Goal: Task Accomplishment & Management: Use online tool/utility

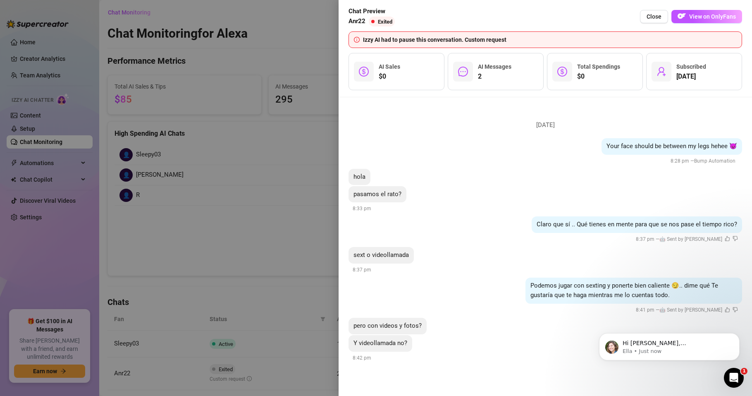
scroll to position [149, 0]
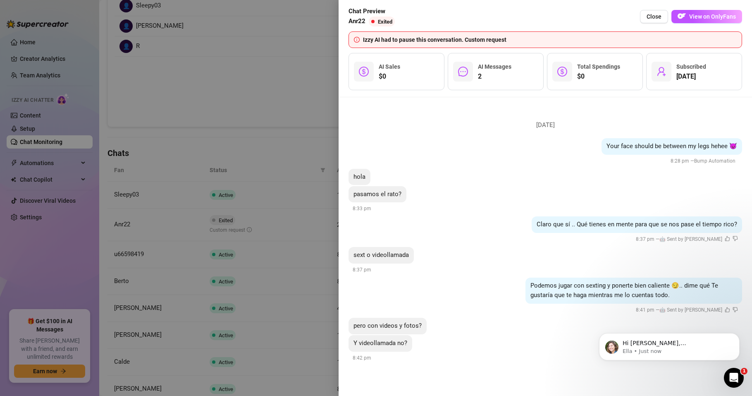
click at [369, 40] on div "Izzy AI had to pause this conversation. Custom request" at bounding box center [550, 39] width 374 height 9
click at [364, 11] on span "Chat Preview" at bounding box center [373, 12] width 50 height 10
click at [360, 18] on span "Anr22" at bounding box center [356, 22] width 17 height 10
click at [391, 31] on div "Chat Preview Anr22 Exited Close View on OnlyFans Izzy AI had to pause this conv…" at bounding box center [545, 49] width 394 height 84
drag, startPoint x: 444, startPoint y: 38, endPoint x: 467, endPoint y: 36, distance: 23.2
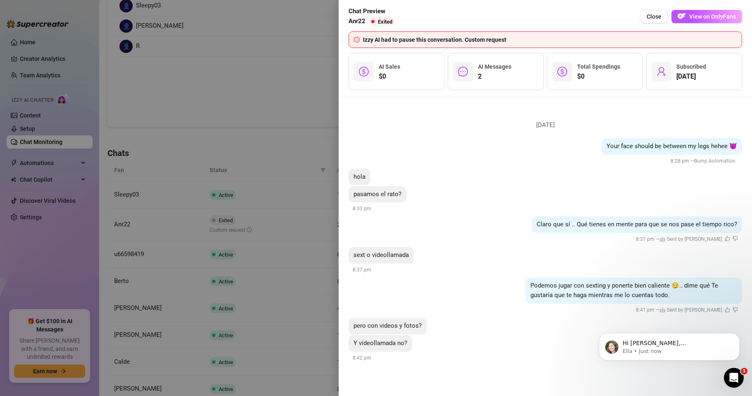
click at [444, 38] on div "Izzy AI had to pause this conversation. Custom request" at bounding box center [550, 39] width 374 height 9
click at [485, 36] on div "Izzy AI had to pause this conversation. Custom request" at bounding box center [550, 39] width 374 height 9
click at [358, 39] on icon "info-circle" at bounding box center [357, 40] width 6 height 6
click at [707, 15] on span "View on OnlyFans" at bounding box center [712, 16] width 47 height 7
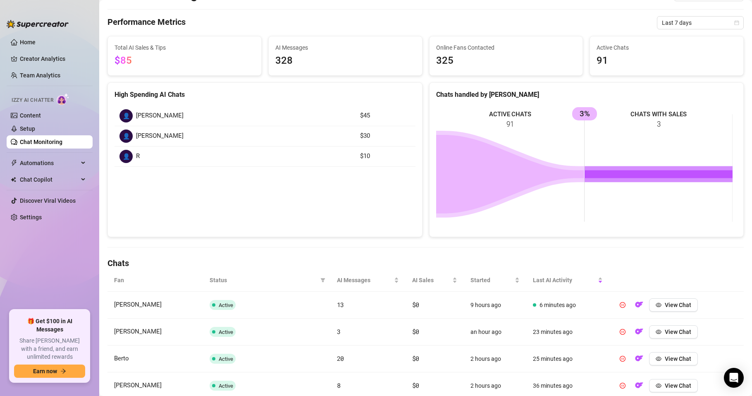
scroll to position [99, 0]
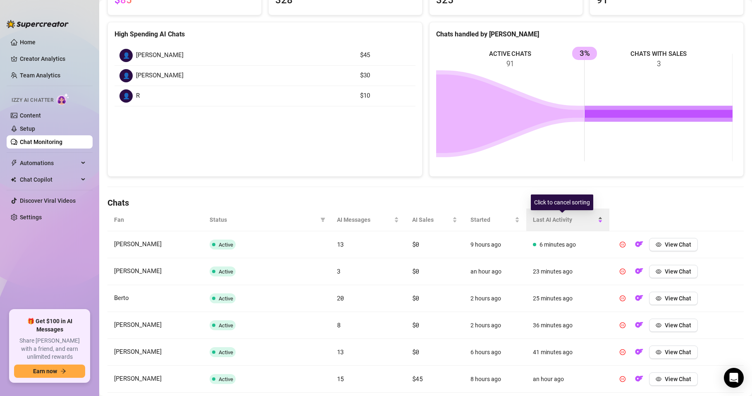
click at [549, 220] on span "Last AI Activity" at bounding box center [565, 219] width 64 height 9
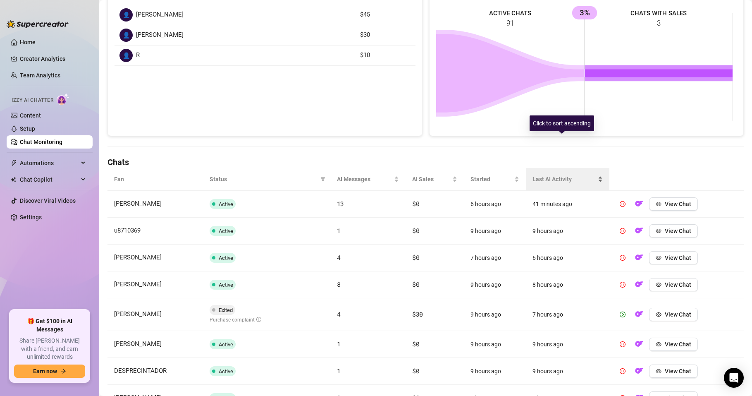
scroll to position [198, 0]
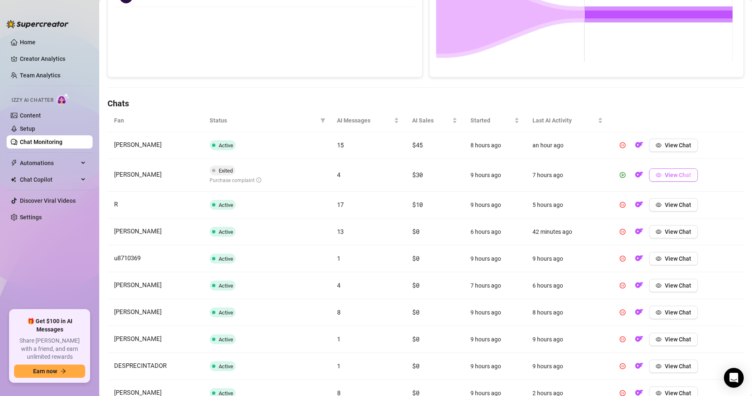
click at [666, 176] on span "View Chat" at bounding box center [678, 175] width 26 height 7
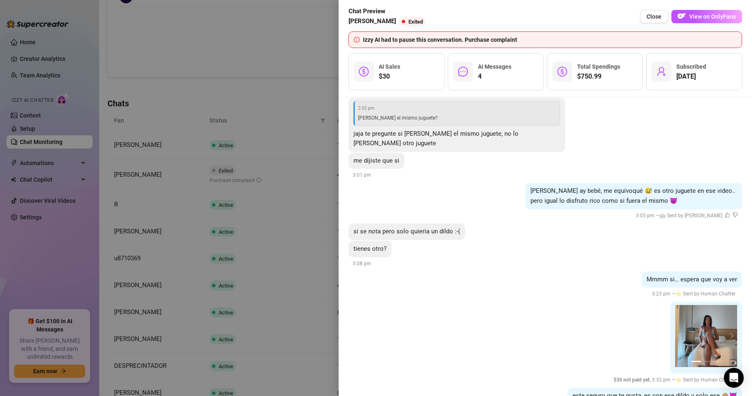
scroll to position [334, 0]
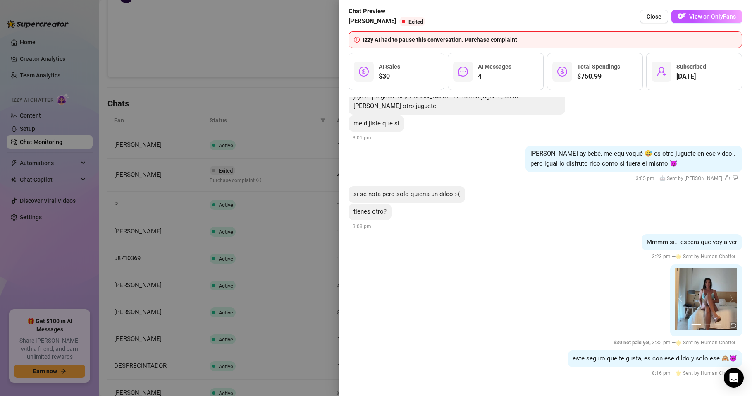
click at [287, 363] on div at bounding box center [376, 198] width 752 height 396
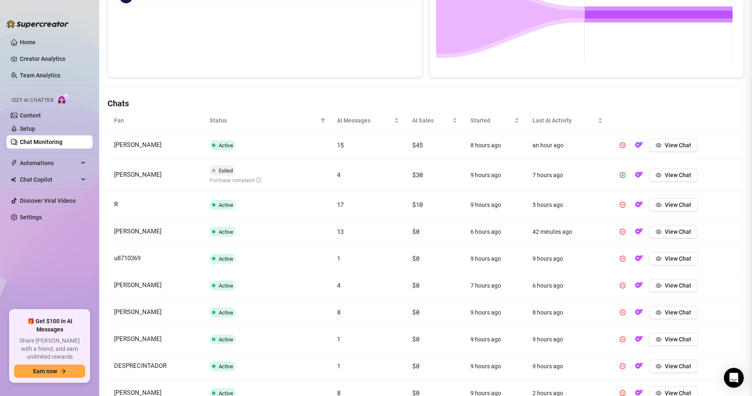
scroll to position [0, 0]
click at [656, 173] on icon "eye" at bounding box center [659, 175] width 6 height 4
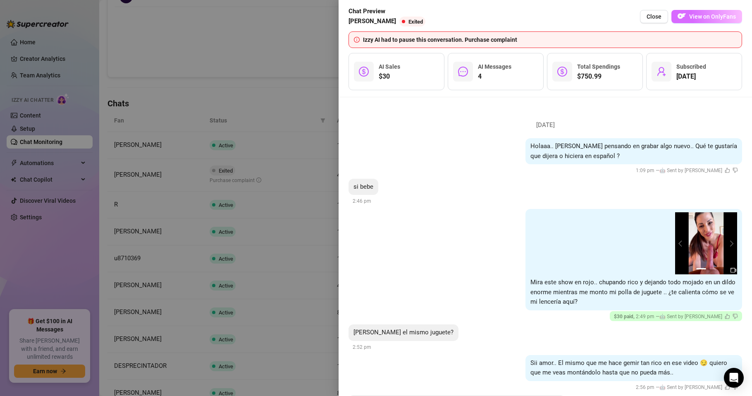
click at [693, 14] on span "View on OnlyFans" at bounding box center [712, 16] width 47 height 7
click at [644, 18] on button "Close" at bounding box center [654, 16] width 28 height 13
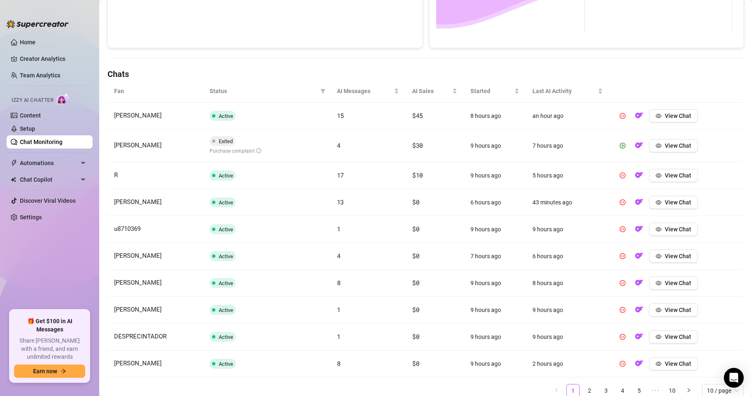
scroll to position [260, 0]
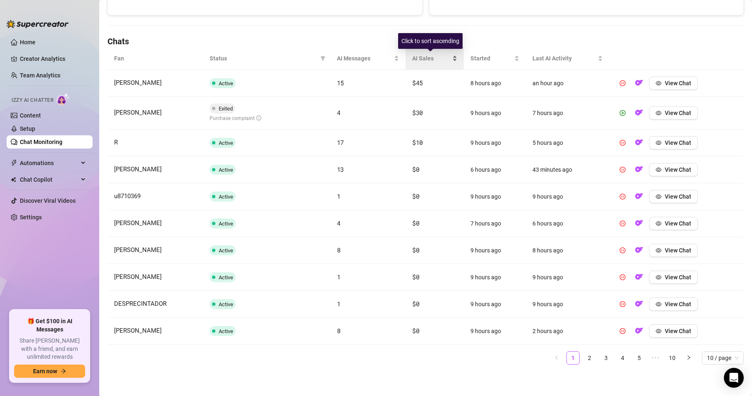
click at [424, 63] on div "AI Sales" at bounding box center [434, 58] width 45 height 9
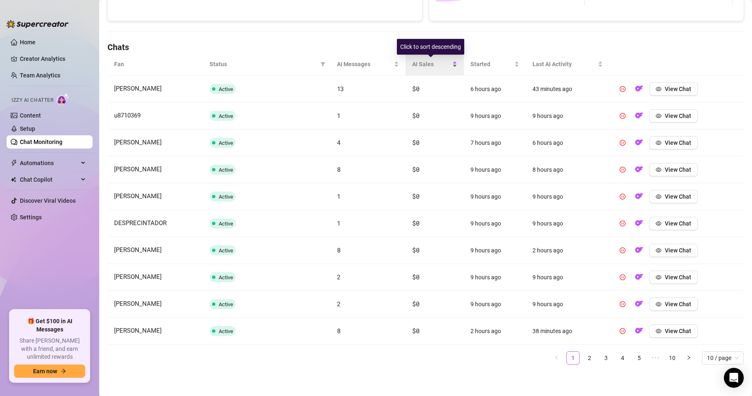
scroll to position [255, 0]
click at [424, 63] on span "AI Sales" at bounding box center [431, 64] width 38 height 9
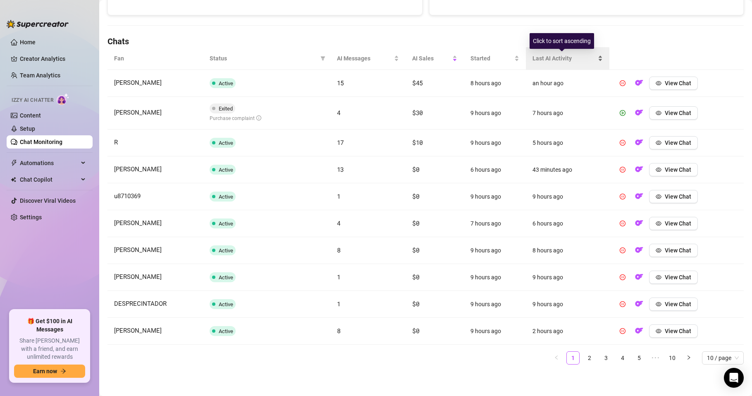
click at [544, 60] on span "Last AI Activity" at bounding box center [564, 58] width 64 height 9
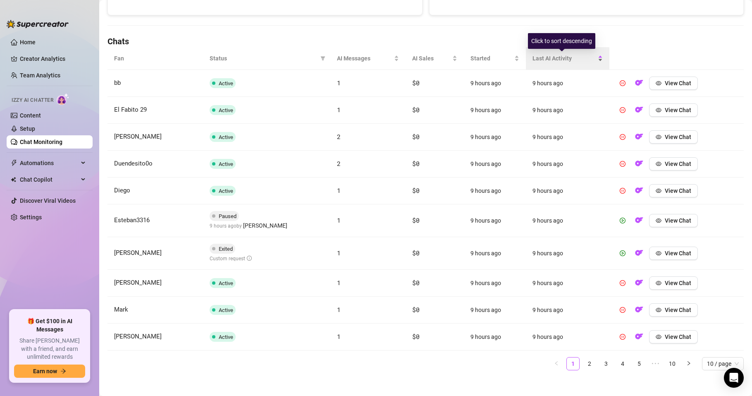
click at [544, 59] on span "Last AI Activity" at bounding box center [564, 58] width 64 height 9
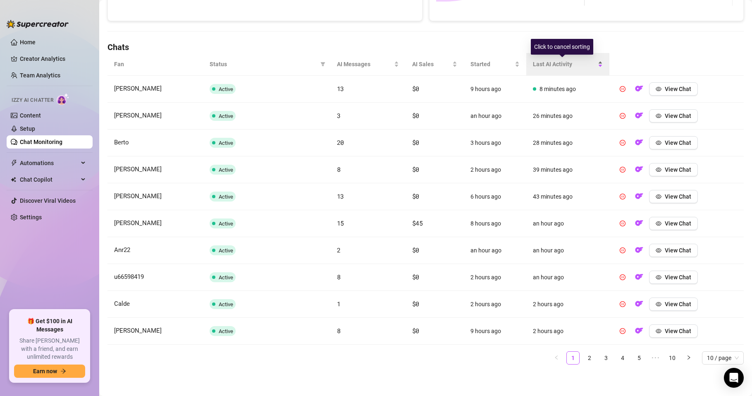
scroll to position [255, 0]
click at [583, 358] on link "2" at bounding box center [589, 357] width 12 height 12
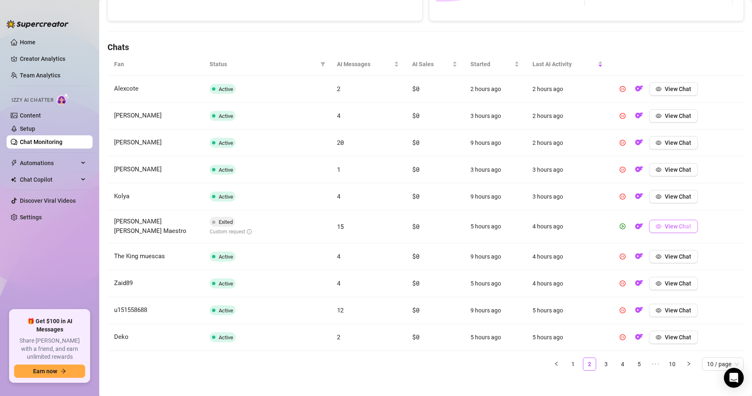
click at [651, 222] on button "View Chat" at bounding box center [673, 226] width 49 height 13
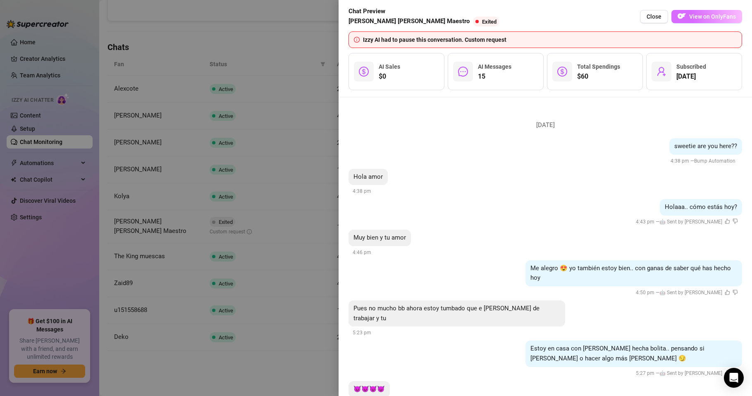
click at [697, 15] on span "View on OnlyFans" at bounding box center [712, 16] width 47 height 7
click at [658, 15] on span "Close" at bounding box center [654, 16] width 15 height 7
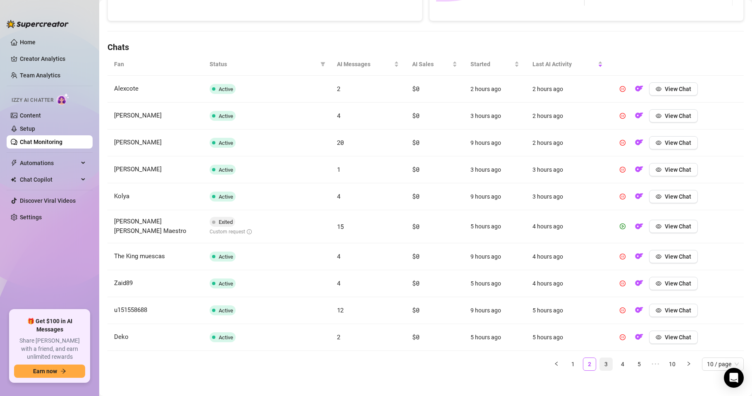
click at [600, 362] on link "3" at bounding box center [606, 364] width 12 height 12
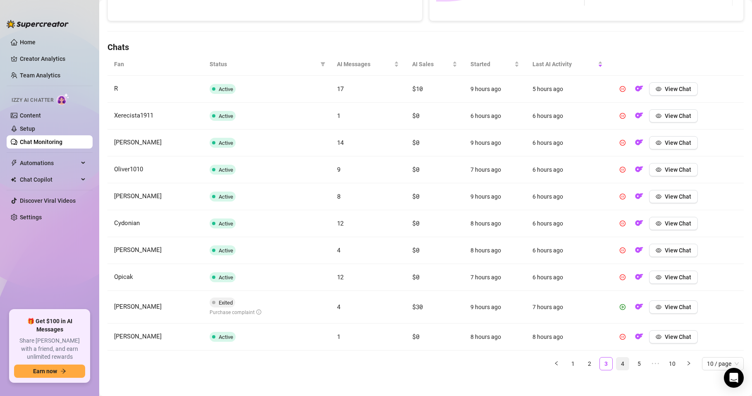
click at [616, 360] on link "4" at bounding box center [622, 363] width 12 height 12
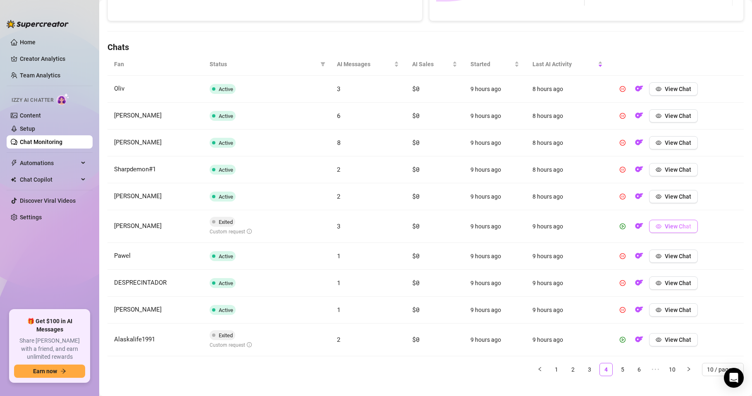
click at [655, 225] on button "View Chat" at bounding box center [673, 226] width 49 height 13
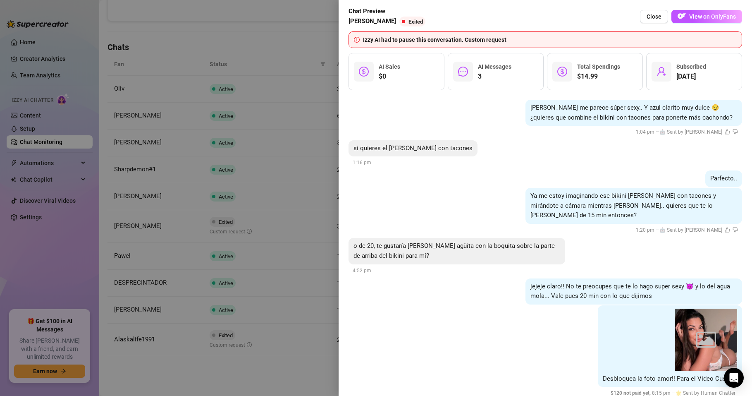
scroll to position [786, 0]
click at [702, 14] on span "View on OnlyFans" at bounding box center [712, 16] width 47 height 7
click at [653, 13] on span "Close" at bounding box center [654, 16] width 15 height 7
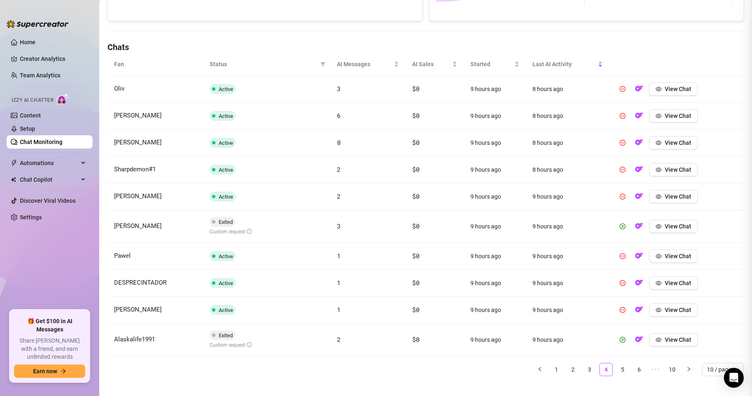
scroll to position [0, 0]
click at [665, 337] on span "View Chat" at bounding box center [678, 339] width 26 height 7
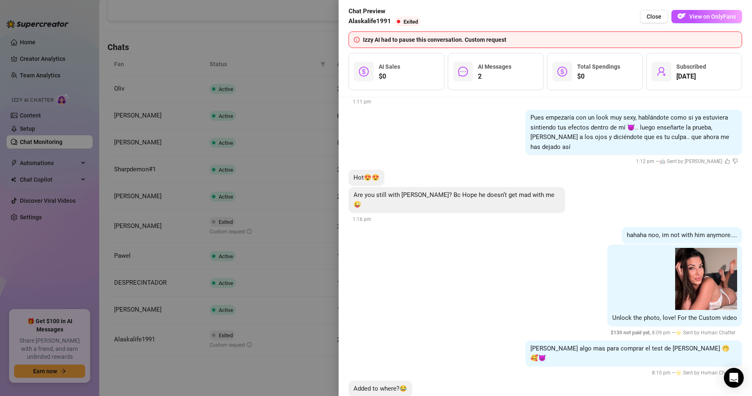
scroll to position [630, 0]
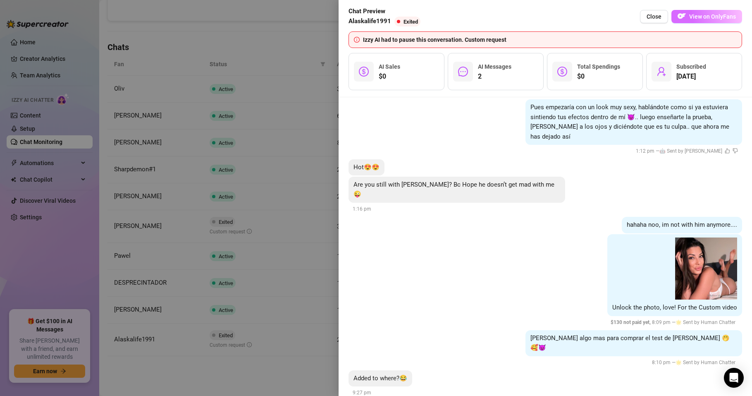
click at [707, 19] on span "View on OnlyFans" at bounding box center [712, 16] width 47 height 7
click at [652, 15] on span "Close" at bounding box center [654, 16] width 15 height 7
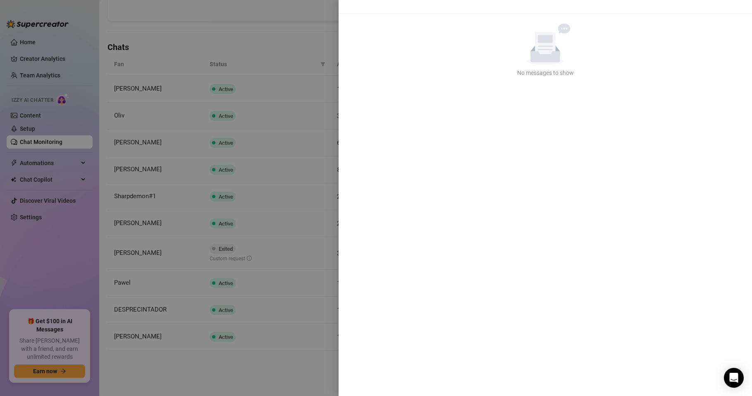
scroll to position [0, 0]
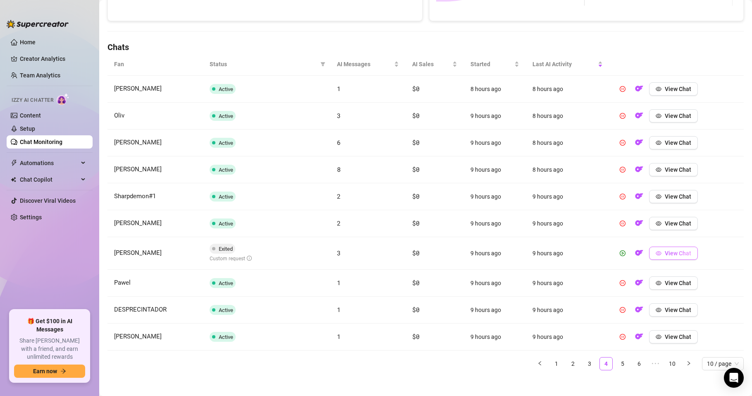
click at [674, 251] on span "View Chat" at bounding box center [678, 253] width 26 height 7
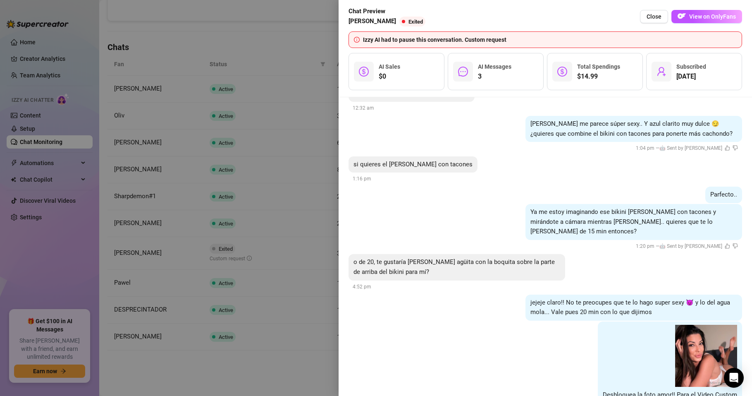
scroll to position [786, 0]
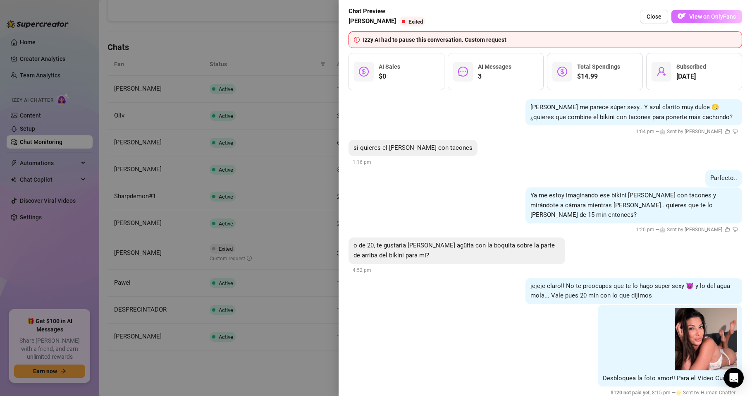
click at [700, 16] on span "View on OnlyFans" at bounding box center [712, 16] width 47 height 7
click at [654, 21] on button "Close" at bounding box center [654, 16] width 28 height 13
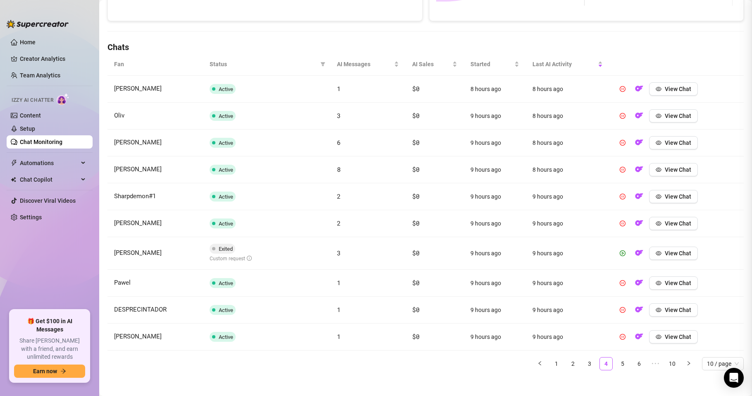
scroll to position [0, 0]
click at [616, 362] on link "5" at bounding box center [622, 363] width 12 height 12
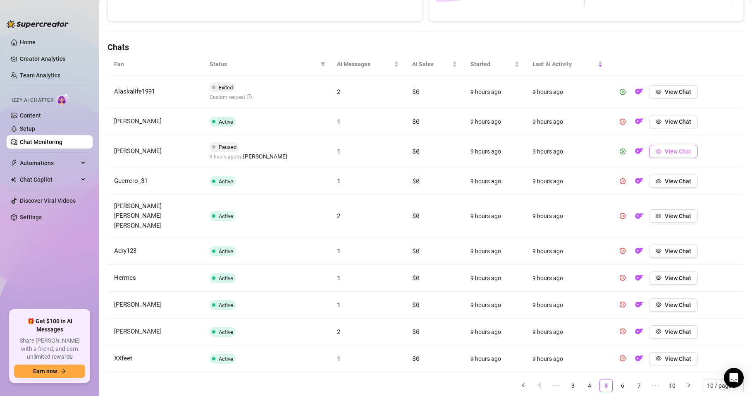
click at [665, 152] on span "View Chat" at bounding box center [678, 151] width 26 height 7
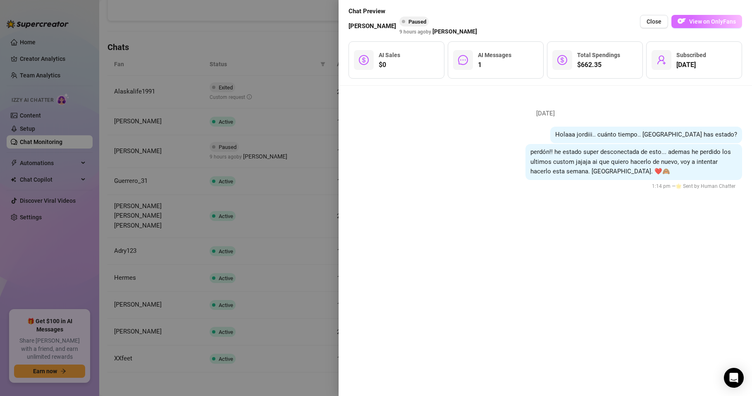
click at [699, 21] on span "View on OnlyFans" at bounding box center [712, 21] width 47 height 7
click at [654, 18] on span "Close" at bounding box center [654, 21] width 15 height 7
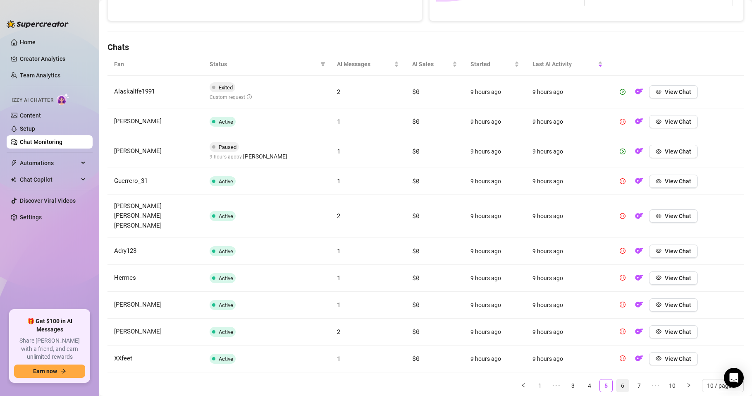
click at [616, 379] on link "6" at bounding box center [622, 385] width 12 height 12
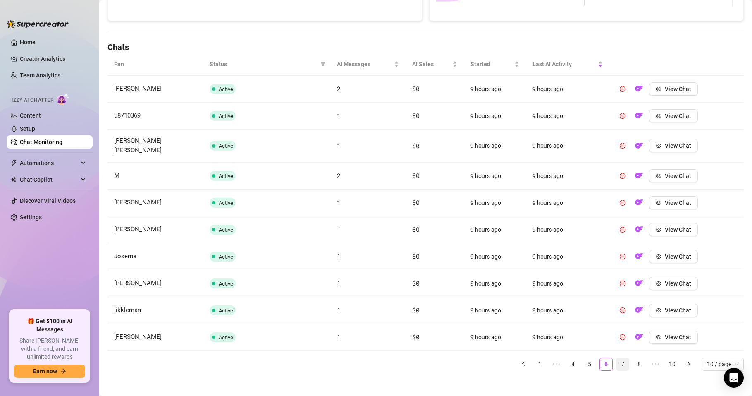
click at [616, 358] on link "7" at bounding box center [622, 364] width 12 height 12
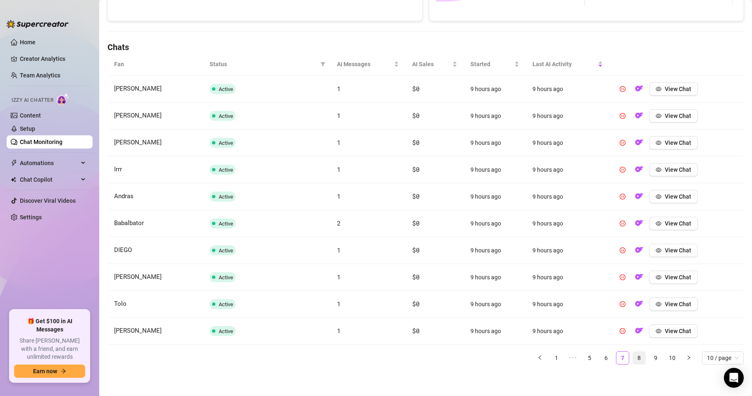
click at [633, 356] on link "8" at bounding box center [639, 357] width 12 height 12
click at [649, 357] on link "9" at bounding box center [655, 357] width 12 height 12
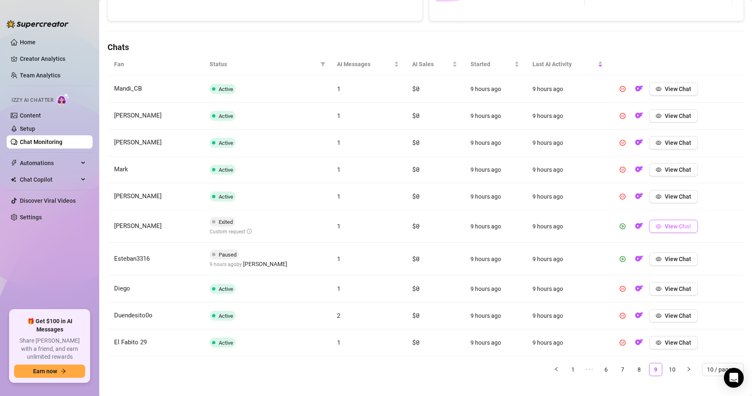
click at [665, 227] on span "View Chat" at bounding box center [678, 226] width 26 height 7
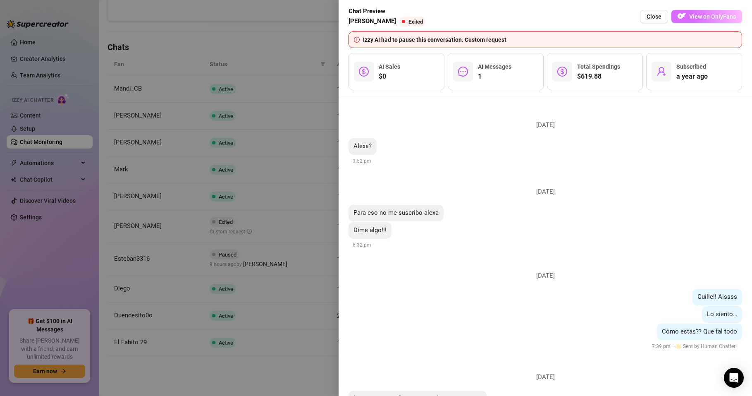
click at [711, 20] on button "View on OnlyFans" at bounding box center [706, 16] width 71 height 13
click at [649, 15] on span "Close" at bounding box center [654, 16] width 15 height 7
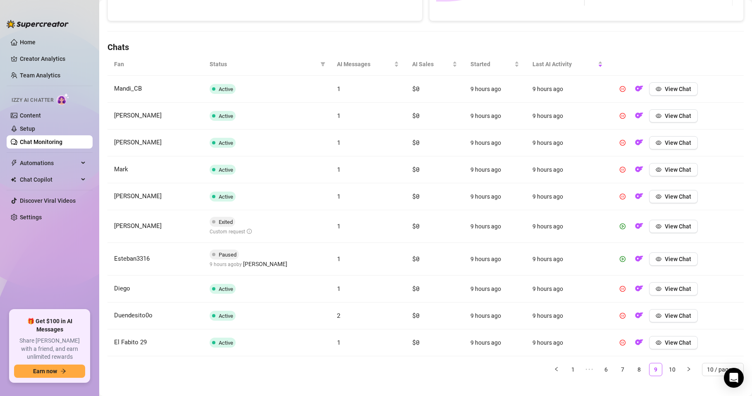
click at [666, 367] on link "10" at bounding box center [672, 369] width 12 height 12
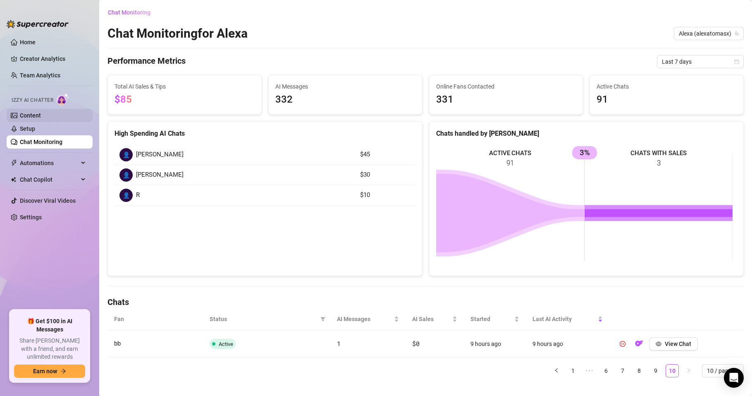
click at [36, 115] on link "Content" at bounding box center [30, 115] width 21 height 7
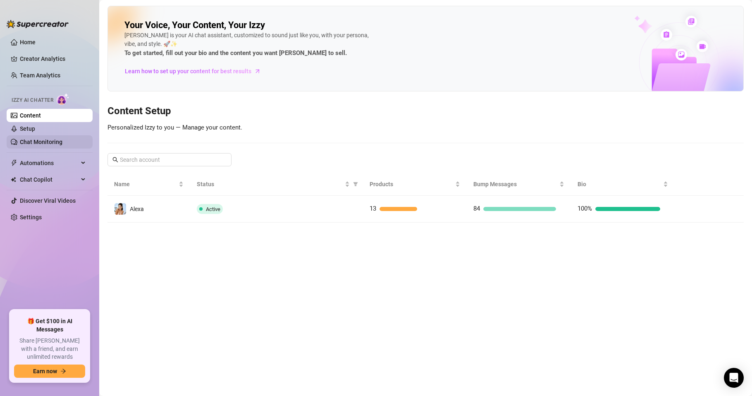
click at [48, 142] on link "Chat Monitoring" at bounding box center [41, 141] width 43 height 7
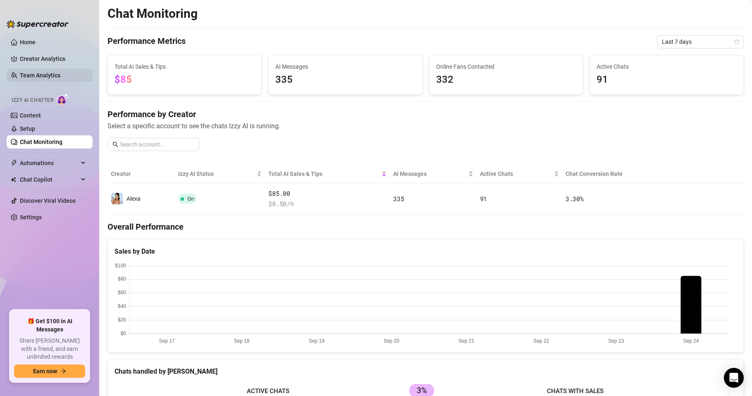
click at [44, 74] on link "Team Analytics" at bounding box center [40, 75] width 41 height 7
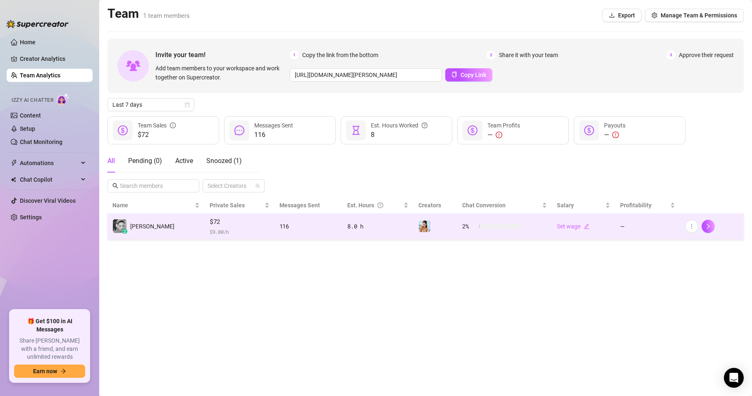
click at [212, 229] on span "$ 9.00 /h" at bounding box center [240, 231] width 60 height 8
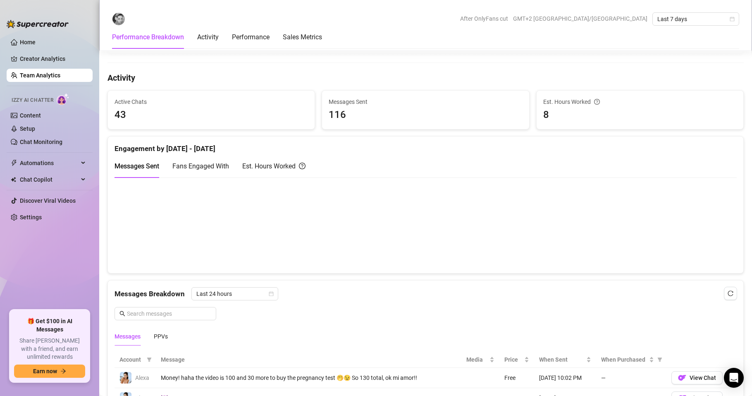
scroll to position [298, 0]
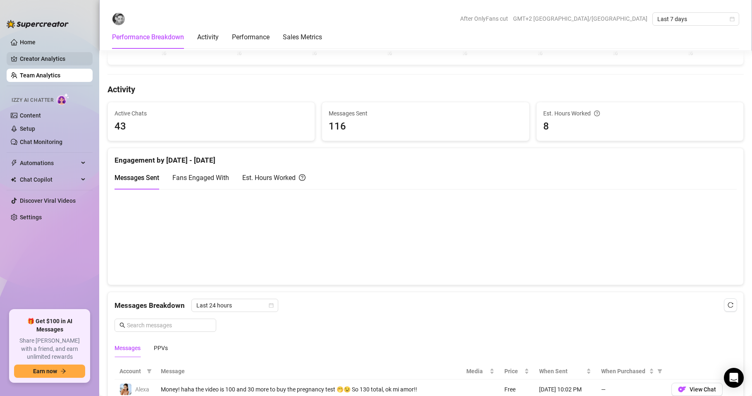
click at [50, 57] on link "Creator Analytics" at bounding box center [53, 58] width 66 height 13
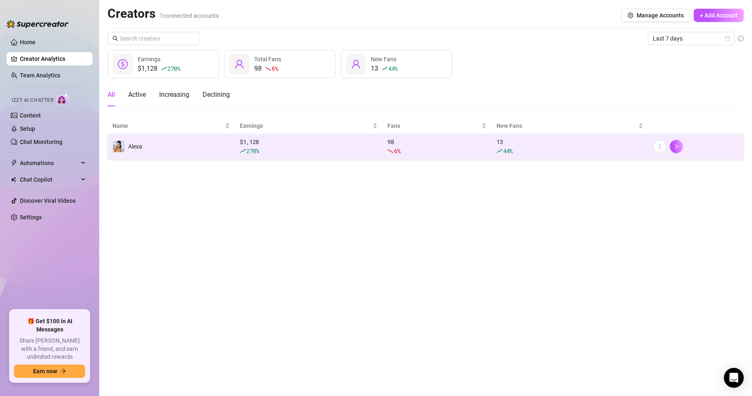
click at [175, 149] on td "Alexa" at bounding box center [170, 146] width 127 height 25
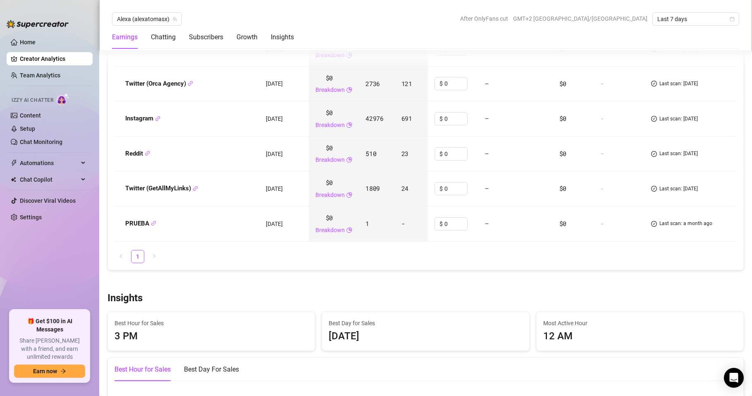
scroll to position [1240, 0]
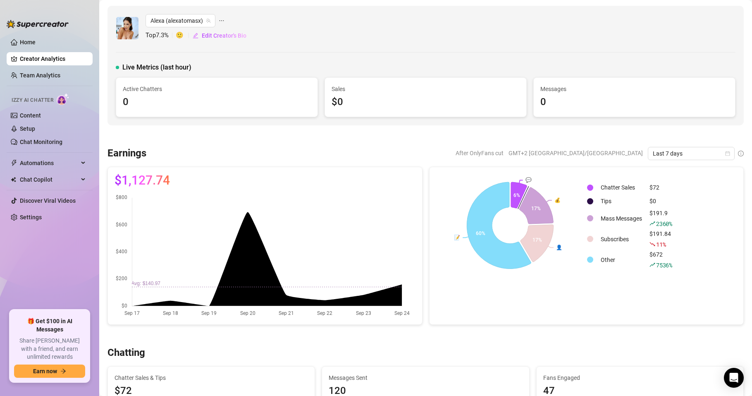
drag, startPoint x: 24, startPoint y: 43, endPoint x: 57, endPoint y: 85, distance: 53.3
click at [24, 43] on link "Home" at bounding box center [28, 42] width 16 height 7
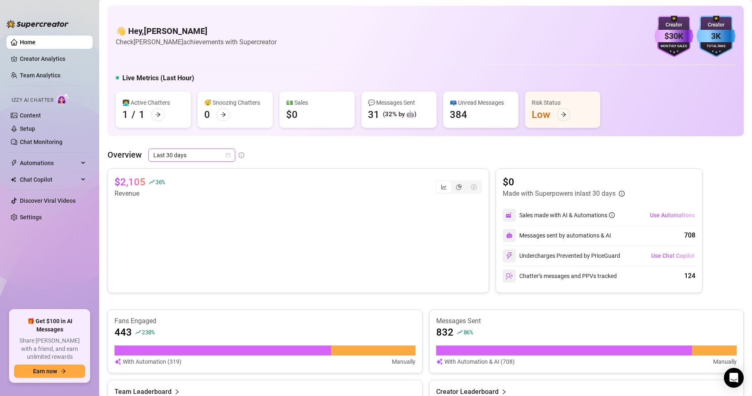
click at [196, 157] on span "Last 30 days" at bounding box center [191, 155] width 77 height 12
click at [182, 172] on div "Last 24 hours" at bounding box center [192, 171] width 74 height 9
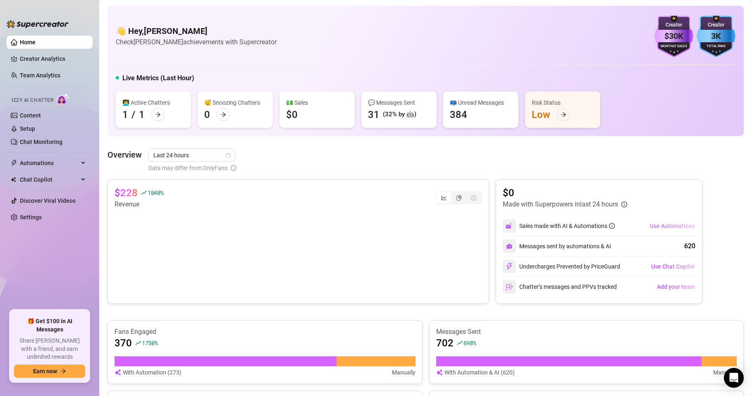
click at [654, 224] on span "Use Automations" at bounding box center [672, 225] width 45 height 7
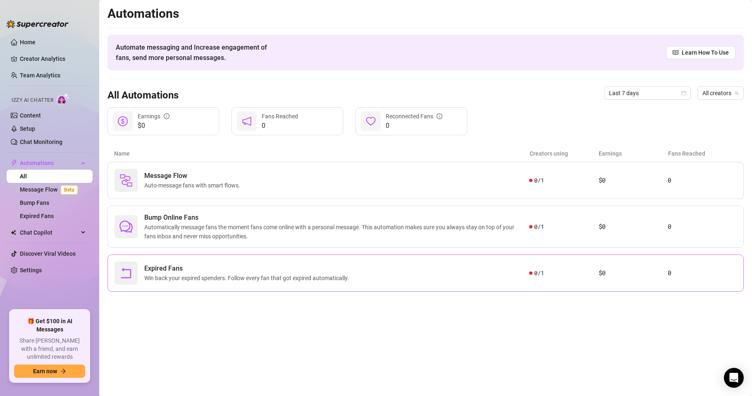
click at [267, 267] on span "Expired Fans" at bounding box center [248, 268] width 208 height 10
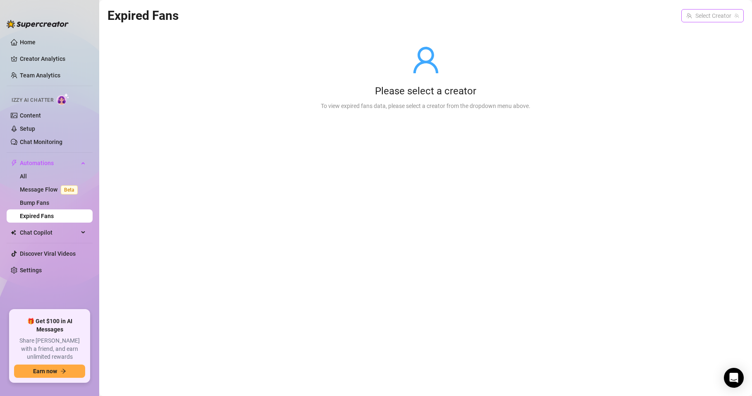
click at [718, 17] on input "search" at bounding box center [708, 16] width 45 height 12
click at [705, 29] on span "( alexatomasx )" at bounding box center [718, 32] width 37 height 9
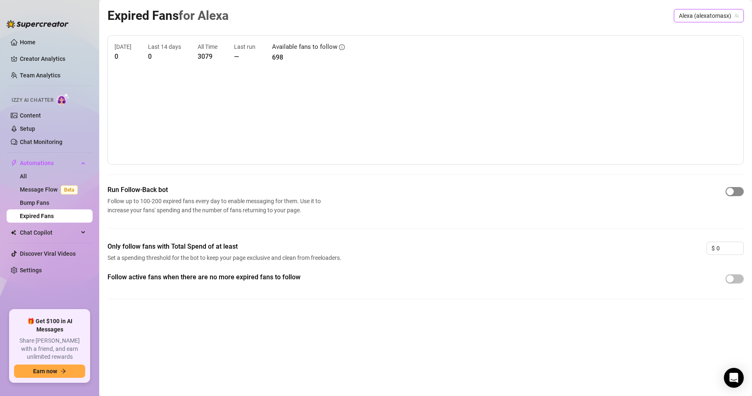
click at [731, 191] on div "button" at bounding box center [729, 191] width 7 height 7
click at [727, 193] on span "button" at bounding box center [735, 191] width 18 height 9
drag, startPoint x: 722, startPoint y: 247, endPoint x: 713, endPoint y: 244, distance: 9.5
click at [711, 244] on div "$ 0" at bounding box center [724, 247] width 37 height 13
type input "2"
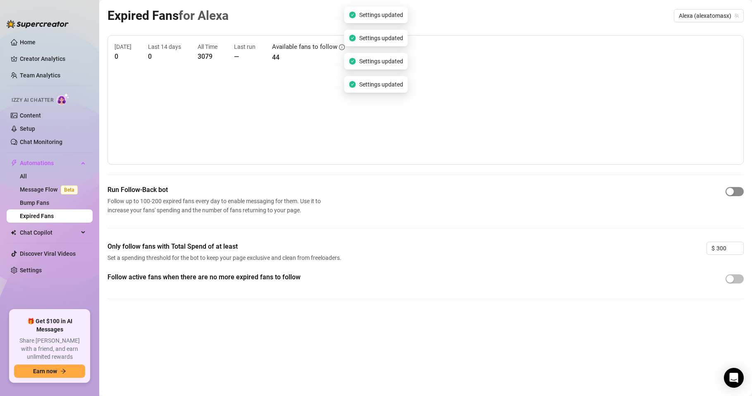
click at [732, 187] on span "button" at bounding box center [735, 191] width 18 height 9
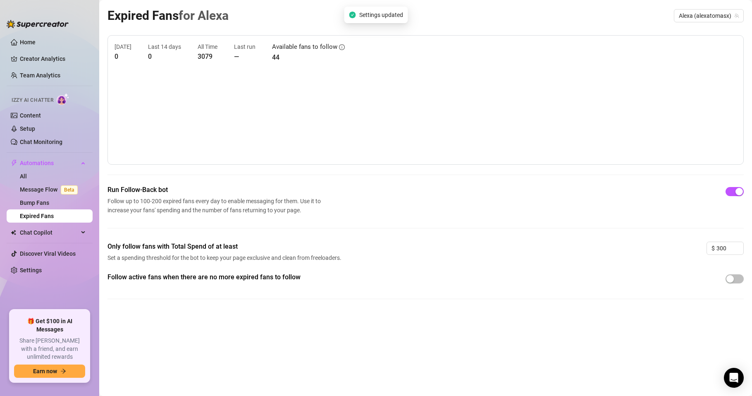
click at [381, 299] on div "Follow active fans when there are no more expired fans to follow" at bounding box center [425, 292] width 636 height 40
drag, startPoint x: 726, startPoint y: 248, endPoint x: 697, endPoint y: 245, distance: 29.9
click at [697, 245] on div "Only follow fans with Total Spend of at least Set a spending threshold for the …" at bounding box center [425, 256] width 636 height 31
click at [617, 306] on div "Follow active fans when there are no more expired fans to follow" at bounding box center [425, 292] width 636 height 40
drag, startPoint x: 721, startPoint y: 245, endPoint x: 693, endPoint y: 246, distance: 27.7
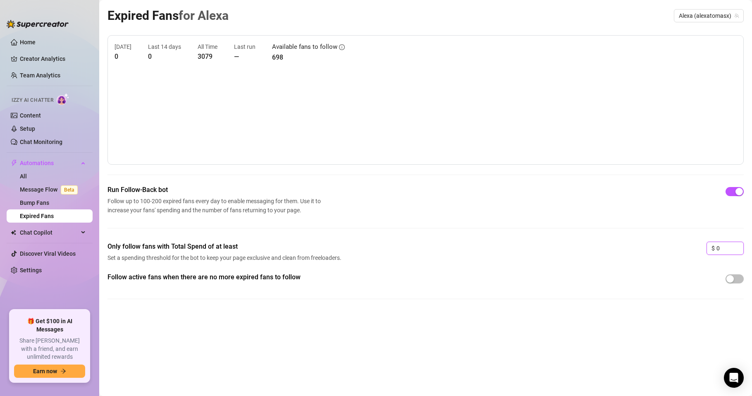
click at [693, 246] on div "Only follow fans with Total Spend of at least Set a spending threshold for the …" at bounding box center [425, 256] width 636 height 31
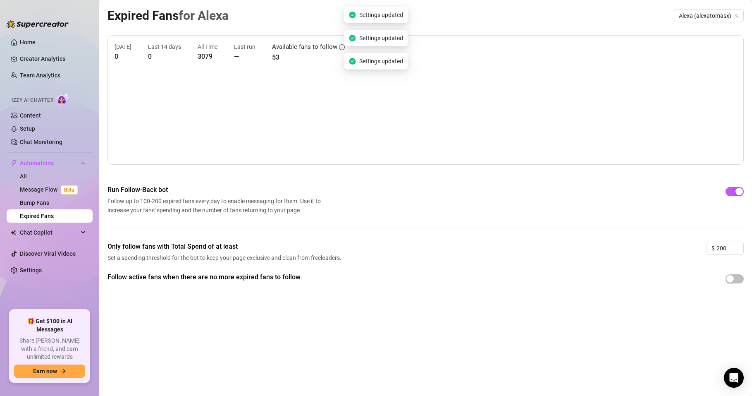
click at [289, 358] on div "Expired Fans for Alexa Alexa (alexatomasx) Today 0 Last 14 days 0 All Time 3079…" at bounding box center [425, 188] width 636 height 365
drag, startPoint x: 720, startPoint y: 248, endPoint x: 706, endPoint y: 243, distance: 14.4
click at [706, 243] on div "$ 200" at bounding box center [724, 247] width 37 height 13
click at [348, 352] on div "Expired Fans for Alexa Alexa (alexatomasx) Today 0 Last 14 days 0 All Time 3079…" at bounding box center [425, 188] width 636 height 365
drag, startPoint x: 683, startPoint y: 249, endPoint x: 679, endPoint y: 250, distance: 4.2
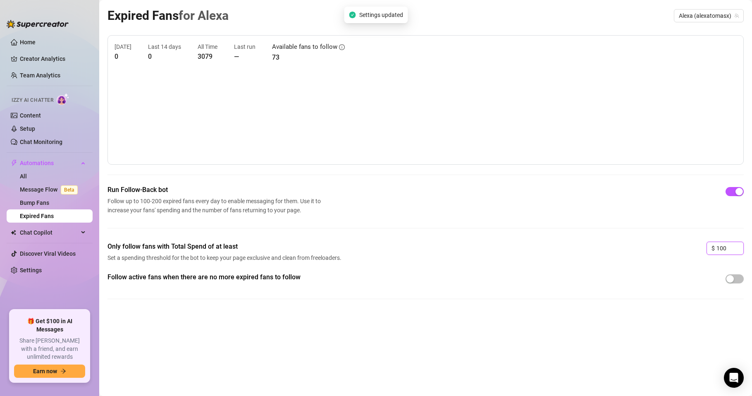
click at [680, 250] on div "Only follow fans with Total Spend of at least Set a spending threshold for the …" at bounding box center [425, 256] width 636 height 31
type input "50"
click at [463, 297] on div "Follow active fans when there are no more expired fans to follow" at bounding box center [425, 292] width 636 height 40
click at [39, 202] on link "Bump Fans" at bounding box center [34, 202] width 29 height 7
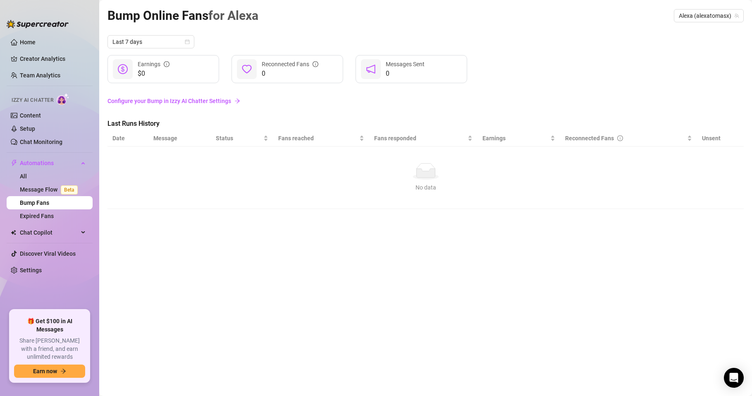
click at [180, 72] on div "$0 Earnings" at bounding box center [163, 69] width 112 height 28
click at [150, 41] on span "Last 7 days" at bounding box center [150, 42] width 77 height 12
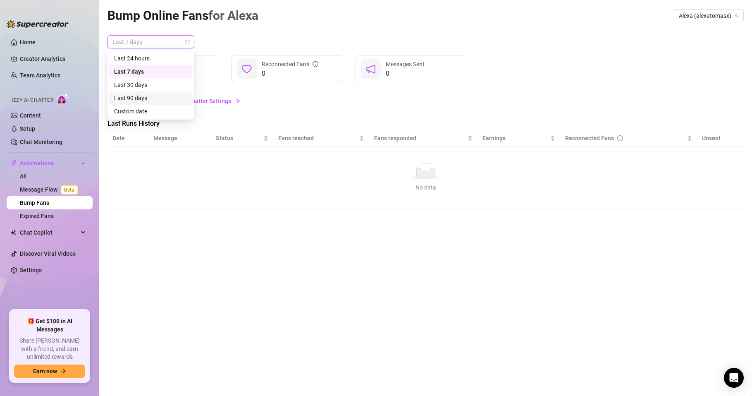
click at [138, 99] on div "Last 90 days" at bounding box center [151, 97] width 74 height 9
click at [174, 40] on span "Last 90 days" at bounding box center [150, 42] width 77 height 12
click at [147, 60] on div "Last 24 hours" at bounding box center [151, 58] width 74 height 9
click at [426, 68] on div "0 Messages Sent" at bounding box center [412, 69] width 112 height 28
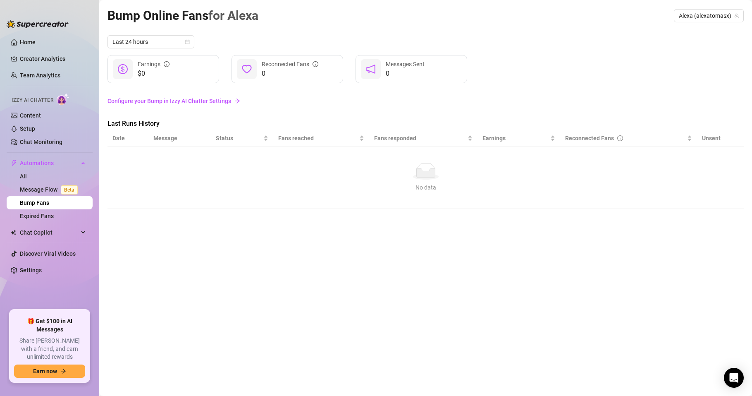
click at [179, 100] on link "Configure your Bump in Izzy AI Chatter Settings" at bounding box center [425, 100] width 636 height 9
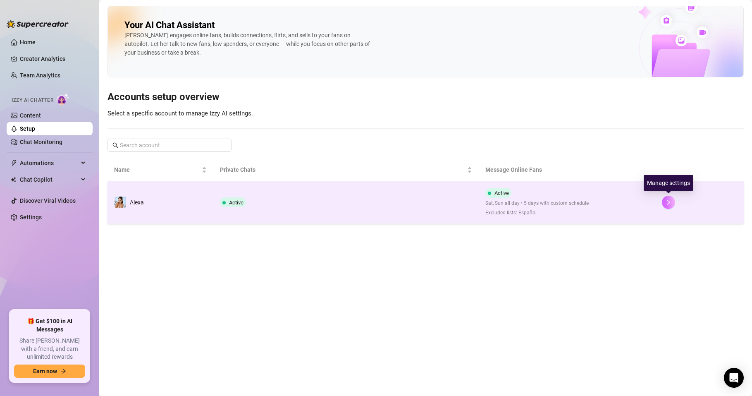
click at [674, 202] on button "button" at bounding box center [668, 202] width 13 height 13
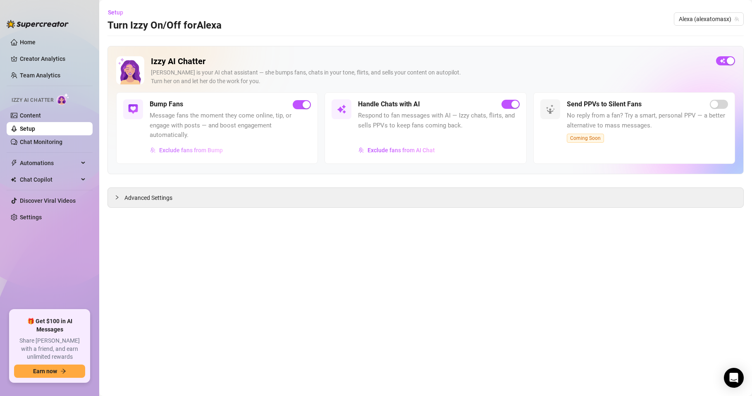
click at [189, 148] on span "Exclude fans from Bump" at bounding box center [191, 150] width 64 height 7
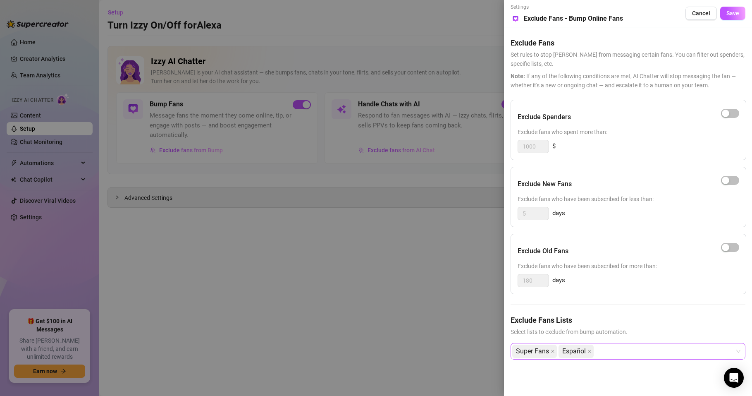
click at [630, 351] on div "Super Fans Español" at bounding box center [623, 351] width 223 height 15
click at [452, 251] on div at bounding box center [376, 198] width 752 height 396
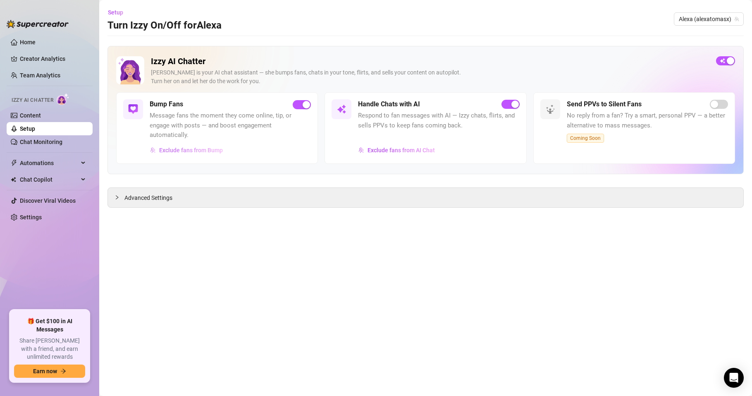
click at [194, 149] on span "Exclude fans from Bump" at bounding box center [191, 150] width 64 height 7
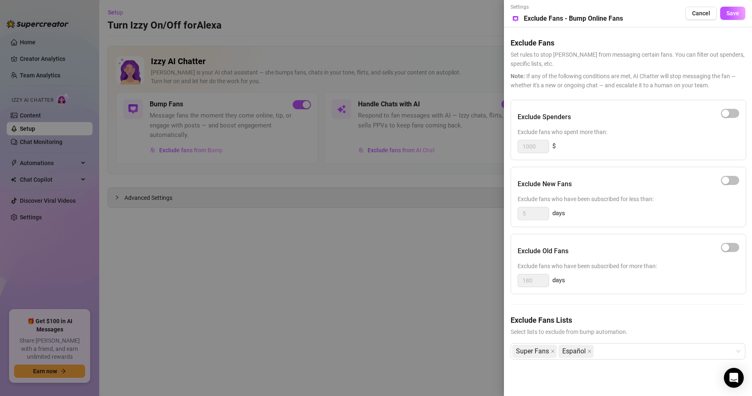
click at [312, 292] on div at bounding box center [376, 198] width 752 height 396
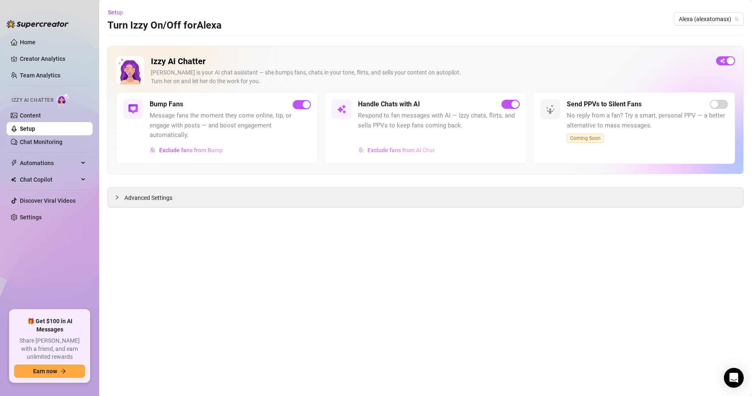
click at [383, 153] on span "Exclude fans from AI Chat" at bounding box center [401, 150] width 67 height 7
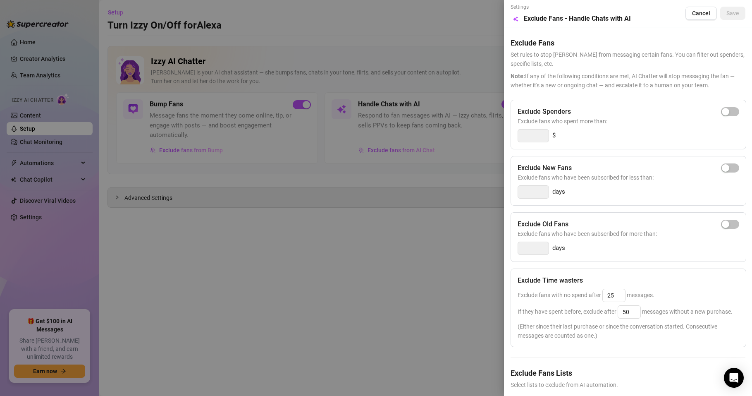
click at [390, 328] on div at bounding box center [376, 198] width 752 height 396
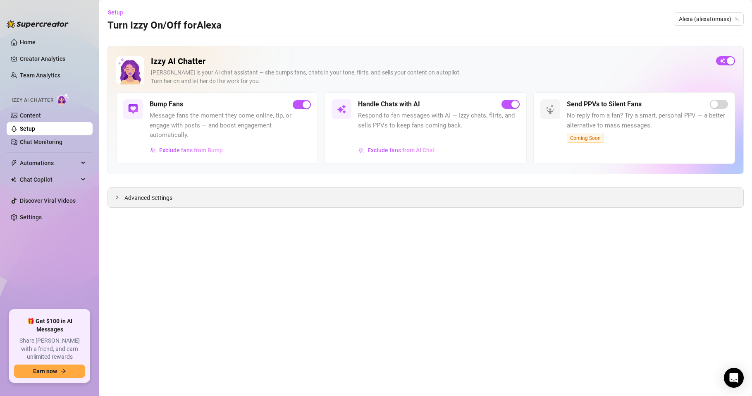
click at [121, 198] on div at bounding box center [120, 197] width 10 height 9
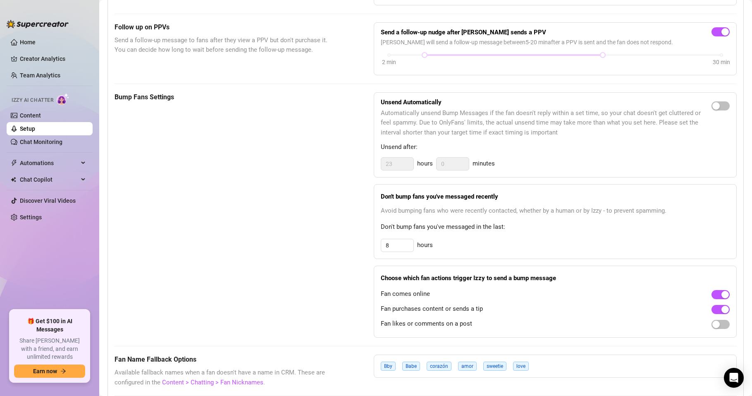
scroll to position [347, 0]
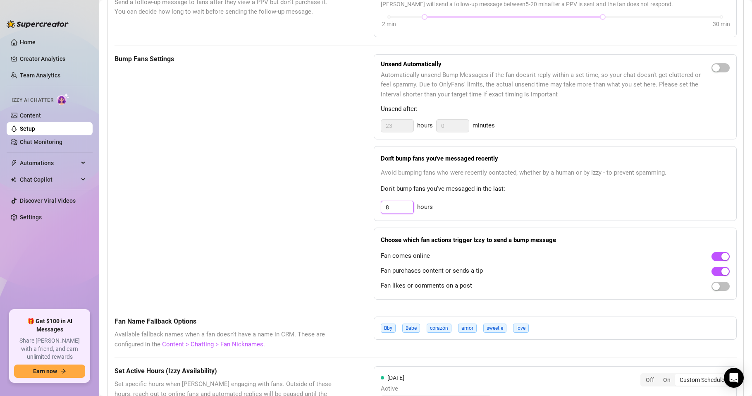
click at [368, 208] on div "Bump Fans Settings Unsend Automatically Automatically unsend Bump Messages if t…" at bounding box center [426, 176] width 622 height 245
type input "15"
click at [464, 200] on div "Don't bump fans you've messaged recently Avoid bumping fans who were recently c…" at bounding box center [555, 183] width 363 height 75
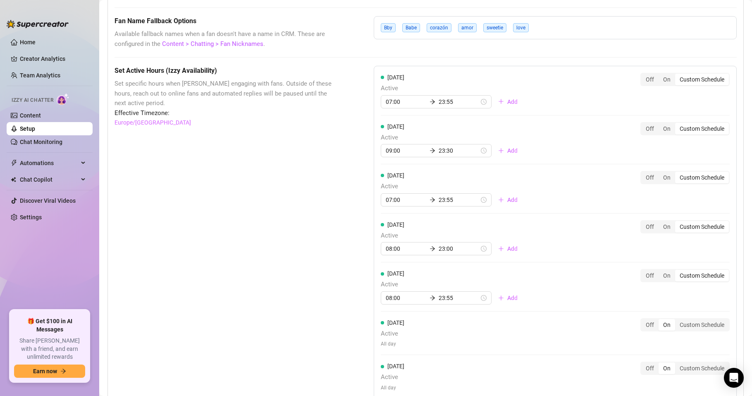
scroll to position [645, 0]
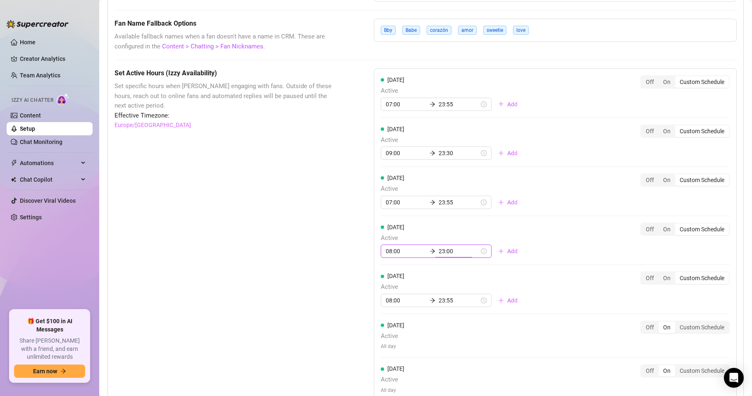
drag, startPoint x: 440, startPoint y: 247, endPoint x: 450, endPoint y: 248, distance: 9.9
click at [449, 246] on input "23:00" at bounding box center [459, 250] width 41 height 9
type input "23:50"
click at [489, 353] on div "Monday Active 07:00 23:55 Add Off On Custom Schedule Tuesday Active 09:00 23:30…" at bounding box center [555, 238] width 363 height 340
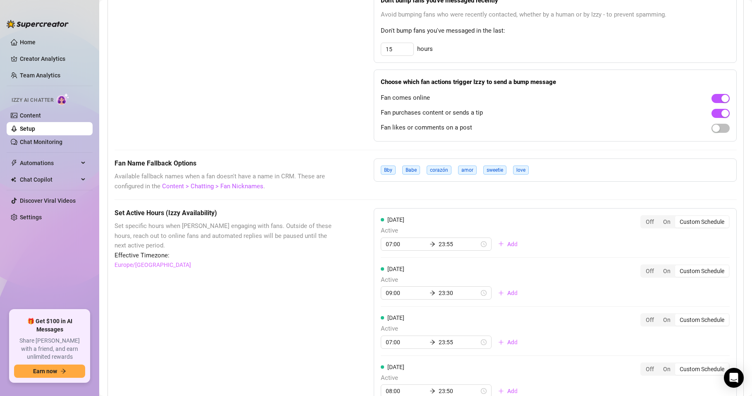
scroll to position [446, 0]
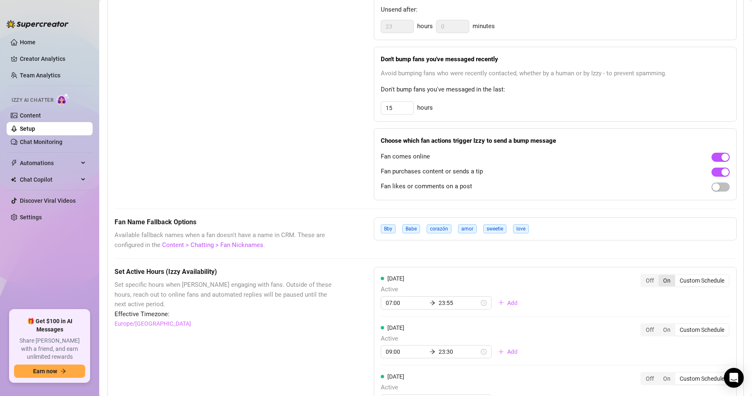
click at [659, 279] on div "On" at bounding box center [667, 280] width 17 height 12
click at [661, 276] on input "On" at bounding box center [661, 276] width 0 height 0
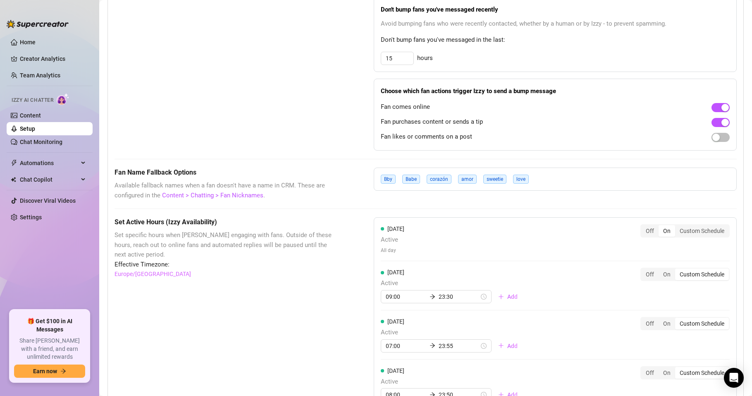
scroll to position [546, 0]
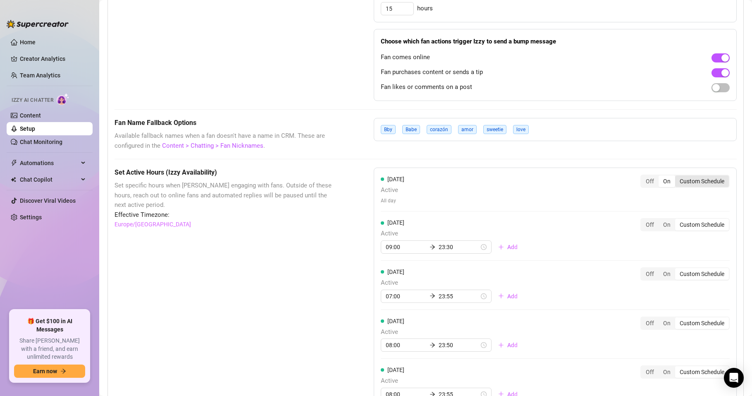
click at [689, 181] on div "Custom Schedule" at bounding box center [702, 181] width 54 height 12
click at [677, 177] on input "Custom Schedule" at bounding box center [677, 177] width 0 height 0
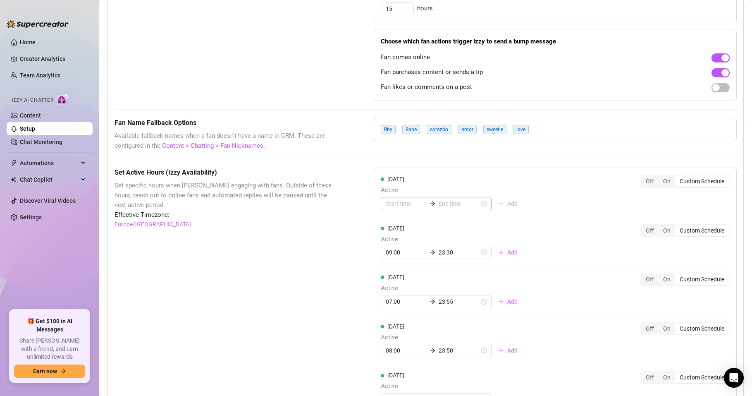
click at [381, 203] on div at bounding box center [436, 203] width 111 height 13
type input "04:00"
click at [391, 304] on div "07" at bounding box center [389, 307] width 20 height 12
click at [409, 306] on div "35" at bounding box center [413, 307] width 20 height 12
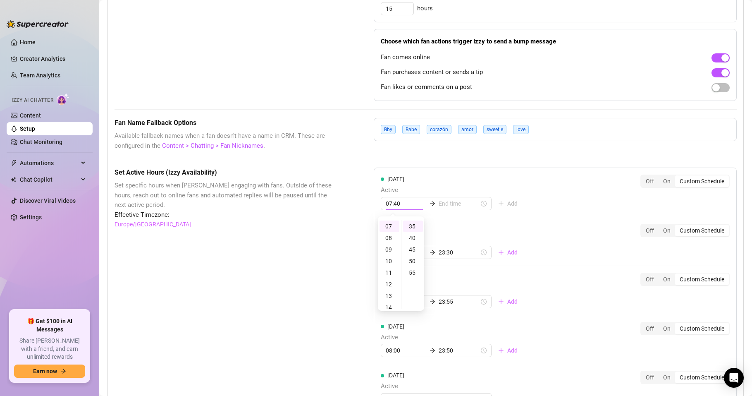
type input "07:35"
click at [441, 204] on input at bounding box center [459, 203] width 41 height 9
type input "07:55"
type input "13:35"
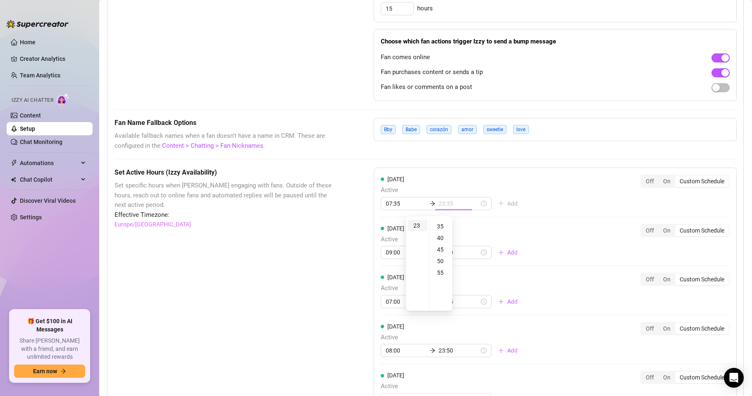
click at [415, 224] on div "23" at bounding box center [418, 226] width 20 height 12
type input "23:55"
click at [438, 272] on div "55" at bounding box center [441, 273] width 20 height 12
click at [395, 205] on input "07:35" at bounding box center [406, 203] width 41 height 9
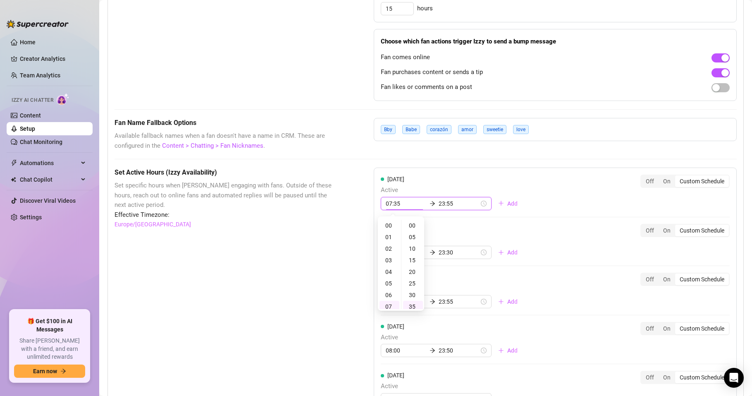
scroll to position [80, 0]
click at [410, 270] on div "55" at bounding box center [413, 273] width 20 height 12
type input "07:55"
click at [548, 204] on div "Monday Active 07:55 23:55 Add Off On Custom Schedule" at bounding box center [555, 192] width 349 height 36
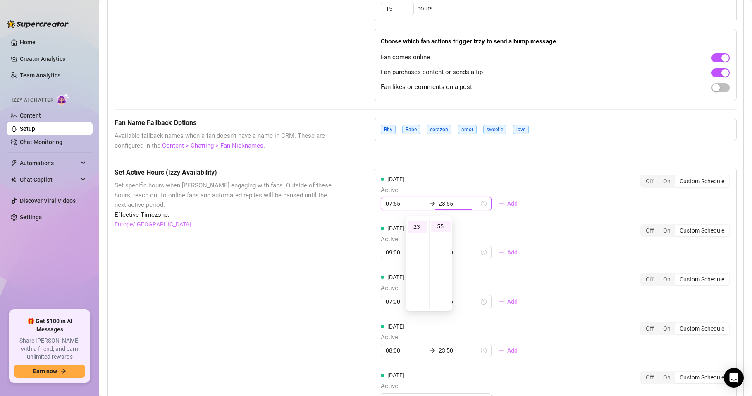
scroll to position [265, 0]
click at [570, 178] on div "Monday Active 07:55 23:55 Add Off On Custom Schedule" at bounding box center [555, 192] width 349 height 36
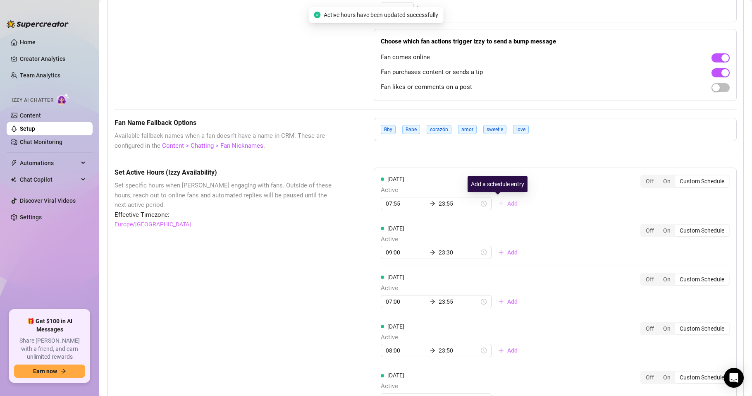
click at [507, 202] on span "Add" at bounding box center [512, 203] width 10 height 7
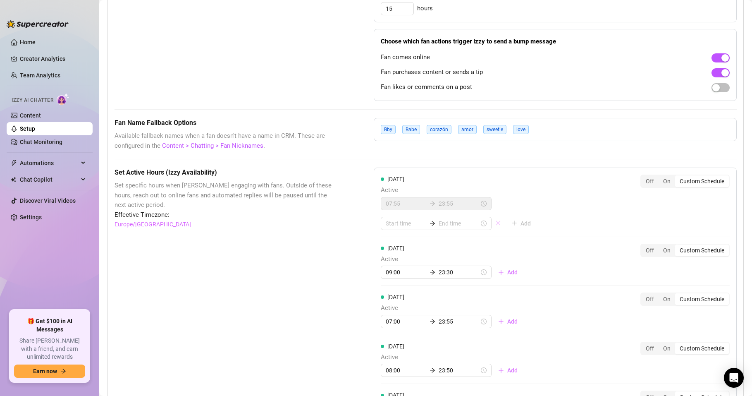
click at [495, 222] on icon "close" at bounding box center [498, 223] width 6 height 6
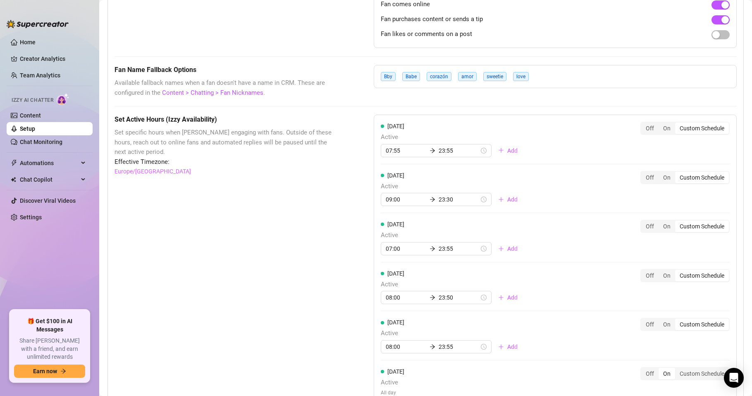
scroll to position [400, 0]
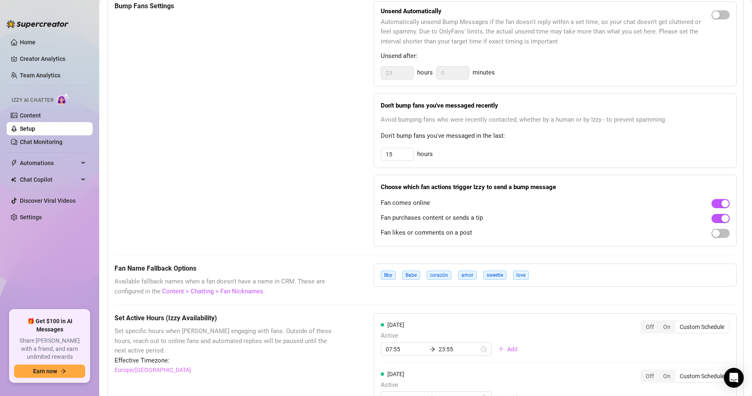
drag, startPoint x: 244, startPoint y: 292, endPoint x: 226, endPoint y: 372, distance: 82.6
click at [226, 372] on div "Effective Timezone: Europe/Sarajevo" at bounding box center [224, 365] width 218 height 19
click at [245, 290] on link "Content > Chatting > Fan Nicknames" at bounding box center [212, 290] width 101 height 7
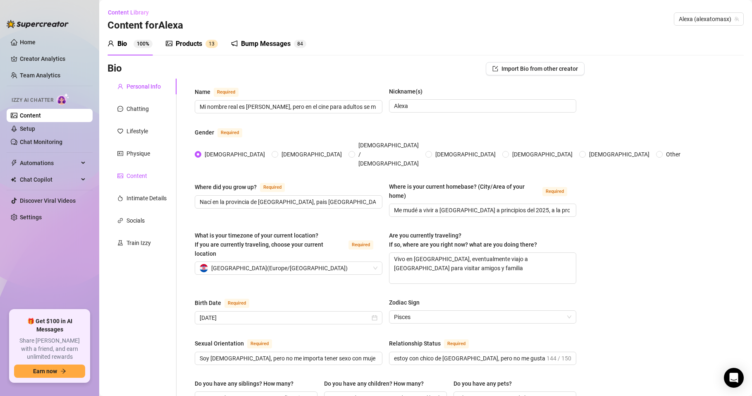
click at [133, 174] on div "Content" at bounding box center [136, 175] width 21 height 9
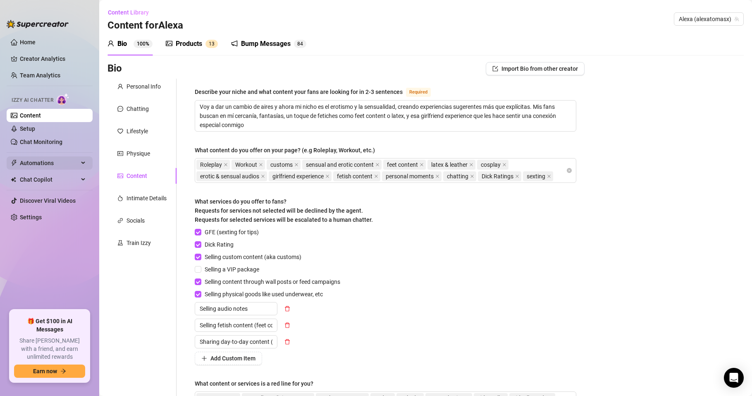
click at [55, 162] on span "Automations" at bounding box center [49, 162] width 59 height 13
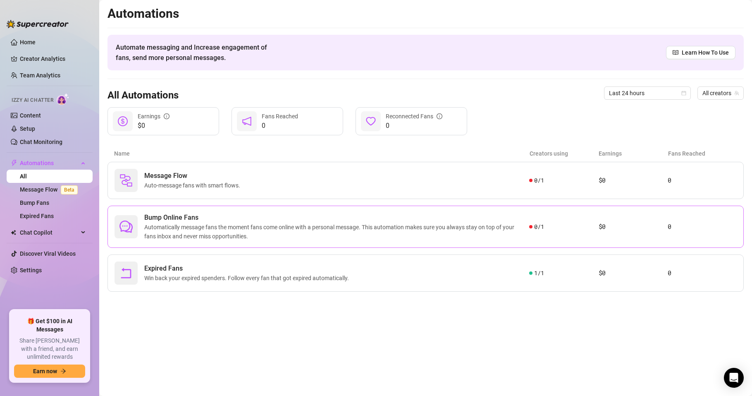
click at [226, 229] on span "Automatically message fans the moment fans come online with a personal message.…" at bounding box center [336, 231] width 385 height 18
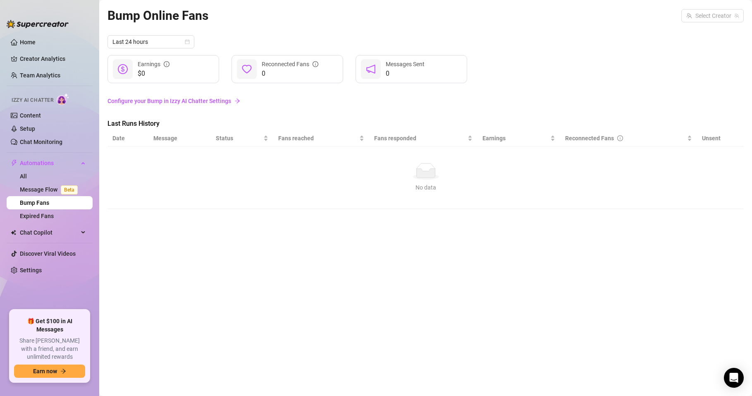
click at [200, 102] on link "Configure your Bump in Izzy AI Chatter Settings" at bounding box center [425, 100] width 636 height 9
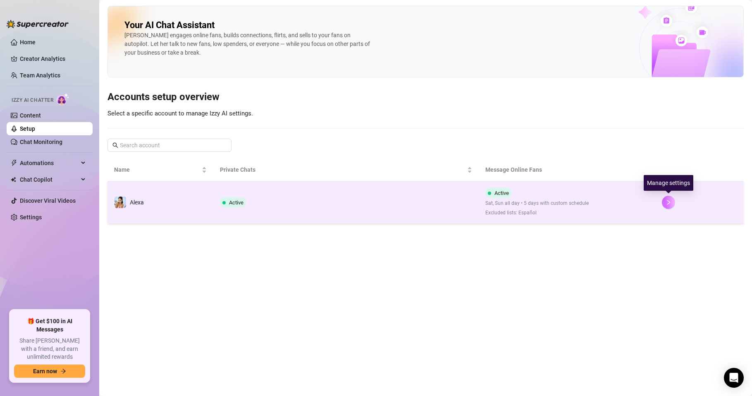
click at [668, 200] on icon "right" at bounding box center [669, 202] width 6 height 6
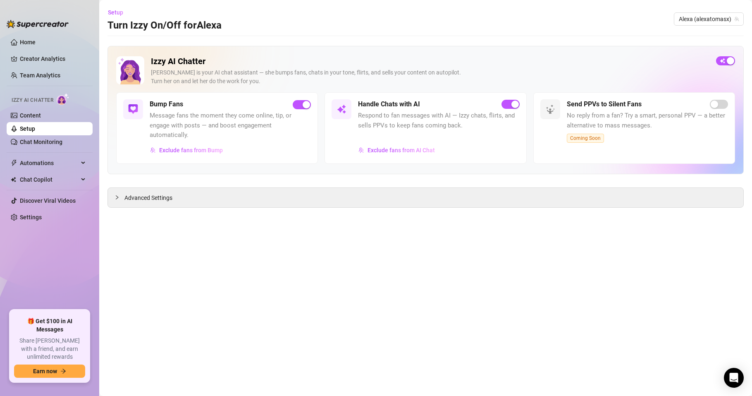
click at [590, 125] on span "No reply from a fan? Try a smart, personal PPV — a better alternative to mass m…" at bounding box center [647, 120] width 161 height 19
click at [592, 139] on span "Coming Soon" at bounding box center [585, 138] width 37 height 9
click at [171, 198] on span "Advanced Settings" at bounding box center [148, 197] width 48 height 9
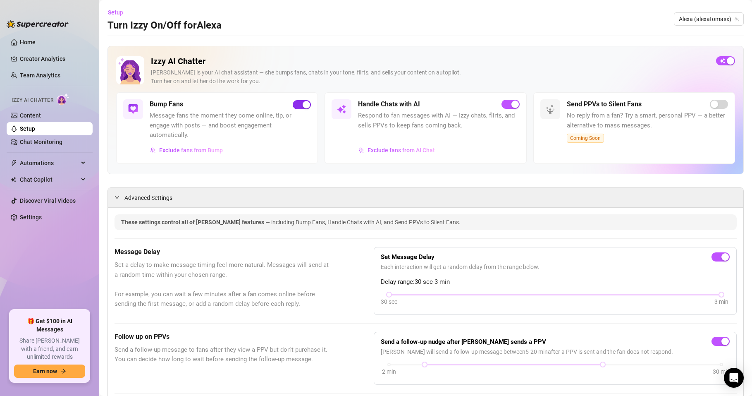
click at [303, 102] on div "button" at bounding box center [306, 104] width 7 height 7
click at [302, 103] on span "button" at bounding box center [302, 104] width 18 height 9
click at [114, 8] on button "Setup" at bounding box center [118, 12] width 22 height 13
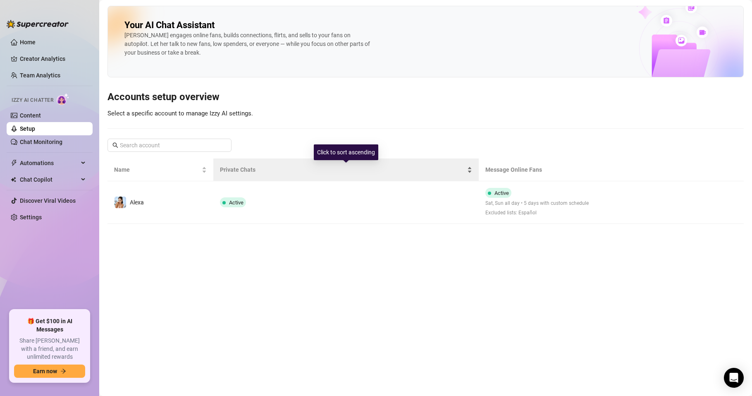
click at [349, 165] on span "Private Chats" at bounding box center [342, 169] width 245 height 9
click at [349, 165] on div "Private Chats" at bounding box center [346, 169] width 252 height 9
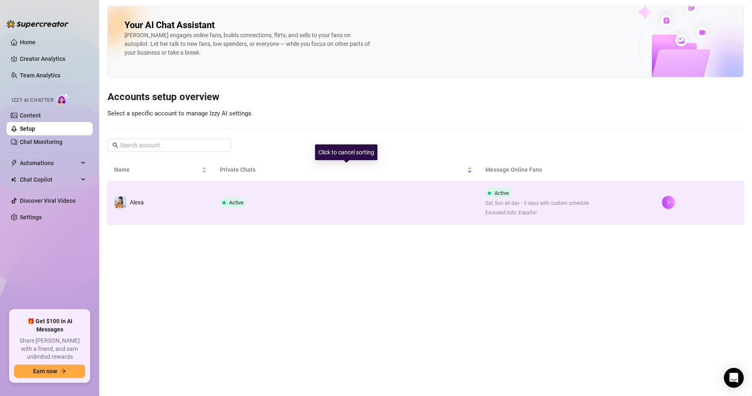
click at [341, 188] on td "Active" at bounding box center [345, 202] width 265 height 43
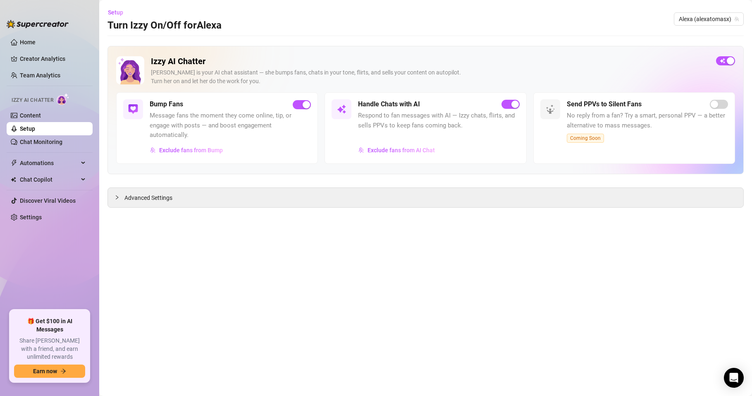
click at [107, 13] on main "Setup Turn Izzy On/Off for Alexa Alexa (alexatomasx) Izzy AI Chatter Izzy is yo…" at bounding box center [425, 198] width 653 height 396
click at [117, 11] on span "Setup" at bounding box center [115, 12] width 15 height 7
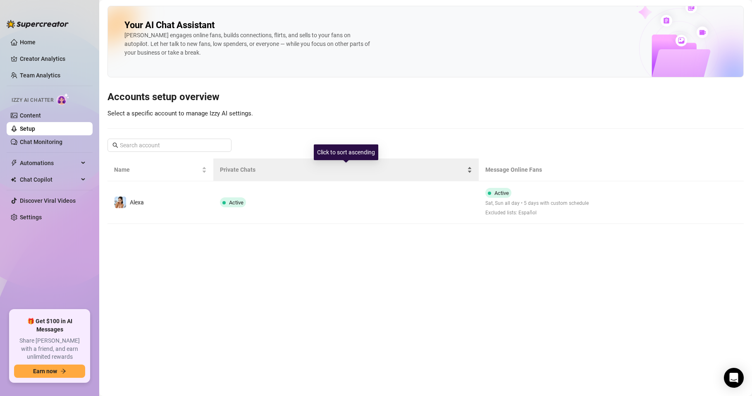
click at [304, 170] on span "Private Chats" at bounding box center [342, 169] width 245 height 9
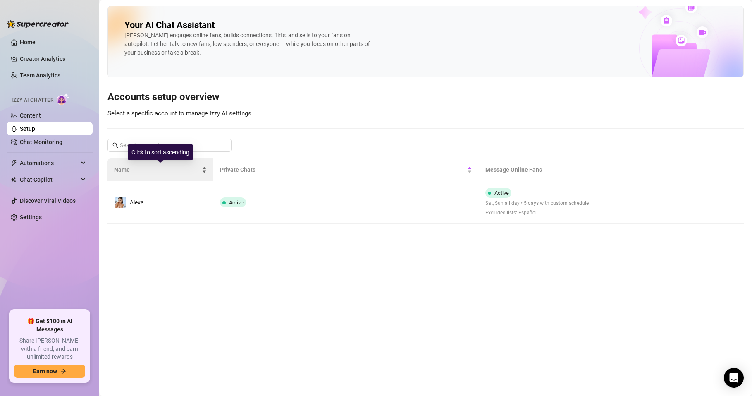
click at [146, 166] on span "Name" at bounding box center [157, 169] width 86 height 9
click at [313, 100] on h3 "Accounts setup overview" at bounding box center [425, 97] width 636 height 13
drag, startPoint x: 330, startPoint y: 123, endPoint x: 332, endPoint y: 127, distance: 4.6
click at [332, 124] on div "Your AI Chat Assistant Izzy engages online fans, builds connections, flirts, an…" at bounding box center [425, 115] width 636 height 218
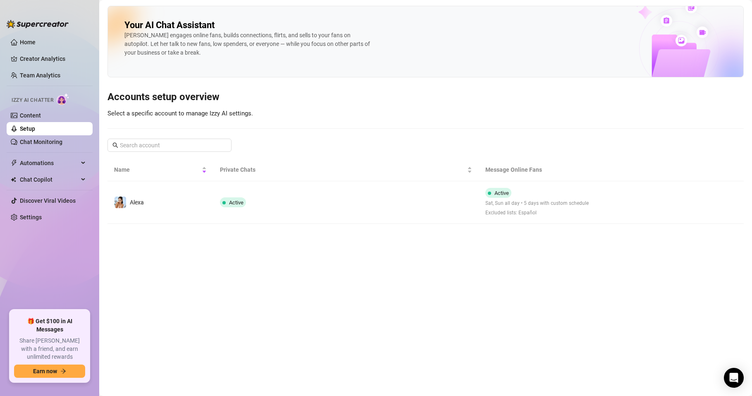
drag, startPoint x: 538, startPoint y: 170, endPoint x: 530, endPoint y: 170, distance: 8.7
click at [533, 170] on th "Message Online Fans" at bounding box center [567, 169] width 177 height 23
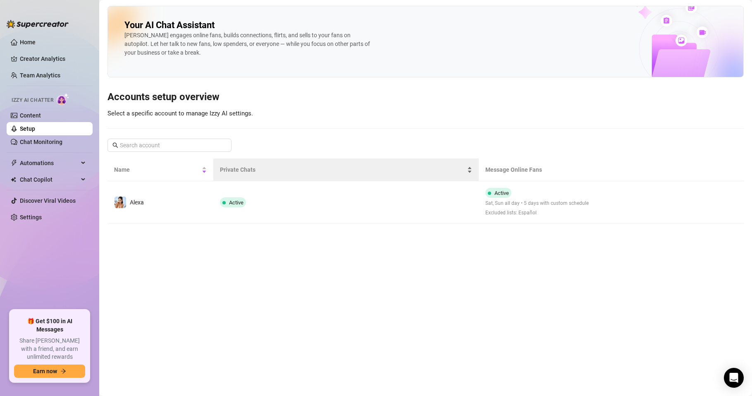
click at [472, 169] on div "Private Chats" at bounding box center [346, 169] width 252 height 9
click at [467, 168] on div "Private Chats" at bounding box center [346, 169] width 252 height 9
click at [280, 170] on span "Private Chats" at bounding box center [342, 169] width 245 height 9
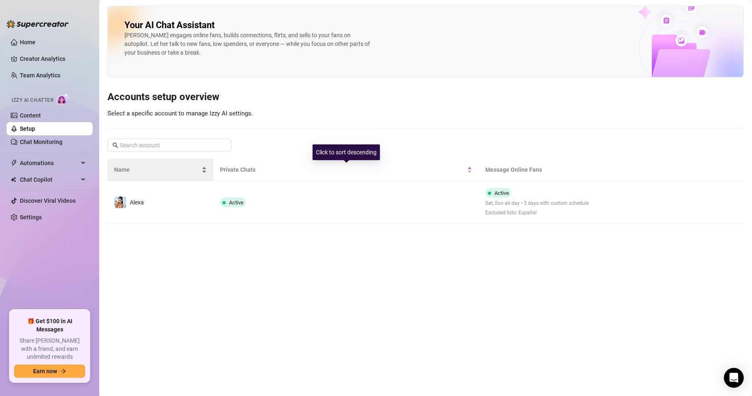
click at [200, 168] on span "Name" at bounding box center [157, 169] width 86 height 9
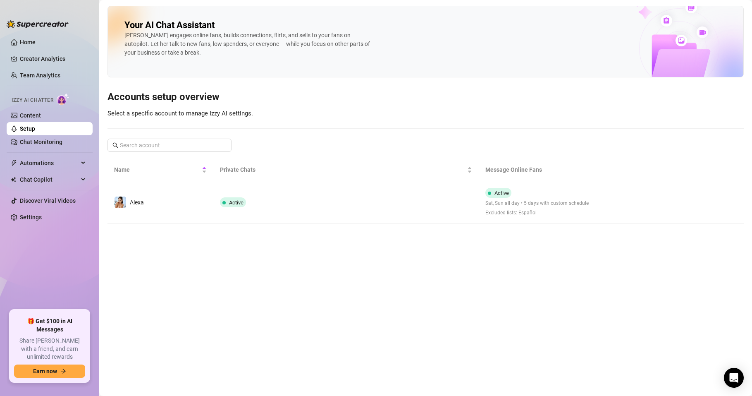
click at [384, 103] on h3 "Accounts setup overview" at bounding box center [425, 97] width 636 height 13
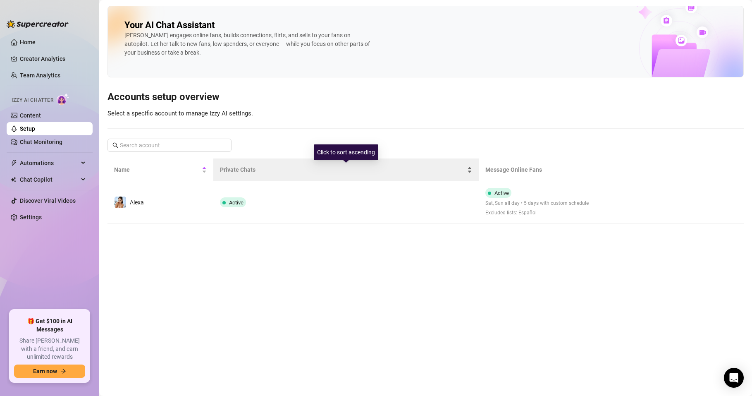
click at [346, 170] on span "Private Chats" at bounding box center [342, 169] width 245 height 9
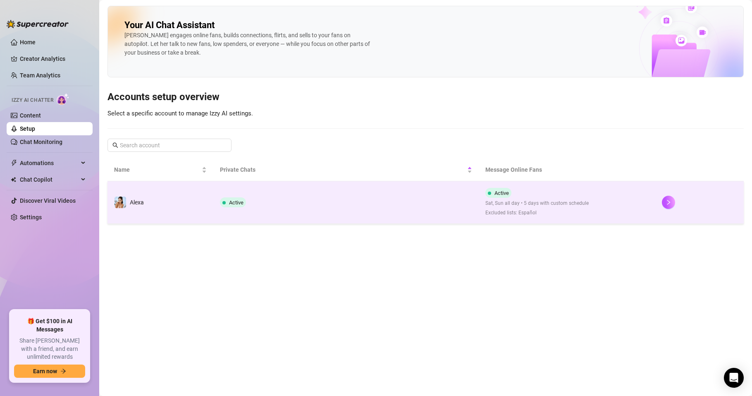
click at [648, 206] on td "Active Sat, Sun all day • 5 days with custom schedule Excluded lists: Español" at bounding box center [567, 202] width 177 height 43
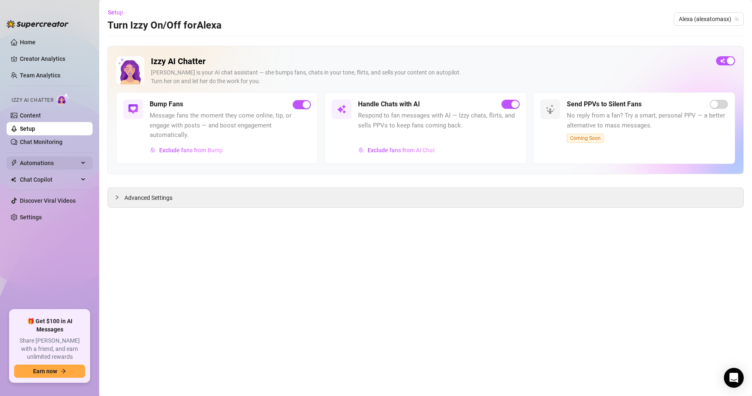
click at [45, 162] on span "Automations" at bounding box center [49, 162] width 59 height 13
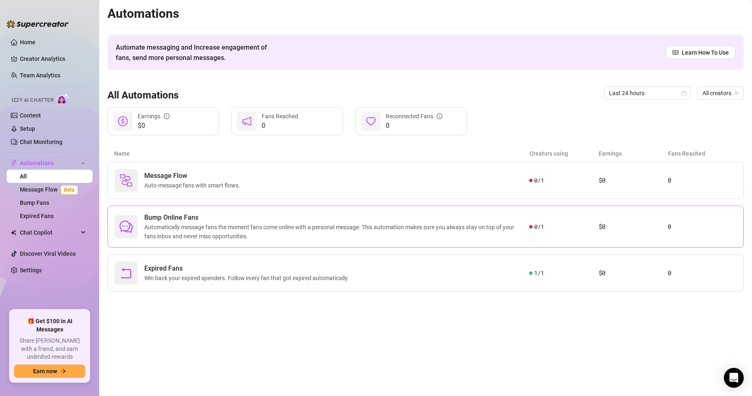
click at [538, 227] on span "0 / 1" at bounding box center [539, 226] width 10 height 9
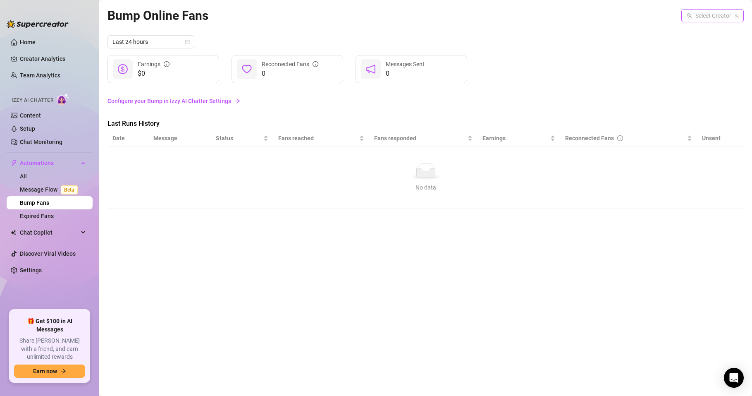
click at [694, 18] on input "search" at bounding box center [708, 16] width 45 height 12
click at [703, 33] on span "( alexatomasx )" at bounding box center [718, 32] width 37 height 9
click at [346, 250] on div "Bump Online Fans for Alexa Alexa (alexatomasx) Alexa (alexatomasx) Last 24 hour…" at bounding box center [425, 188] width 636 height 365
click at [135, 99] on link "Configure your Bump in Izzy AI Chatter Settings" at bounding box center [425, 100] width 636 height 9
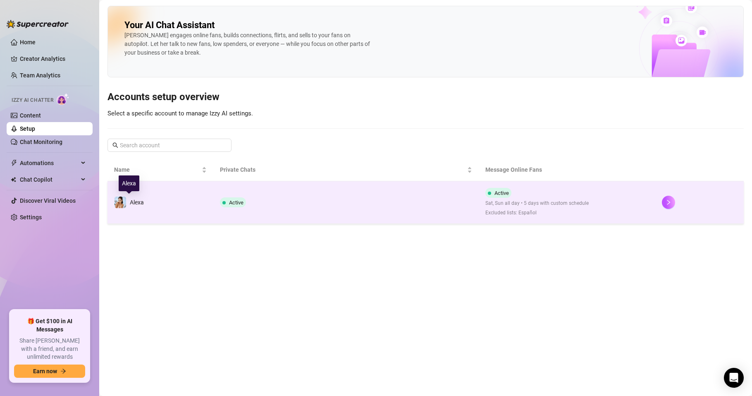
click at [130, 204] on span "Alexa" at bounding box center [137, 202] width 14 height 7
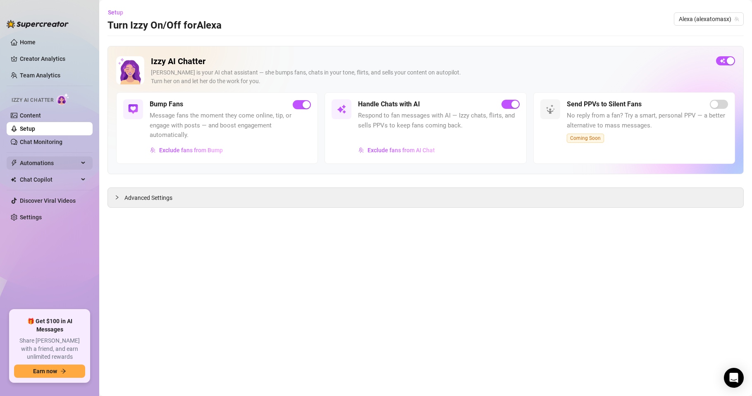
click at [41, 160] on span "Automations" at bounding box center [49, 162] width 59 height 13
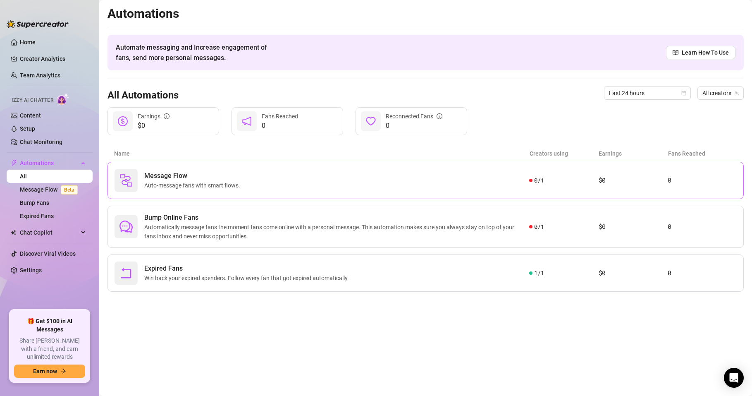
click at [529, 182] on span at bounding box center [530, 180] width 3 height 9
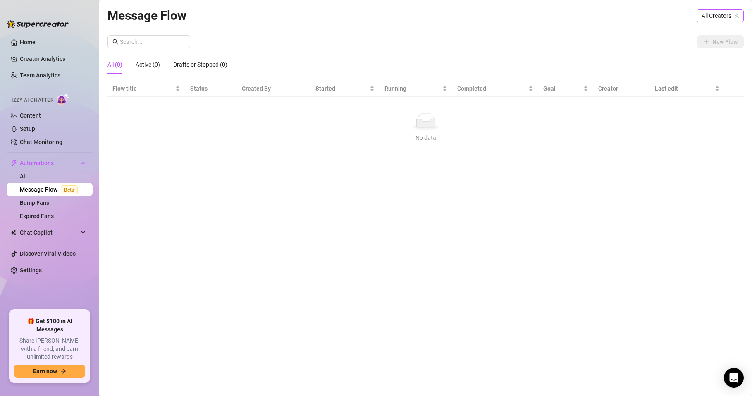
click at [712, 17] on span "All Creators" at bounding box center [720, 16] width 37 height 12
click at [700, 48] on span "( alexatomasx )" at bounding box center [718, 45] width 37 height 9
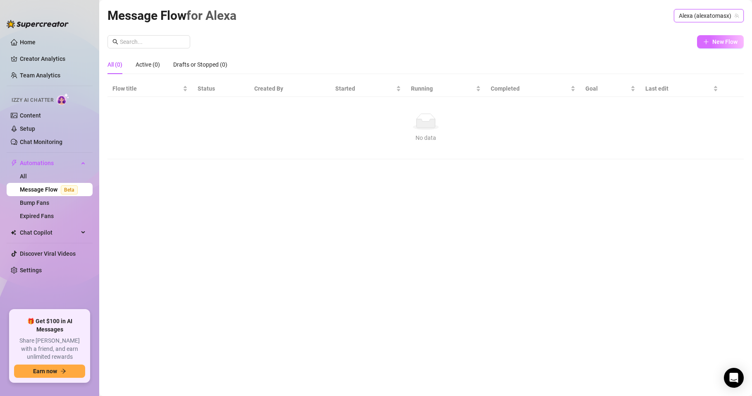
click at [709, 43] on icon "plus" at bounding box center [706, 42] width 6 height 6
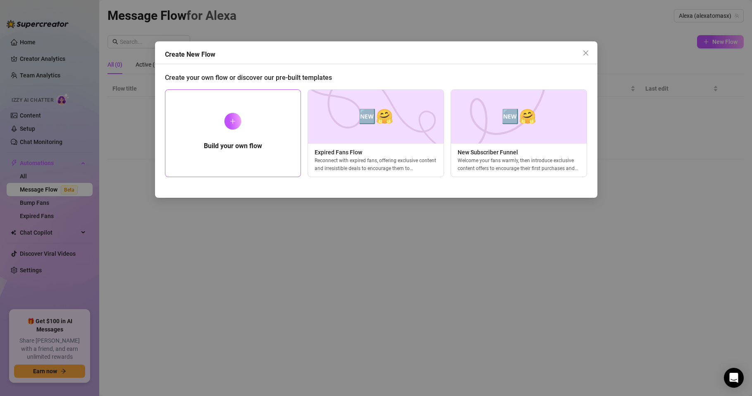
click at [236, 122] on icon "plus" at bounding box center [233, 121] width 6 height 6
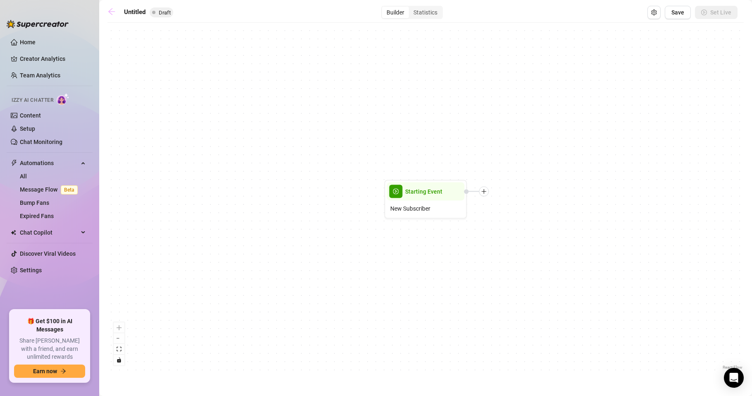
click at [110, 11] on icon "arrow-left" at bounding box center [111, 11] width 7 height 7
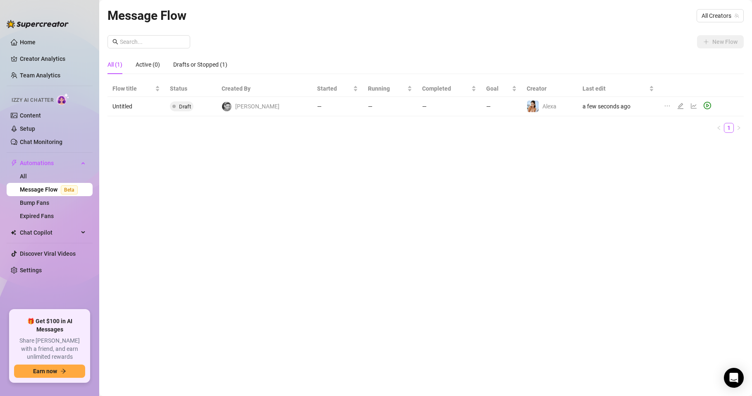
click at [664, 103] on icon "ellipsis" at bounding box center [667, 106] width 7 height 7
click at [671, 143] on li "Delete" at bounding box center [701, 145] width 82 height 13
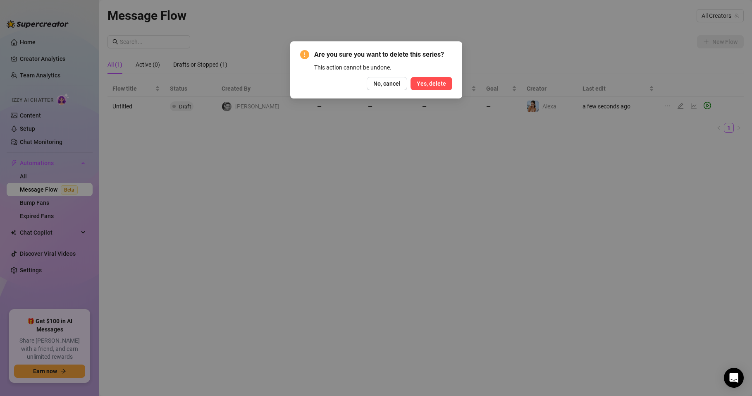
click at [432, 79] on button "Yes, delete" at bounding box center [432, 83] width 42 height 13
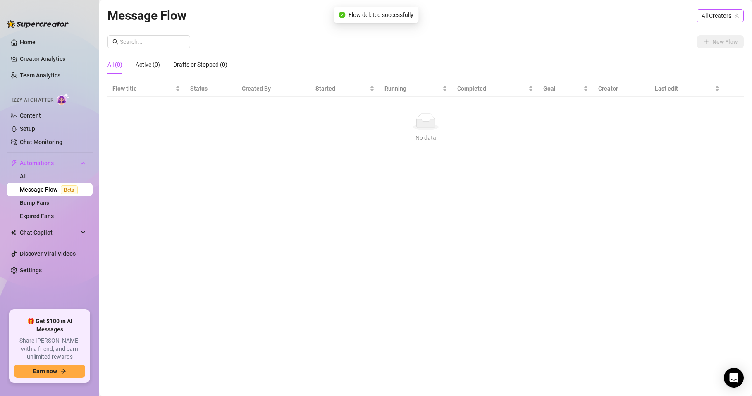
click at [711, 19] on span "All Creators" at bounding box center [720, 16] width 37 height 12
click at [703, 44] on span "( alexatomasx )" at bounding box center [718, 45] width 37 height 9
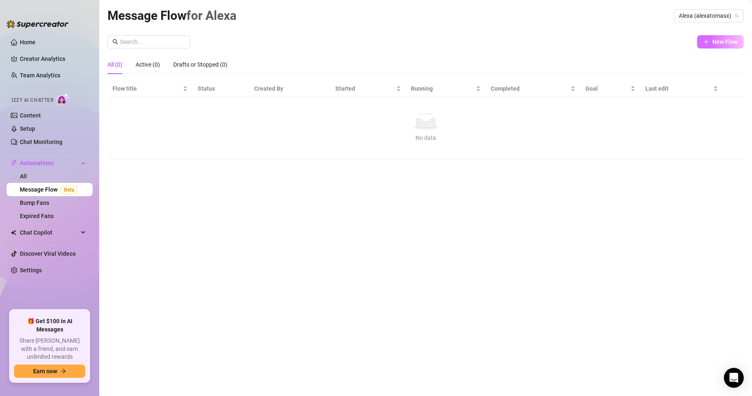
click at [728, 38] on span "New Flow" at bounding box center [724, 41] width 25 height 7
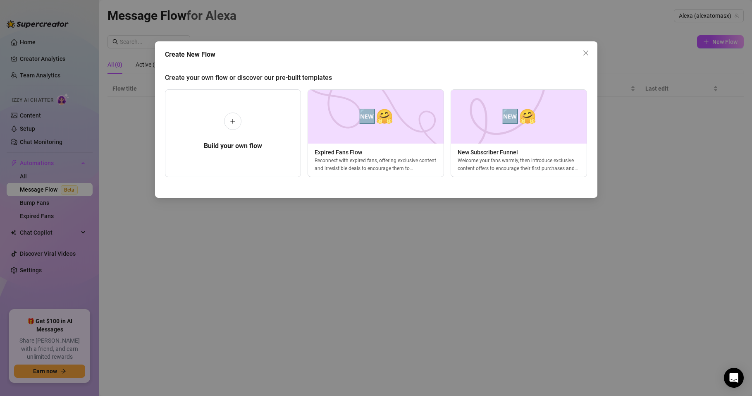
scroll to position [0, 3]
click at [229, 117] on div at bounding box center [229, 120] width 17 height 17
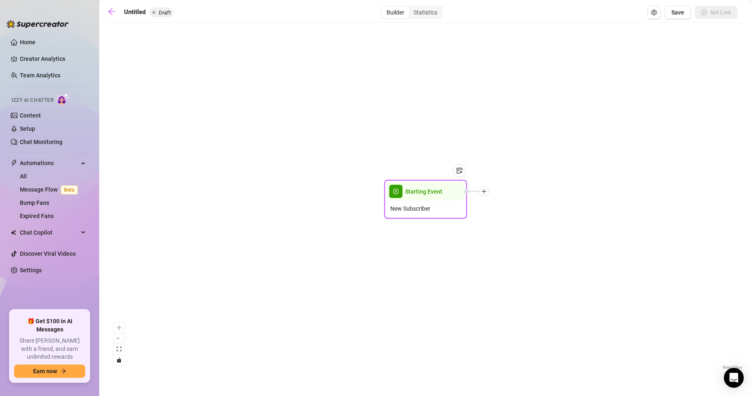
click at [484, 190] on icon "plus" at bounding box center [484, 192] width 6 height 6
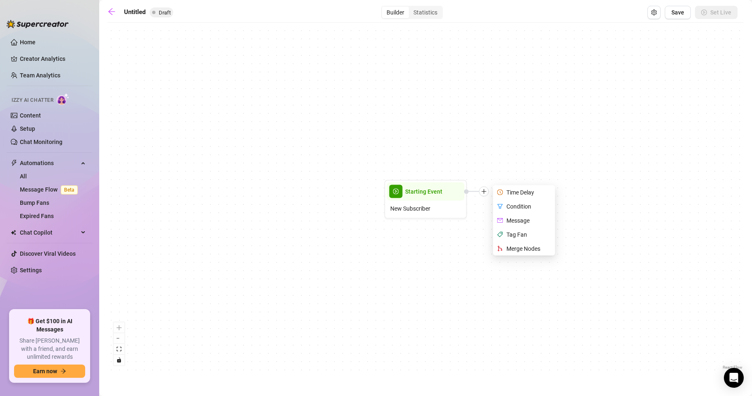
click at [508, 120] on div "Starting Event New Subscriber Time Delay Condition Message Tag Fan Merge Nodes" at bounding box center [425, 199] width 636 height 344
click at [649, 13] on button "Open Exit Rules" at bounding box center [653, 12] width 13 height 13
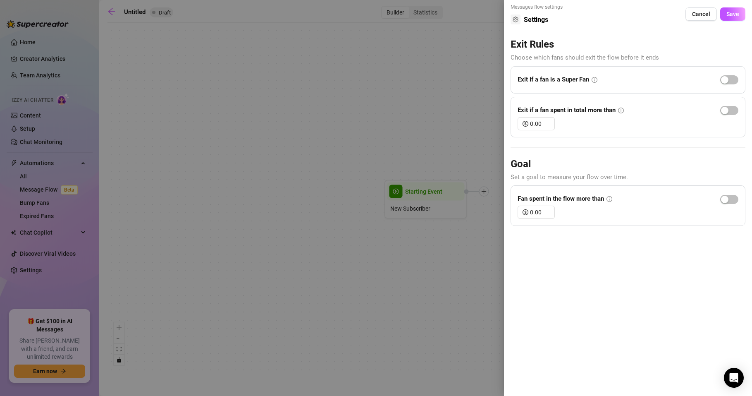
click at [421, 107] on div at bounding box center [376, 198] width 752 height 396
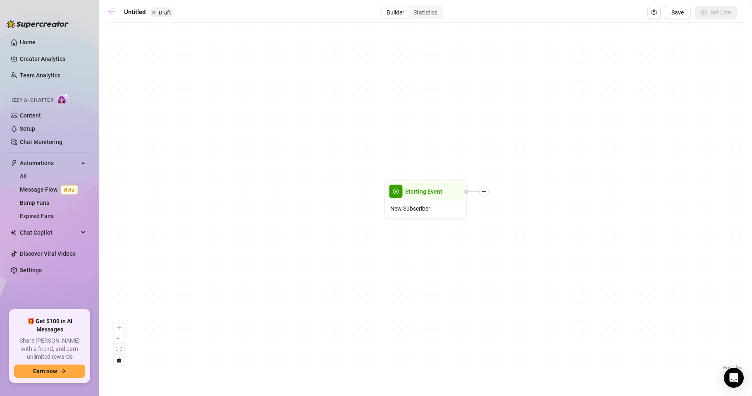
click at [107, 11] on icon "arrow-left" at bounding box center [111, 11] width 8 height 8
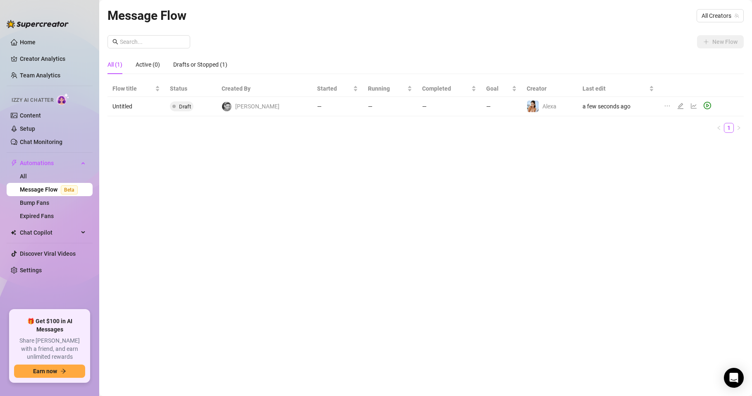
click at [664, 105] on icon "ellipsis" at bounding box center [667, 106] width 7 height 7
click at [677, 143] on span "Delete" at bounding box center [705, 145] width 63 height 9
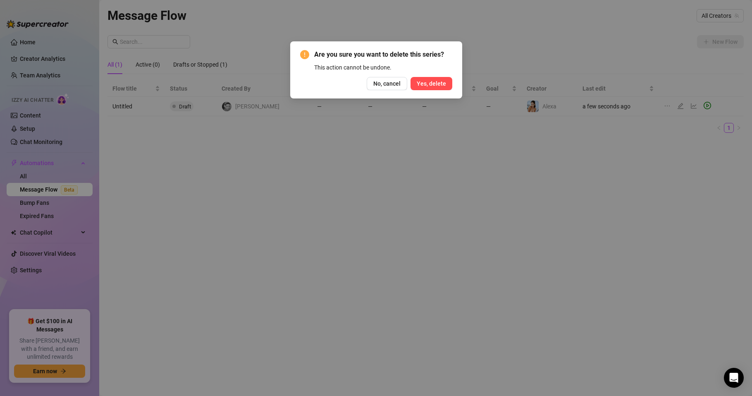
click at [432, 81] on span "Yes, delete" at bounding box center [431, 83] width 29 height 7
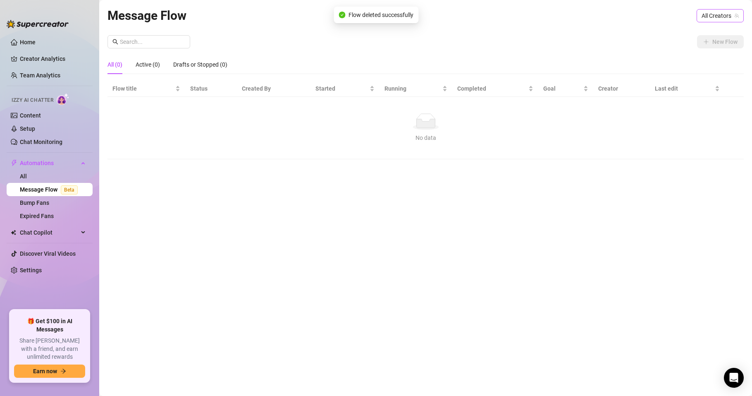
click at [717, 16] on span "All Creators" at bounding box center [720, 16] width 37 height 12
click at [710, 41] on span "( alexatomasx )" at bounding box center [718, 45] width 37 height 9
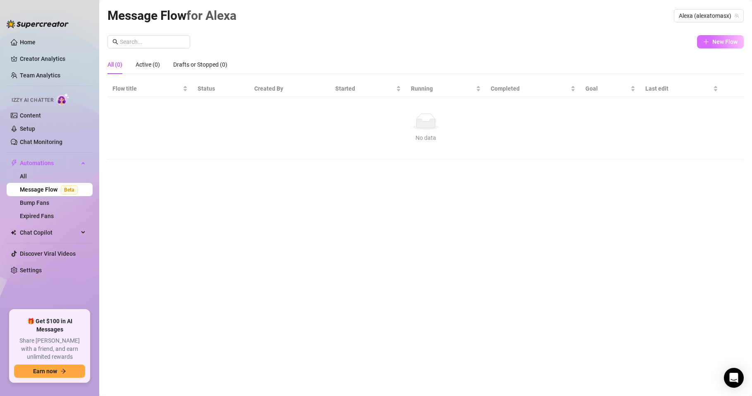
click at [727, 44] on span "New Flow" at bounding box center [724, 41] width 25 height 7
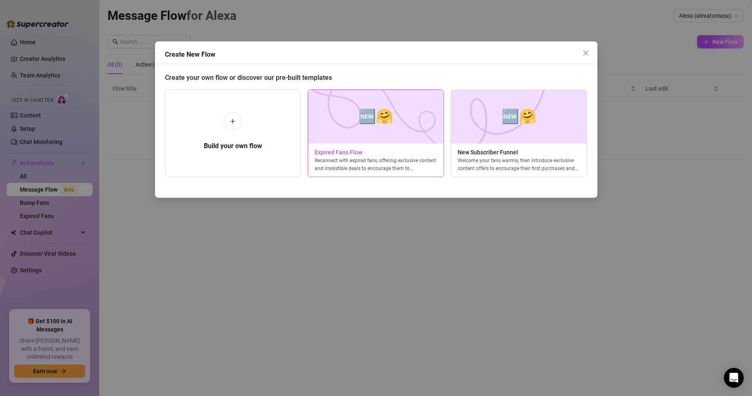
click at [372, 119] on span "🆕🤗" at bounding box center [375, 116] width 35 height 22
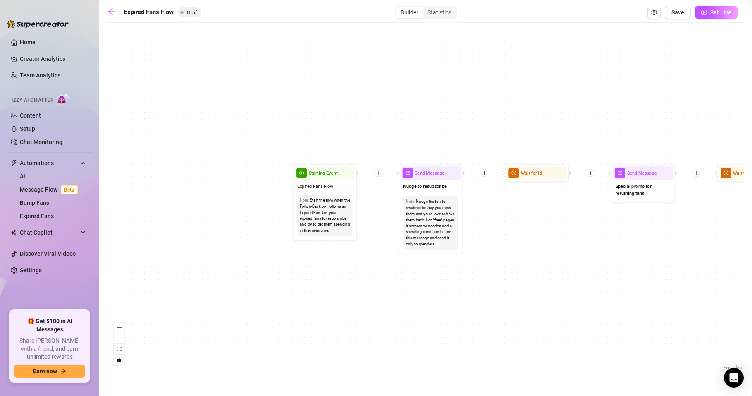
drag, startPoint x: 196, startPoint y: 274, endPoint x: 575, endPoint y: 274, distance: 378.7
click at [599, 278] on div "If True If False Send Message Send Message Wait for 2d Merge Send Message Follo…" at bounding box center [425, 199] width 636 height 344
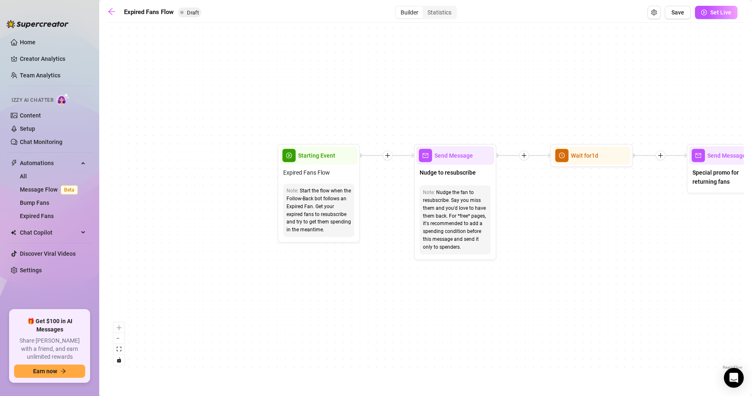
click at [408, 13] on div "Builder" at bounding box center [409, 13] width 27 height 12
click at [398, 8] on input "Builder" at bounding box center [398, 8] width 0 height 0
click at [434, 12] on div "Statistics" at bounding box center [439, 13] width 33 height 12
click at [425, 8] on input "Statistics" at bounding box center [425, 8] width 0 height 0
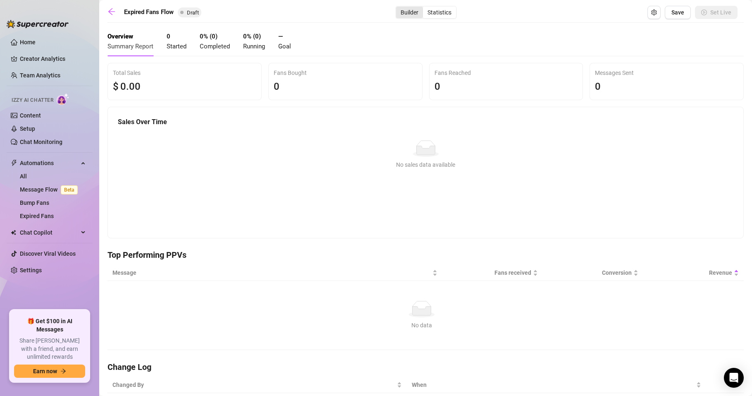
click at [396, 13] on div "Builder" at bounding box center [409, 13] width 27 height 12
click at [398, 8] on input "Builder" at bounding box center [398, 8] width 0 height 0
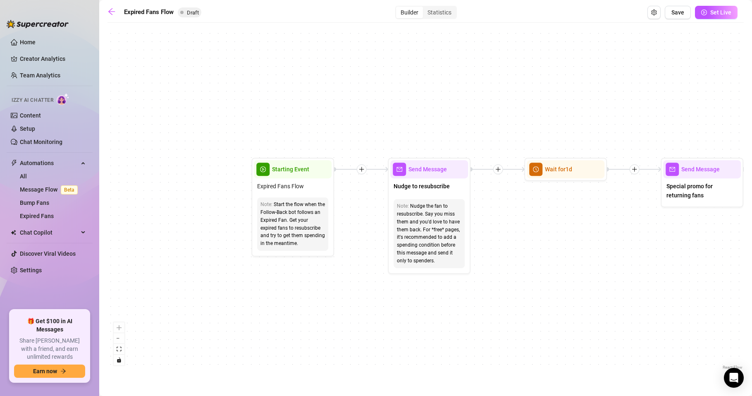
drag, startPoint x: 168, startPoint y: 316, endPoint x: 351, endPoint y: 323, distance: 182.9
click at [351, 323] on div "If True If False Send Message Send Message Wait for 2d Merge Send Message Follo…" at bounding box center [425, 199] width 636 height 344
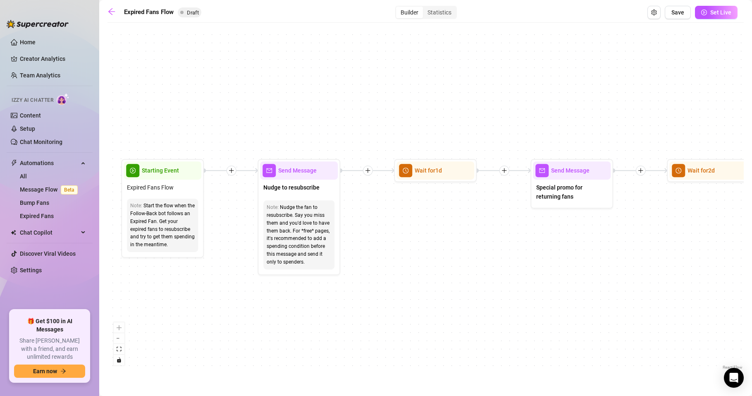
drag, startPoint x: 524, startPoint y: 244, endPoint x: 387, endPoint y: 246, distance: 136.8
click at [387, 246] on div "If True If False Send Message Send Message Wait for 2d Merge Send Message Follo…" at bounding box center [425, 199] width 636 height 344
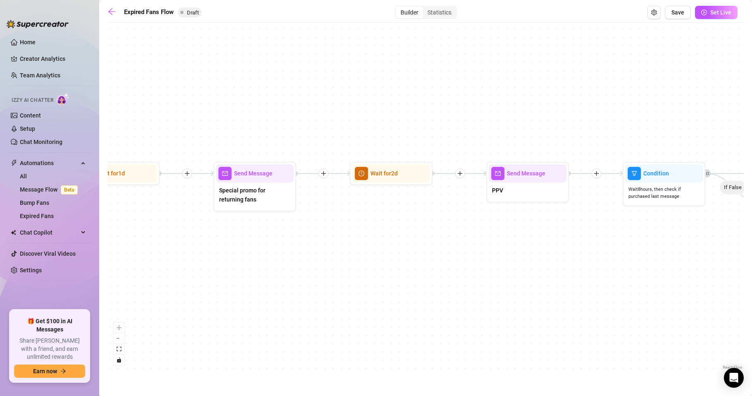
drag, startPoint x: 576, startPoint y: 264, endPoint x: 260, endPoint y: 268, distance: 316.3
click at [260, 268] on div "If True If False Send Message Send Message Wait for 2d Merge Send Message Follo…" at bounding box center [425, 199] width 636 height 344
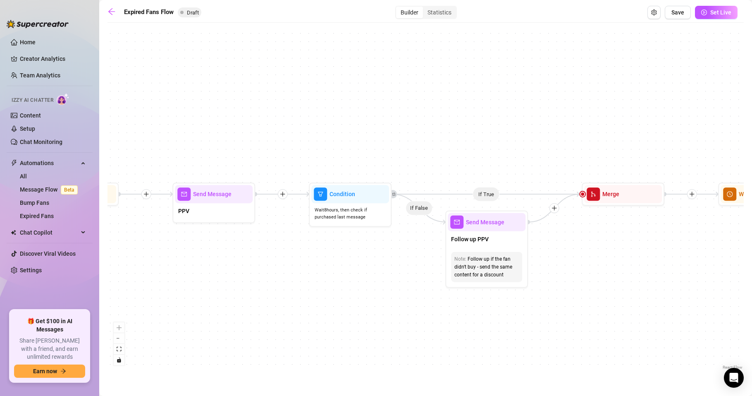
drag, startPoint x: 590, startPoint y: 253, endPoint x: 282, endPoint y: 272, distance: 308.5
click at [282, 272] on div "If True If False Send Message Send Message Wait for 2d Merge Send Message Follo…" at bounding box center [425, 199] width 636 height 344
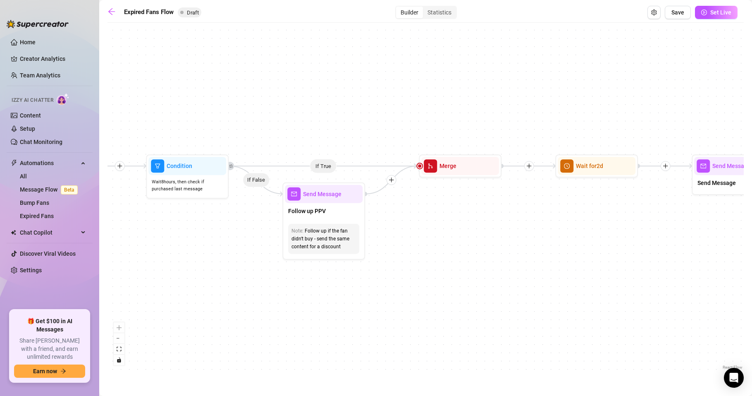
drag, startPoint x: 601, startPoint y: 267, endPoint x: 425, endPoint y: 238, distance: 179.3
click at [425, 238] on div "If True If False Send Message Send Message Wait for 2d Merge Send Message Follo…" at bounding box center [425, 199] width 636 height 344
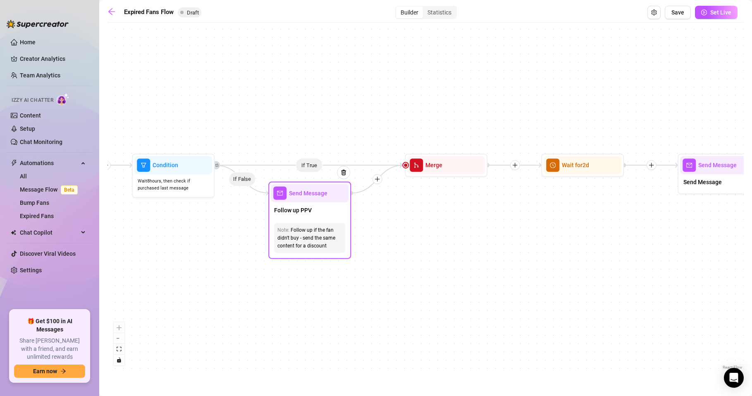
click at [293, 196] on span "Send Message" at bounding box center [308, 193] width 38 height 9
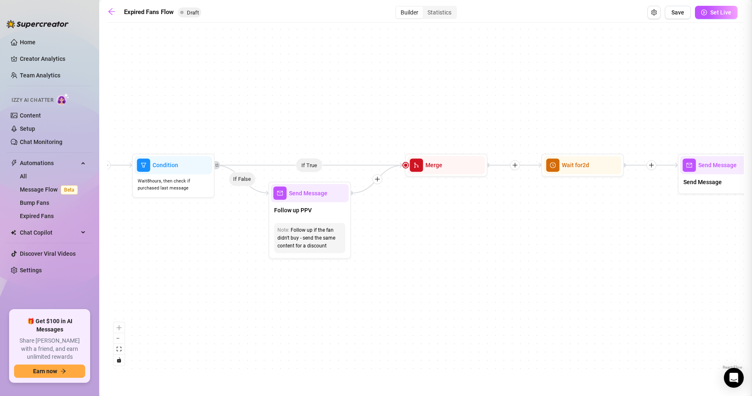
type textarea "/"
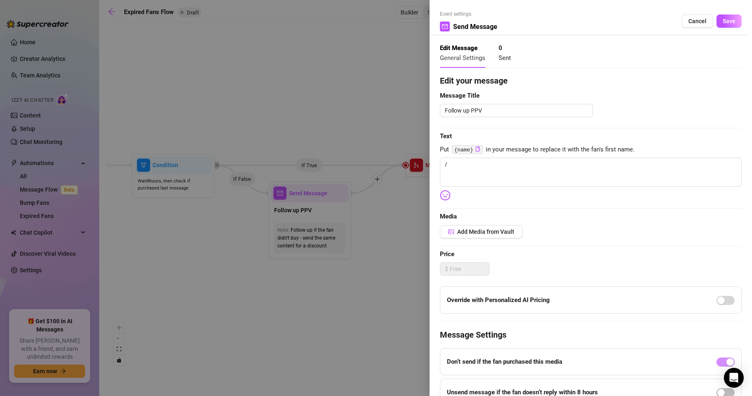
click at [288, 301] on div at bounding box center [376, 198] width 752 height 396
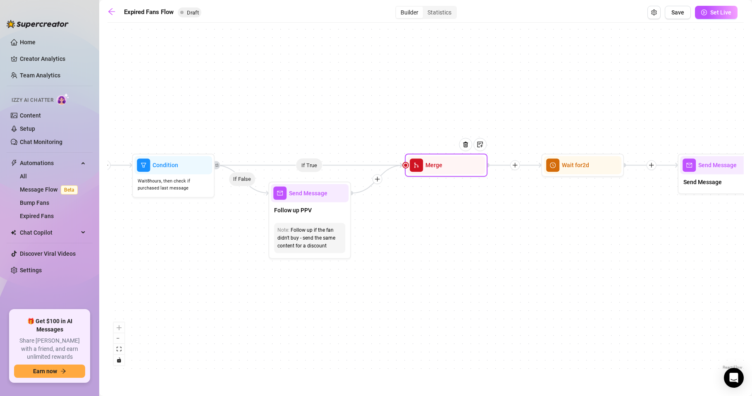
click at [425, 171] on div "Merge" at bounding box center [446, 165] width 78 height 18
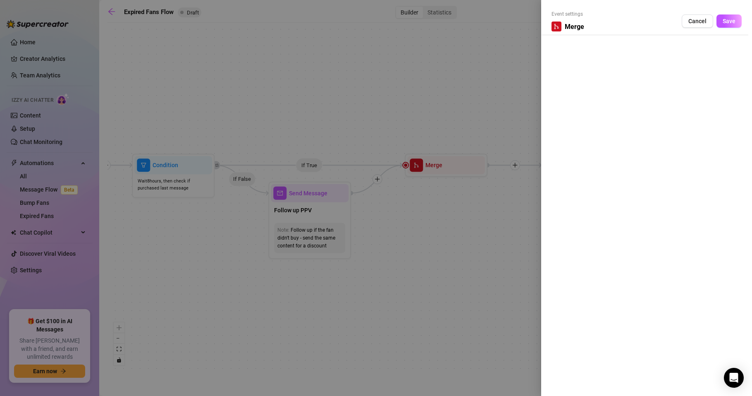
click at [435, 239] on div at bounding box center [376, 198] width 752 height 396
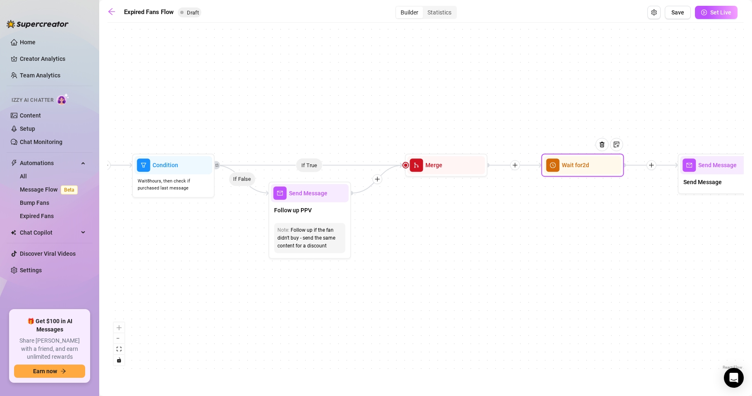
click at [580, 170] on div "Wait for 2d" at bounding box center [583, 165] width 78 height 18
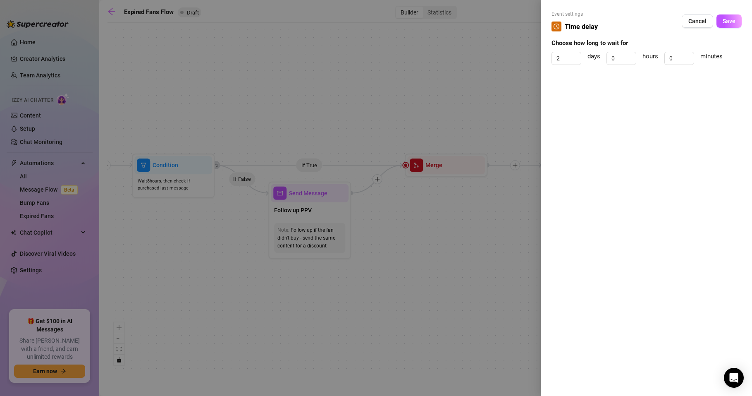
click at [480, 254] on div at bounding box center [376, 198] width 752 height 396
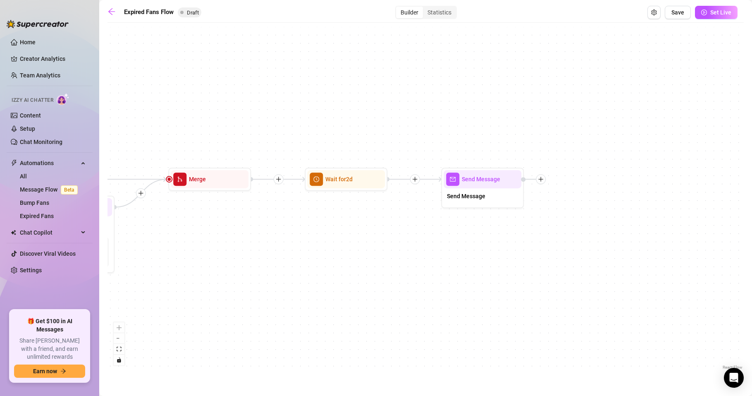
drag, startPoint x: 584, startPoint y: 198, endPoint x: 339, endPoint y: 212, distance: 245.5
click at [339, 212] on div "If True If False Send Message Send Message Wait for 2d Merge Send Message Follo…" at bounding box center [425, 199] width 636 height 344
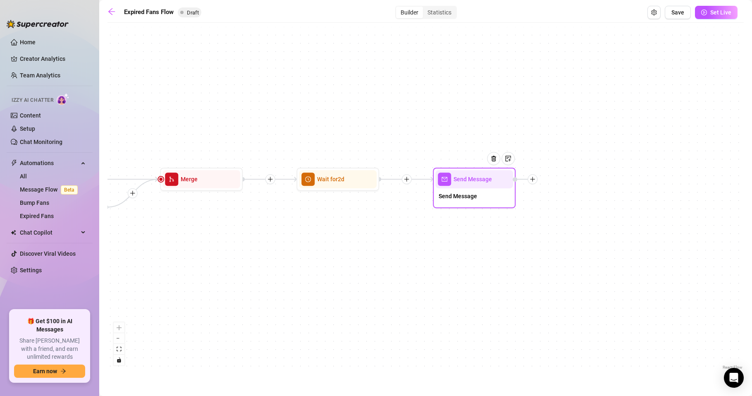
click at [448, 181] on span "mail" at bounding box center [444, 178] width 13 height 13
type textarea "/"
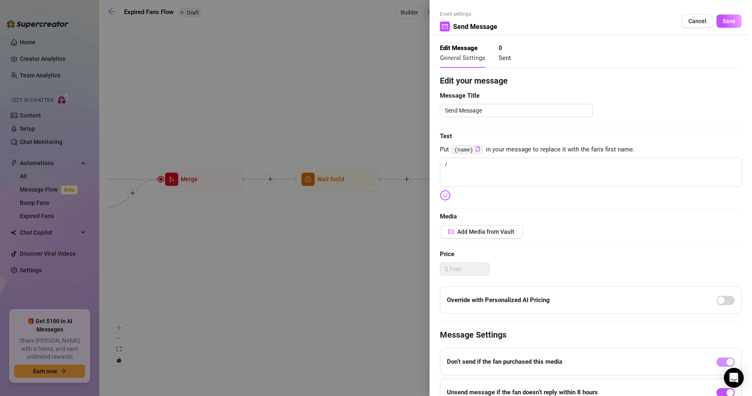
click at [354, 272] on div at bounding box center [376, 198] width 752 height 396
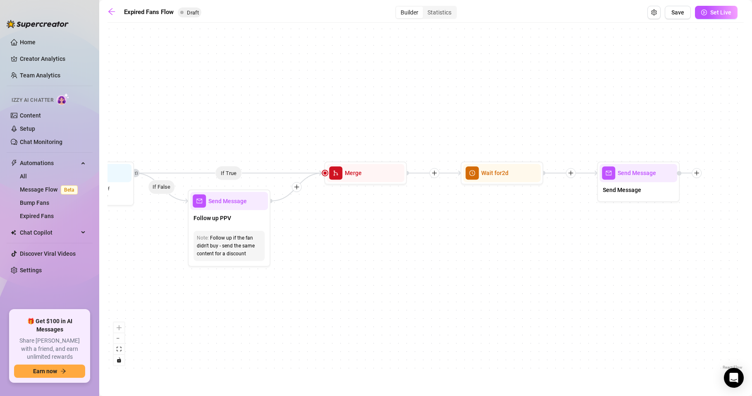
drag, startPoint x: 249, startPoint y: 276, endPoint x: 638, endPoint y: 263, distance: 388.8
click at [638, 263] on div "If True If False Send Message Send Message Wait for 2d Merge Send Message Follo…" at bounding box center [425, 199] width 636 height 344
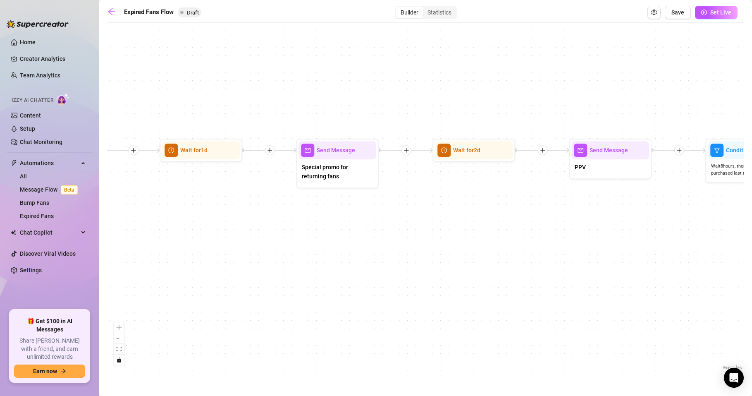
drag, startPoint x: 274, startPoint y: 307, endPoint x: 711, endPoint y: 289, distance: 436.9
click at [711, 289] on div "If True If False Send Message Send Message Wait for 2d Merge Send Message Follo…" at bounding box center [425, 199] width 636 height 344
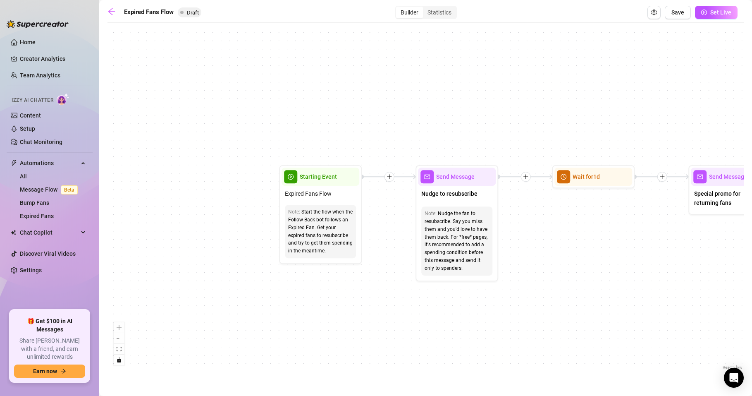
drag, startPoint x: 296, startPoint y: 289, endPoint x: 605, endPoint y: 310, distance: 309.9
click at [715, 320] on div "If True If False Send Message Send Message Wait for 2d Merge Send Message Follo…" at bounding box center [425, 199] width 636 height 344
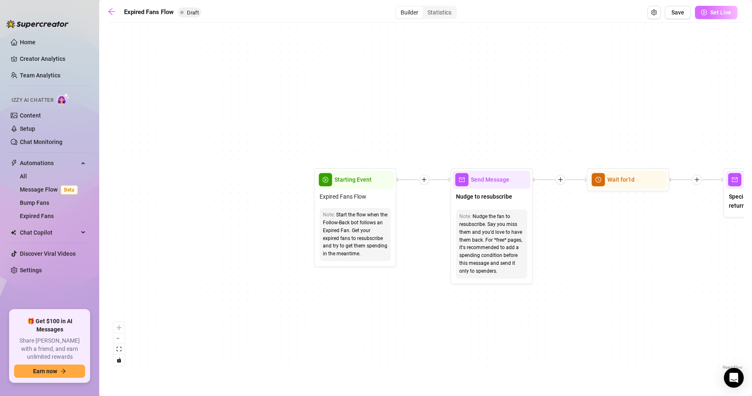
click at [716, 12] on span "Set Live" at bounding box center [720, 12] width 21 height 7
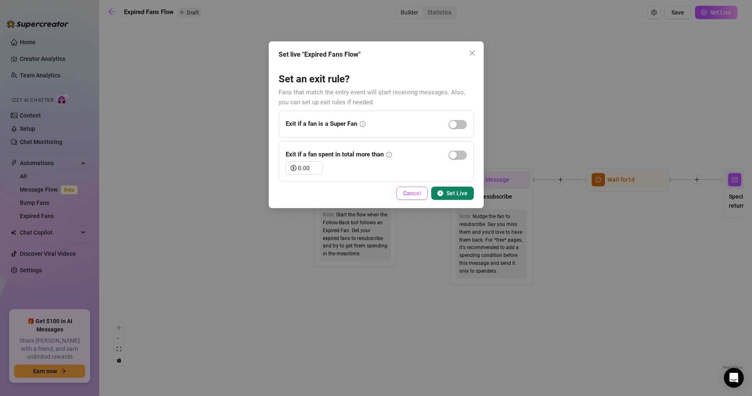
click at [405, 193] on span "Cancel" at bounding box center [412, 193] width 18 height 7
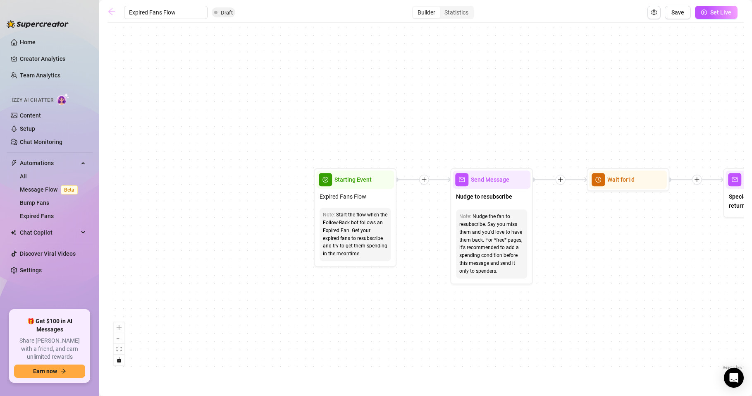
click at [110, 12] on icon "arrow-left" at bounding box center [111, 11] width 8 height 8
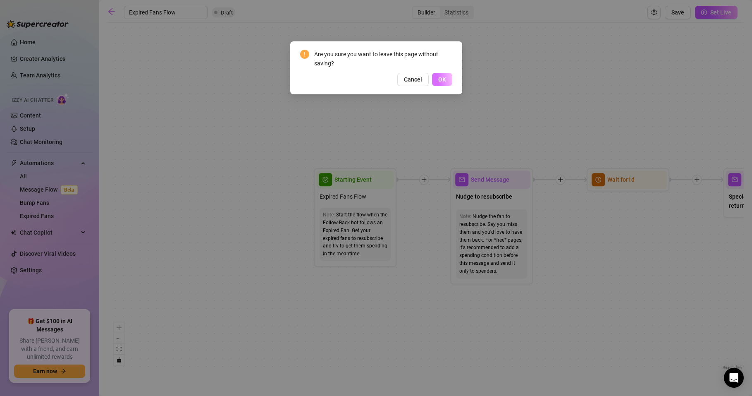
click at [442, 81] on span "OK" at bounding box center [442, 79] width 8 height 7
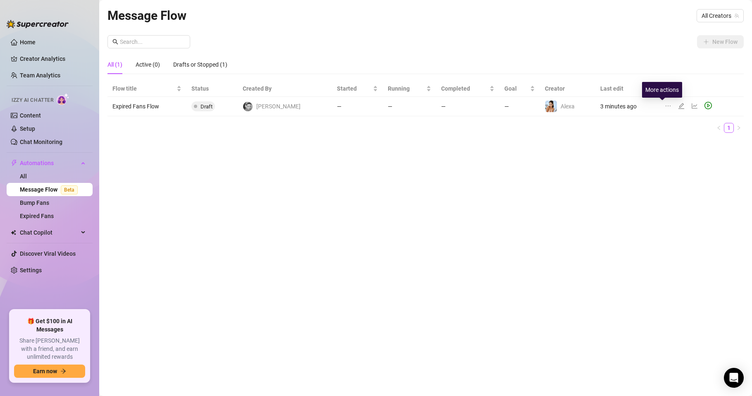
click at [665, 106] on icon "ellipsis" at bounding box center [668, 106] width 7 height 7
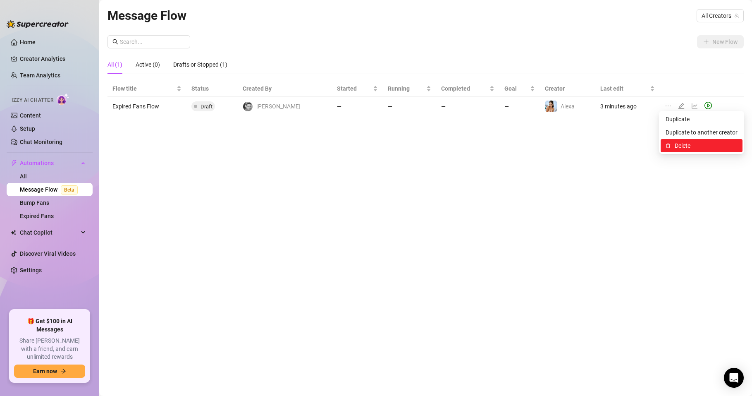
click at [678, 146] on span "Delete" at bounding box center [706, 145] width 63 height 9
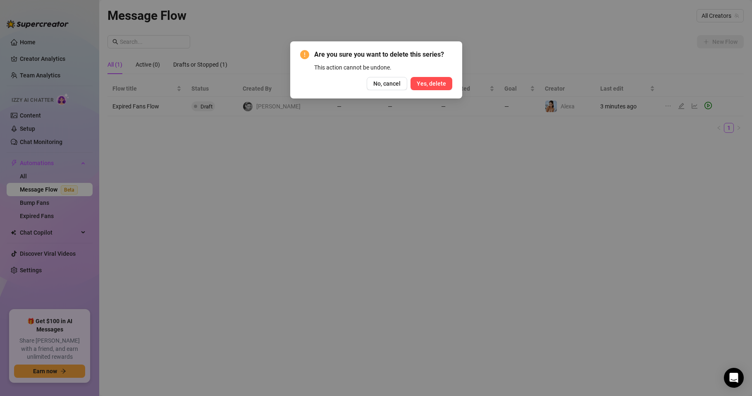
click at [434, 78] on button "Yes, delete" at bounding box center [432, 83] width 42 height 13
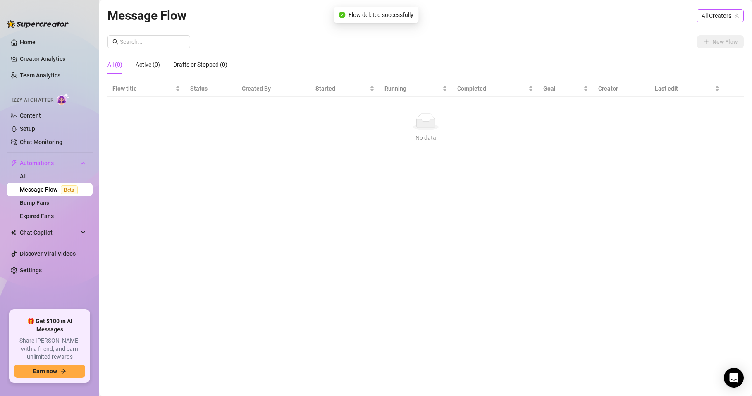
click at [703, 15] on span "All Creators" at bounding box center [720, 16] width 37 height 12
click at [706, 41] on span "( alexatomasx )" at bounding box center [718, 45] width 37 height 9
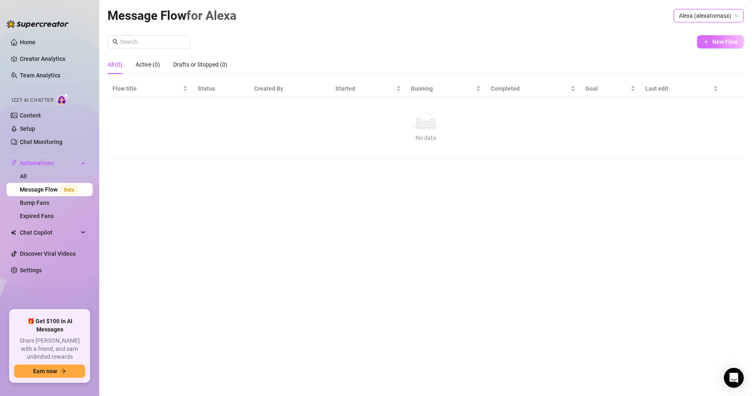
click at [713, 43] on span "New Flow" at bounding box center [724, 41] width 25 height 7
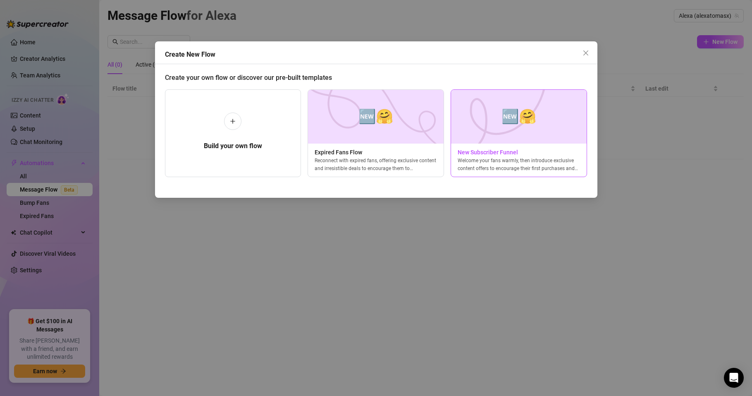
click at [501, 129] on img at bounding box center [519, 117] width 136 height 54
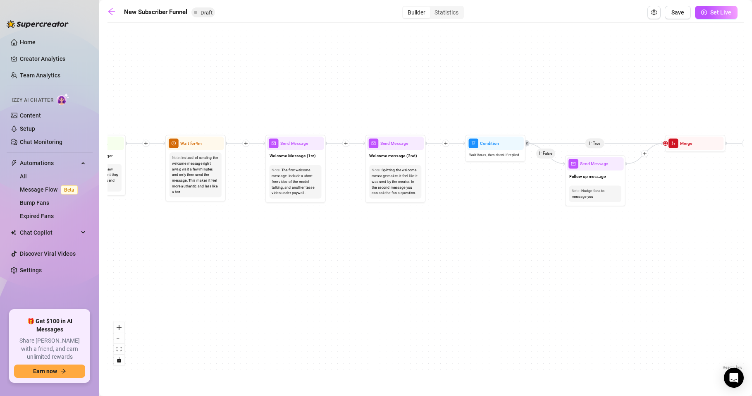
drag, startPoint x: 232, startPoint y: 260, endPoint x: 261, endPoint y: 266, distance: 29.6
click at [261, 266] on div "If True If True If True If False If False If False If True If False Merge Merge…" at bounding box center [425, 199] width 636 height 344
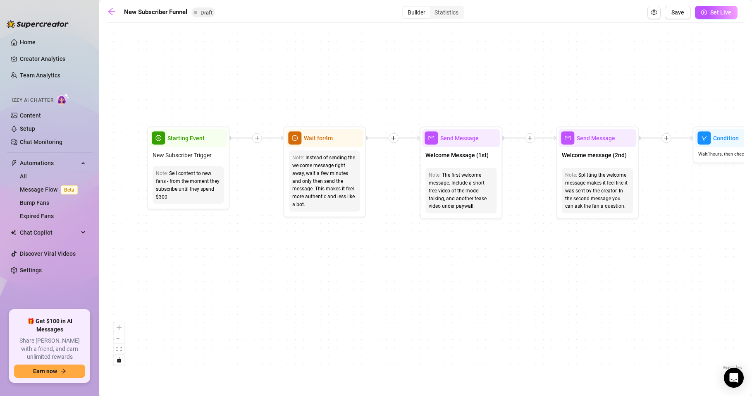
drag, startPoint x: 169, startPoint y: 248, endPoint x: 263, endPoint y: 247, distance: 94.3
click at [263, 247] on div "If True If True If True If False If False If False If True If False Merge Merge…" at bounding box center [425, 199] width 636 height 344
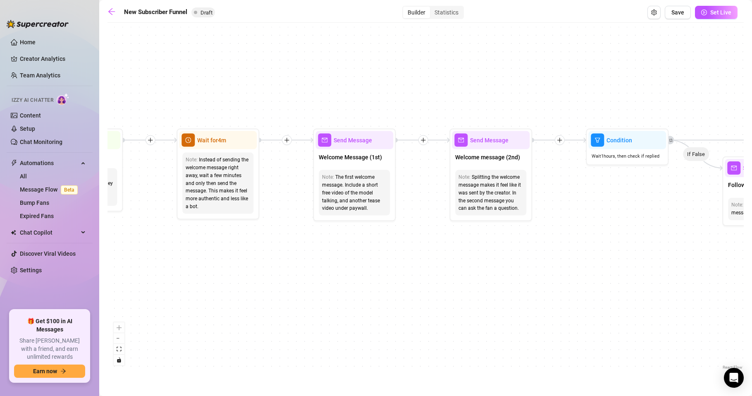
drag, startPoint x: 459, startPoint y: 248, endPoint x: 351, endPoint y: 250, distance: 107.5
click at [351, 250] on div "If True If True If True If False If False If False If True If False Merge Merge…" at bounding box center [425, 199] width 636 height 344
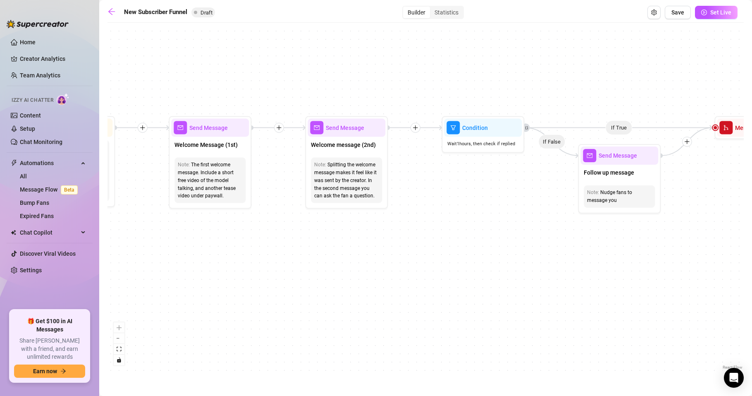
drag, startPoint x: 390, startPoint y: 259, endPoint x: 263, endPoint y: 245, distance: 127.7
click at [263, 245] on div "If True If True If True If False If False If False If True If False Merge Merge…" at bounding box center [425, 199] width 636 height 344
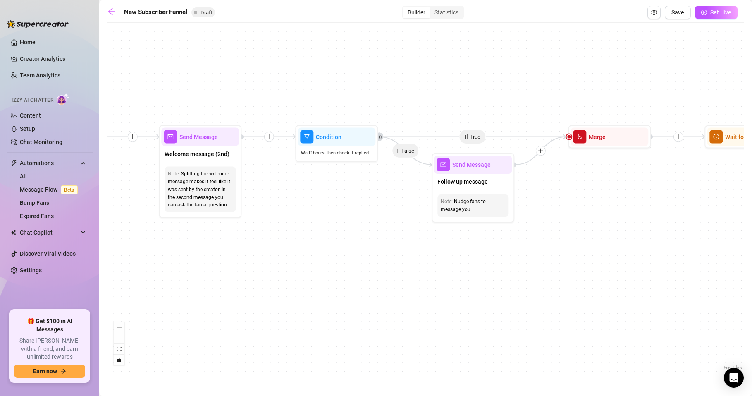
drag, startPoint x: 384, startPoint y: 240, endPoint x: 227, endPoint y: 248, distance: 156.9
click at [230, 249] on div "If True If True If True If False If False If False If True If False Merge Merge…" at bounding box center [425, 199] width 636 height 344
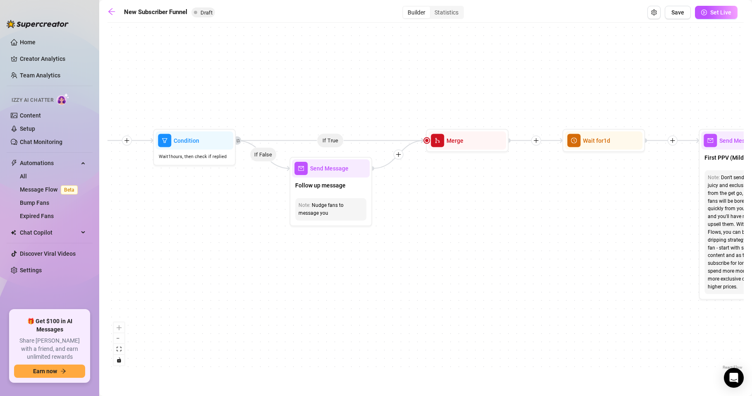
drag, startPoint x: 470, startPoint y: 262, endPoint x: 335, endPoint y: 266, distance: 134.4
click at [335, 266] on div "If True If True If True If False If False If False If True If False Merge Merge…" at bounding box center [425, 199] width 636 height 344
click at [321, 206] on div "Nudge fans to message you" at bounding box center [330, 209] width 64 height 16
click at [340, 209] on div "Nudge fans to message you" at bounding box center [330, 209] width 64 height 16
click at [335, 214] on div "Nudge fans to message you" at bounding box center [330, 209] width 64 height 16
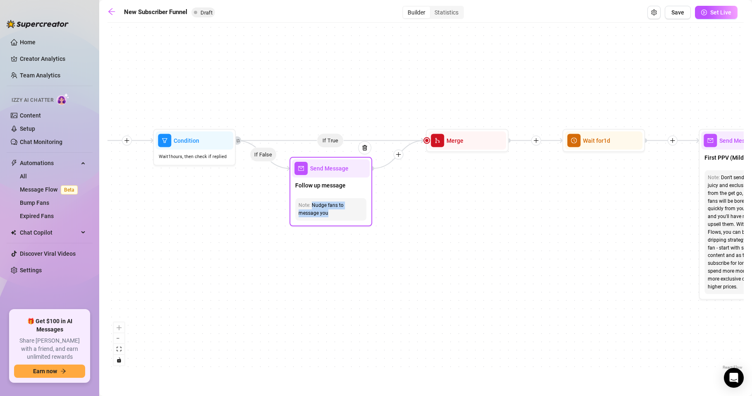
drag, startPoint x: 336, startPoint y: 215, endPoint x: 310, endPoint y: 207, distance: 27.1
click at [310, 207] on div "Nudge fans to message you" at bounding box center [330, 209] width 64 height 16
drag, startPoint x: 320, startPoint y: 201, endPoint x: 322, endPoint y: 190, distance: 11.4
click at [322, 190] on div "Follow up message" at bounding box center [331, 185] width 78 height 17
click at [334, 216] on div "Nudge fans to message you" at bounding box center [330, 209] width 64 height 16
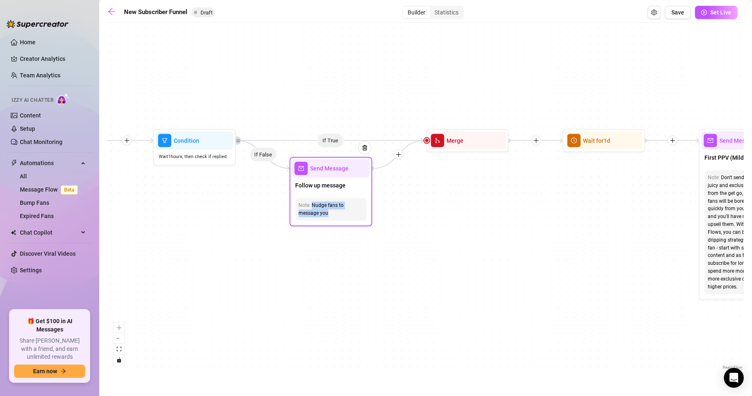
drag, startPoint x: 334, startPoint y: 215, endPoint x: 311, endPoint y: 205, distance: 25.4
click at [311, 205] on div "Nudge fans to message you" at bounding box center [330, 209] width 64 height 16
copy div "Nudge fans to message you"
click at [313, 254] on div "If True If True If True If False If False If False If True If False Merge Merge…" at bounding box center [425, 199] width 636 height 344
click at [309, 290] on div "If True If True If True If False If False If False If True If False Merge Merge…" at bounding box center [425, 199] width 636 height 344
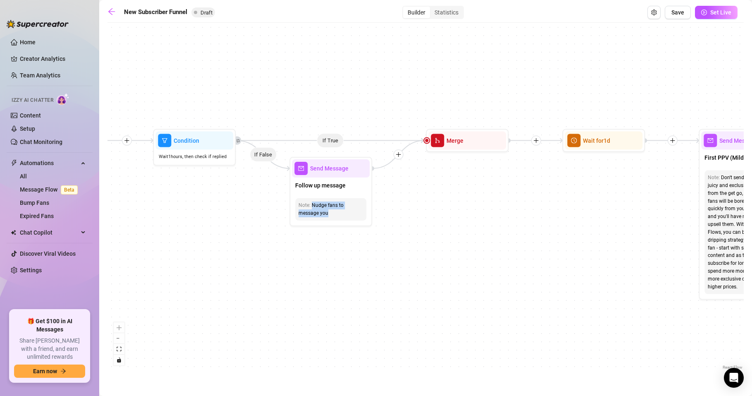
click at [309, 290] on div "If True If True If True If False If False If False If True If False Merge Merge…" at bounding box center [425, 199] width 636 height 344
click at [395, 210] on div "If True If True If True If False If False If False If True If False Merge Merge…" at bounding box center [425, 199] width 636 height 344
click at [440, 143] on span "merge" at bounding box center [437, 140] width 13 height 13
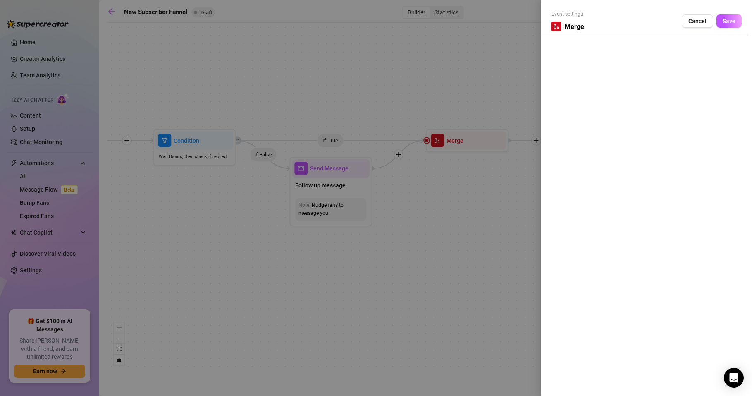
click at [568, 19] on div "Event settings Merge" at bounding box center [567, 20] width 33 height 21
click at [513, 184] on div at bounding box center [376, 198] width 752 height 396
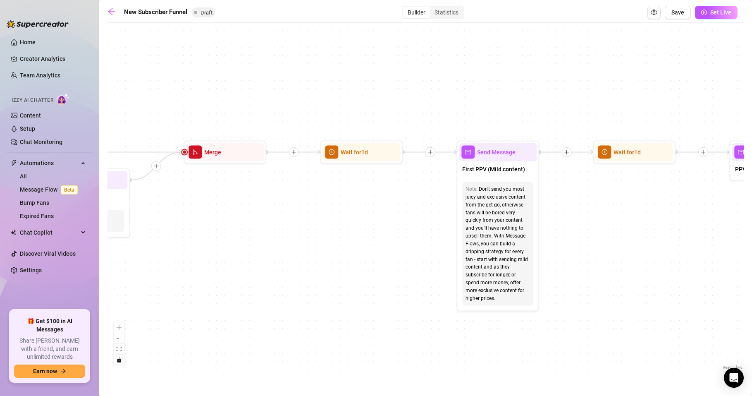
drag, startPoint x: 518, startPoint y: 245, endPoint x: 313, endPoint y: 190, distance: 212.3
click at [319, 256] on div "If True If True If True If False If False If False If True If False Merge Merge…" at bounding box center [425, 199] width 636 height 344
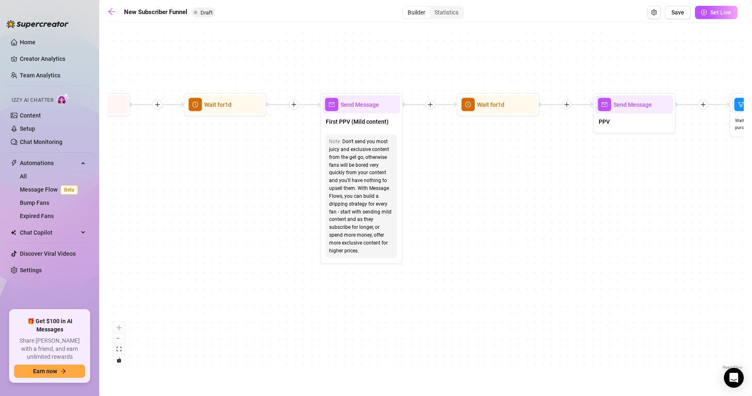
drag, startPoint x: 368, startPoint y: 267, endPoint x: 226, endPoint y: 219, distance: 150.0
click at [226, 219] on div "If True If True If True If False If False If False If True If False Merge Merge…" at bounding box center [425, 199] width 636 height 344
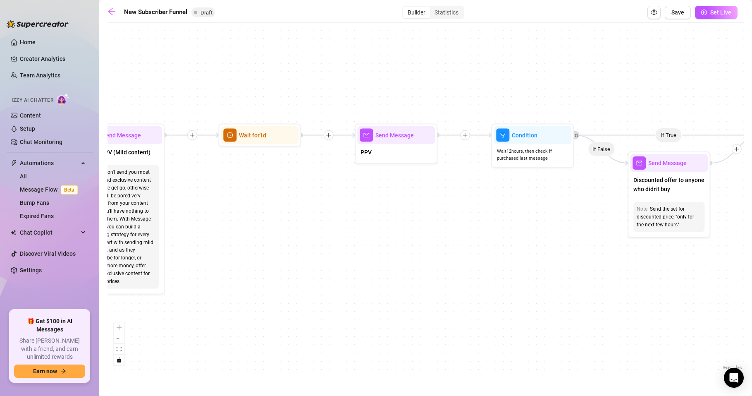
drag, startPoint x: 479, startPoint y: 210, endPoint x: 251, endPoint y: 241, distance: 230.2
click at [251, 241] on div "If True If True If True If False If False If False If True If False Merge Merge…" at bounding box center [425, 199] width 636 height 344
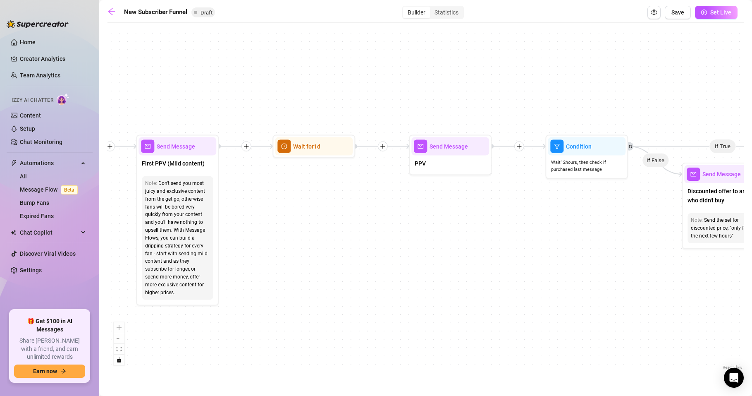
drag, startPoint x: 306, startPoint y: 212, endPoint x: 360, endPoint y: 224, distance: 56.2
click at [360, 224] on div "If True If True If True If False If False If False If True If False Merge Merge…" at bounding box center [425, 199] width 636 height 344
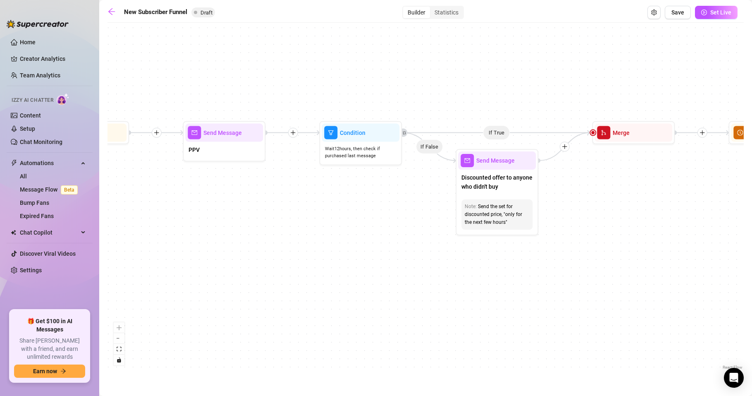
drag, startPoint x: 486, startPoint y: 259, endPoint x: 259, endPoint y: 246, distance: 227.0
click at [259, 246] on div "If True If True If True If False If False If False If True If False Merge Merge…" at bounding box center [425, 199] width 636 height 344
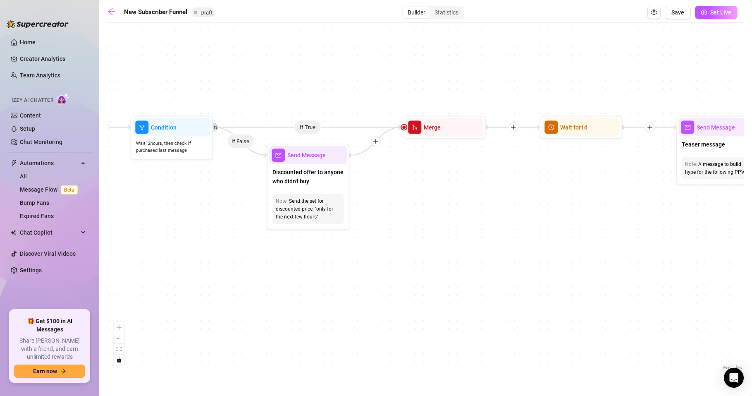
drag, startPoint x: 417, startPoint y: 266, endPoint x: 229, endPoint y: 260, distance: 188.2
click at [229, 260] on div "If True If True If True If False If False If False If True If False Merge Merge…" at bounding box center [425, 199] width 636 height 344
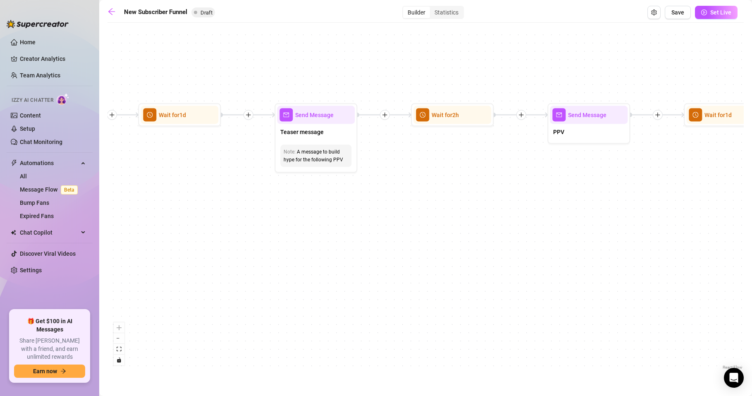
drag, startPoint x: 539, startPoint y: 289, endPoint x: 134, endPoint y: 276, distance: 404.9
click at [134, 276] on div "If True If True If True If False If False If False If True If False Merge Merge…" at bounding box center [425, 199] width 636 height 344
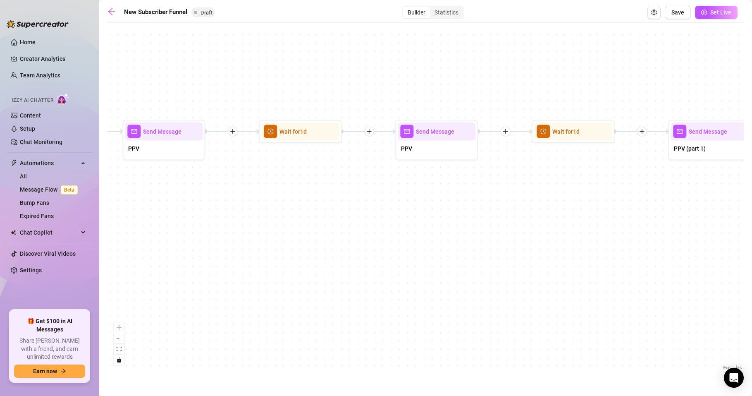
drag, startPoint x: 600, startPoint y: 269, endPoint x: 181, endPoint y: 290, distance: 419.7
click at [171, 286] on div "If True If True If True If False If False If False If True If False Merge Merge…" at bounding box center [425, 199] width 636 height 344
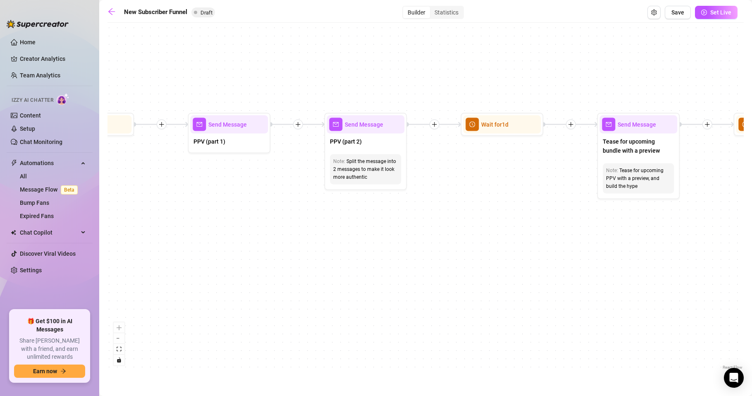
drag, startPoint x: 613, startPoint y: 272, endPoint x: 215, endPoint y: 273, distance: 398.1
click at [215, 273] on div "If True If True If True If False If False If False If True If False Merge Merge…" at bounding box center [425, 199] width 636 height 344
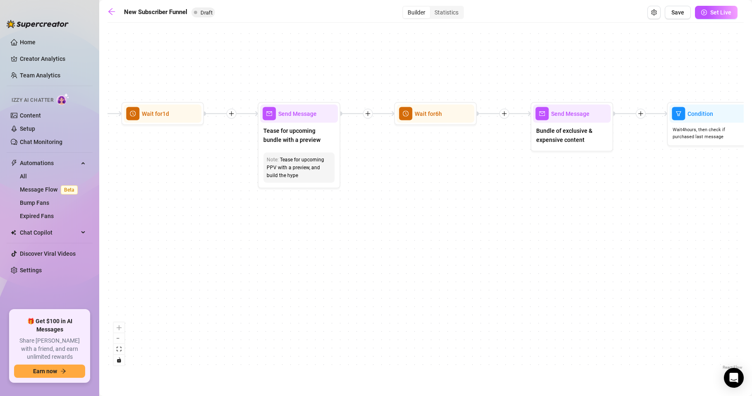
drag, startPoint x: 633, startPoint y: 285, endPoint x: 294, endPoint y: 274, distance: 339.2
click at [294, 274] on div "If True If True If True If False If False If False If True If False Merge Merge…" at bounding box center [425, 199] width 636 height 344
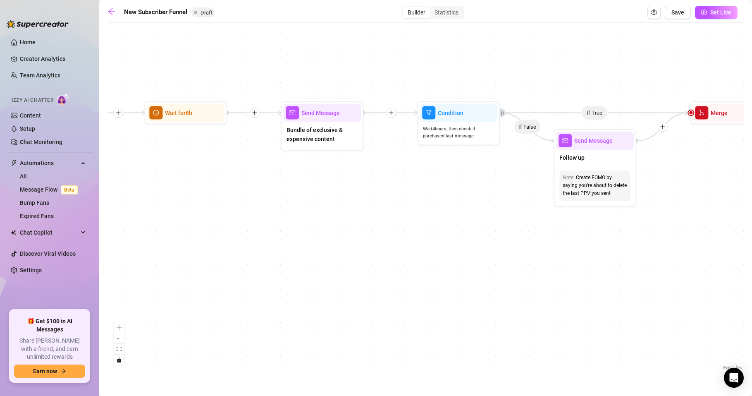
drag, startPoint x: 601, startPoint y: 265, endPoint x: 338, endPoint y: 265, distance: 263.3
click at [338, 265] on div "If True If True If True If False If False If False If True If False Merge Merge…" at bounding box center [425, 199] width 636 height 344
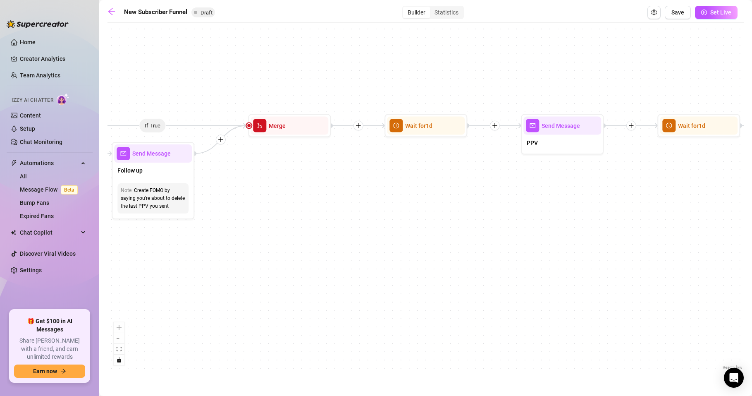
drag, startPoint x: 568, startPoint y: 291, endPoint x: 275, endPoint y: 299, distance: 292.8
click at [139, 303] on div "If True If True If True If False If False If False If True If False Merge Merge…" at bounding box center [425, 199] width 636 height 344
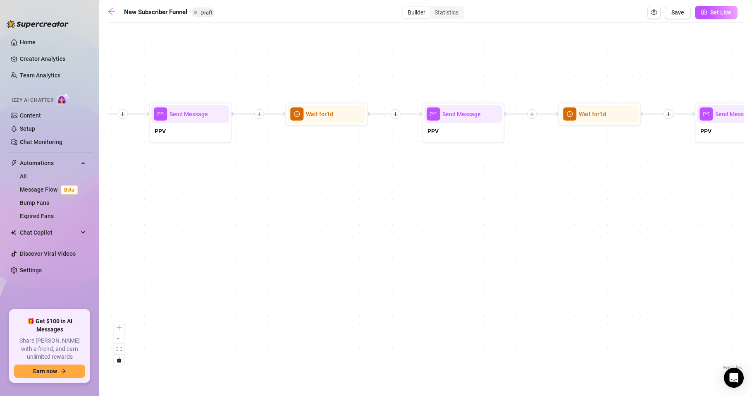
drag, startPoint x: 667, startPoint y: 277, endPoint x: 209, endPoint y: 285, distance: 458.1
click at [209, 285] on div "If True If True If True If False If False If False If True If False Merge Merge…" at bounding box center [425, 199] width 636 height 344
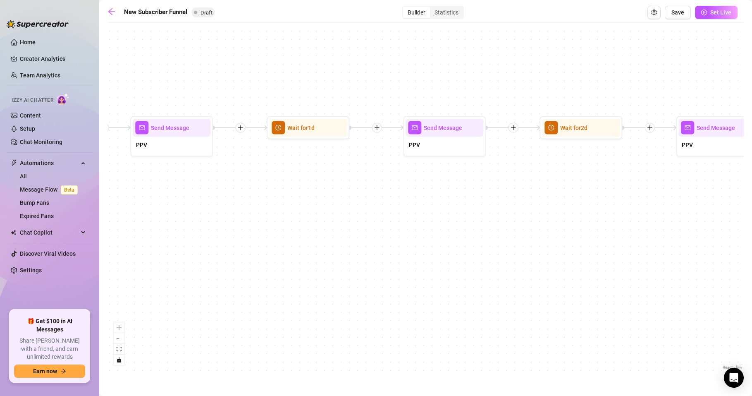
drag, startPoint x: 581, startPoint y: 260, endPoint x: 196, endPoint y: 282, distance: 385.1
click at [196, 282] on div "If True If True If True If False If False If False If True If False Merge Merge…" at bounding box center [425, 199] width 636 height 344
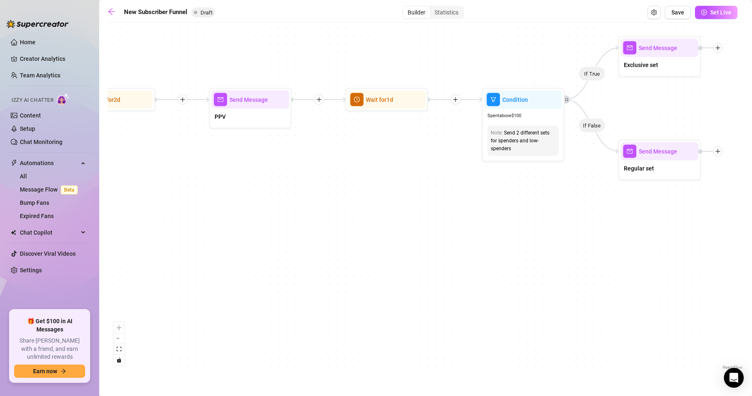
drag, startPoint x: 612, startPoint y: 269, endPoint x: 215, endPoint y: 264, distance: 397.7
click at [215, 264] on div "If True If True If True If False If False If False If True If False Merge Merge…" at bounding box center [425, 199] width 636 height 344
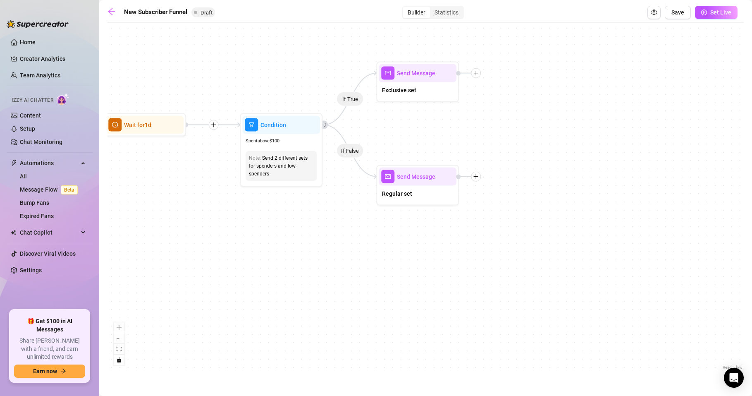
drag, startPoint x: 629, startPoint y: 286, endPoint x: 409, endPoint y: 306, distance: 220.9
click at [409, 306] on div "If True If True If True If False If False If False If True If False Merge Merge…" at bounding box center [425, 199] width 636 height 344
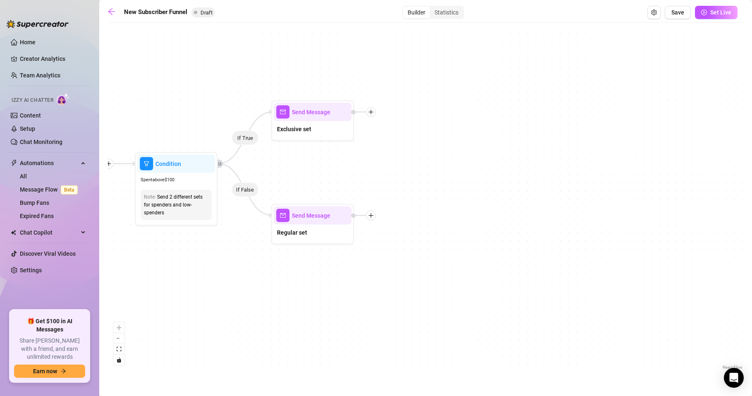
drag, startPoint x: 511, startPoint y: 265, endPoint x: 406, endPoint y: 305, distance: 111.7
click at [406, 305] on div "If True If True If True If False If False If False If True If False Merge Merge…" at bounding box center [425, 199] width 636 height 344
click at [415, 10] on div "Builder" at bounding box center [416, 13] width 27 height 12
click at [405, 8] on input "Builder" at bounding box center [405, 8] width 0 height 0
click at [446, 11] on div "Statistics" at bounding box center [446, 13] width 33 height 12
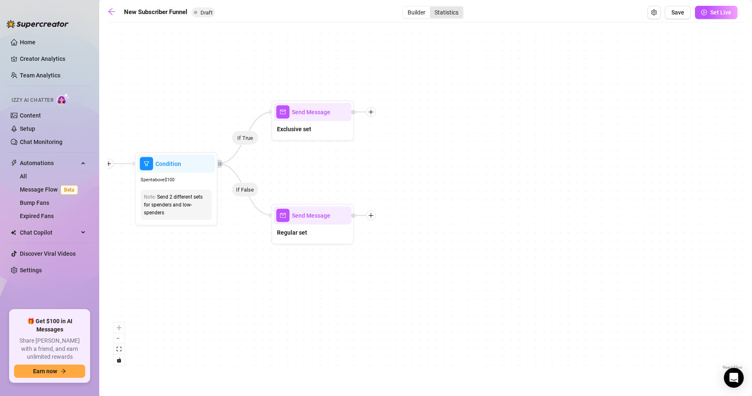
click at [432, 8] on input "Statistics" at bounding box center [432, 8] width 0 height 0
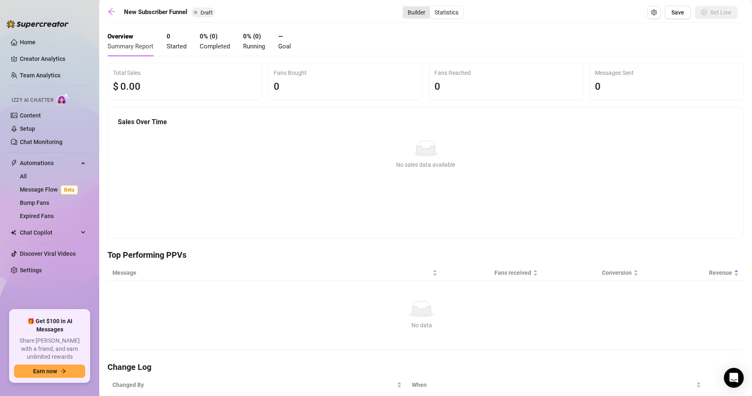
click at [415, 13] on div "Builder" at bounding box center [416, 13] width 27 height 12
click at [405, 8] on input "Builder" at bounding box center [405, 8] width 0 height 0
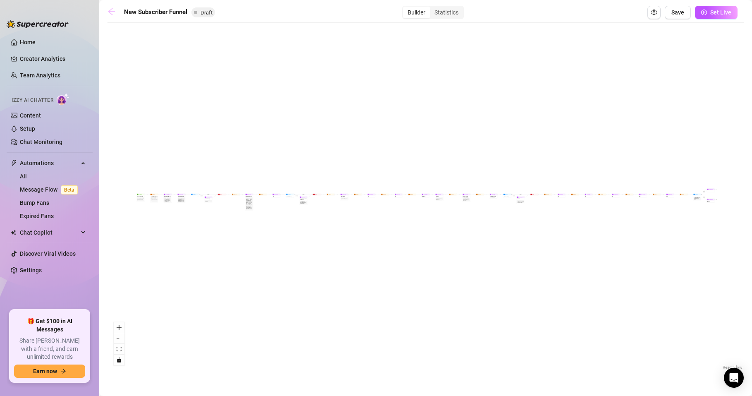
click at [112, 15] on icon "arrow-left" at bounding box center [111, 11] width 8 height 8
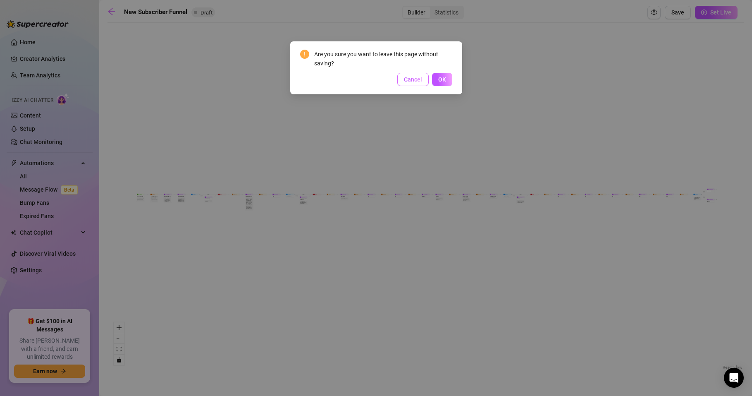
click at [415, 77] on span "Cancel" at bounding box center [413, 79] width 18 height 7
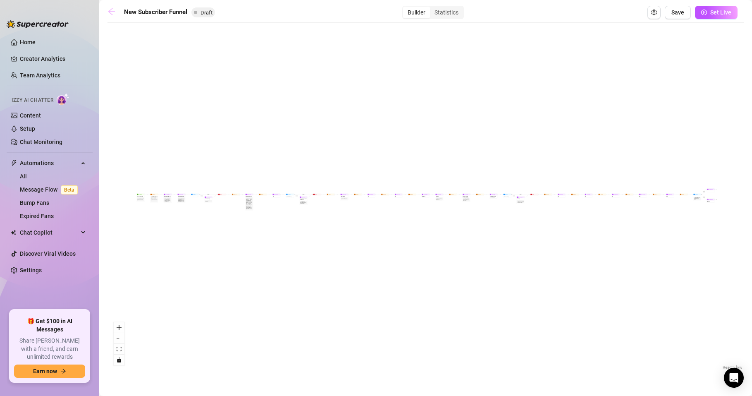
click at [111, 13] on icon "arrow-left" at bounding box center [111, 11] width 8 height 8
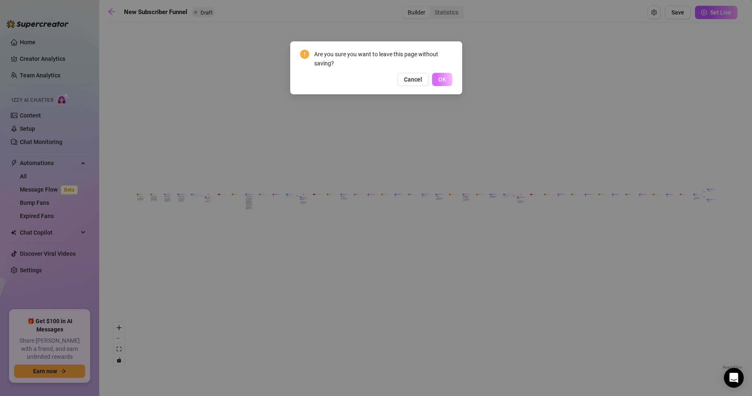
click at [438, 75] on button "OK" at bounding box center [442, 79] width 20 height 13
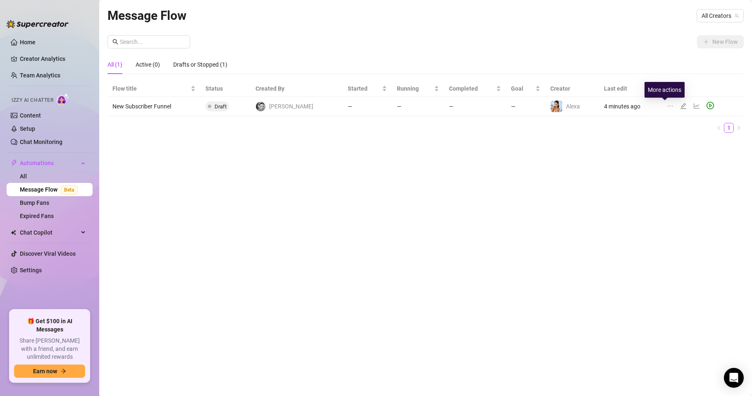
click at [667, 105] on icon "ellipsis" at bounding box center [670, 106] width 7 height 7
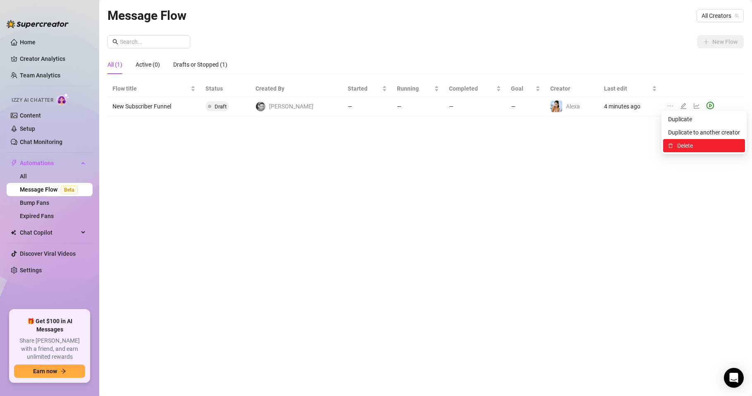
click at [677, 150] on li "Delete" at bounding box center [704, 145] width 82 height 13
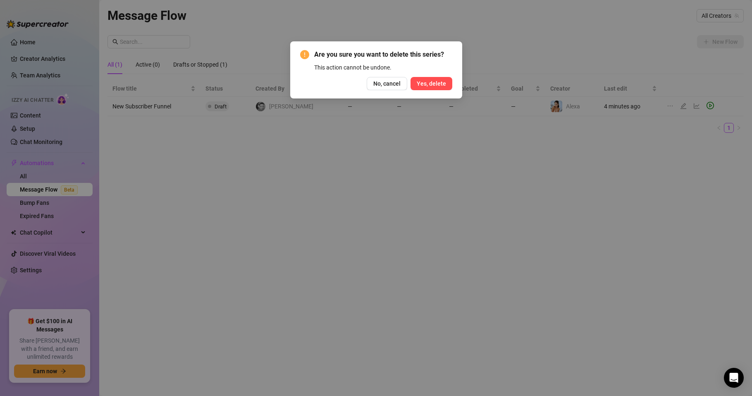
click at [433, 81] on span "Yes, delete" at bounding box center [431, 83] width 29 height 7
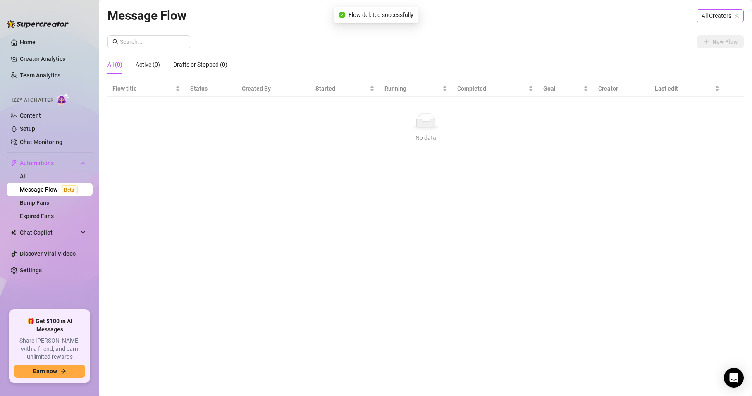
click at [696, 19] on div "Message Flow All Creators" at bounding box center [425, 15] width 636 height 19
click at [716, 19] on span "All Creators" at bounding box center [720, 16] width 37 height 12
click at [713, 46] on span "( alexatomasx )" at bounding box center [718, 45] width 37 height 9
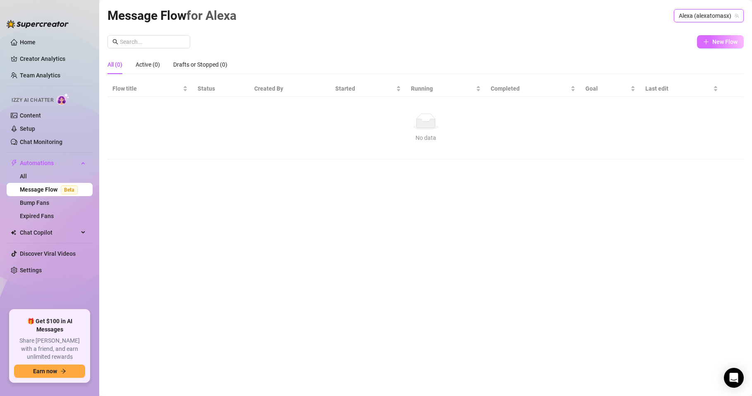
click at [711, 43] on button "New Flow" at bounding box center [720, 41] width 47 height 13
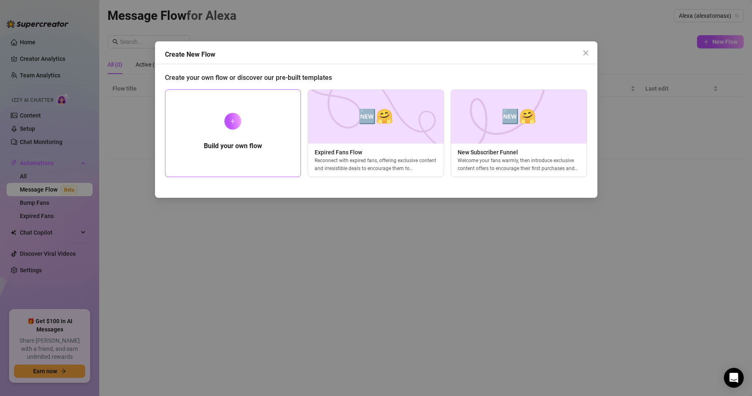
click at [251, 138] on div "Build your own flow" at bounding box center [233, 133] width 136 height 88
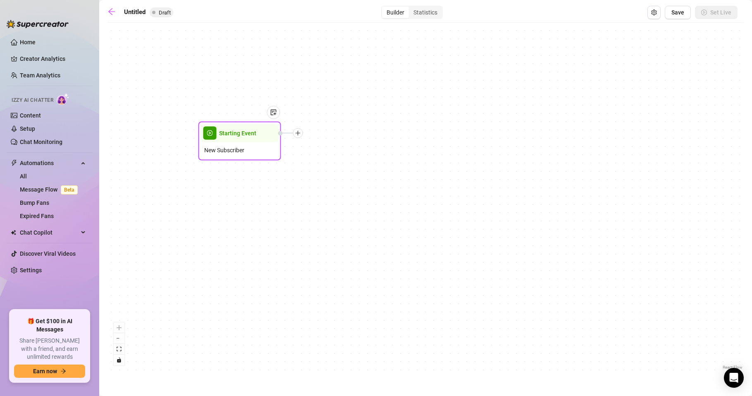
drag, startPoint x: 429, startPoint y: 200, endPoint x: 242, endPoint y: 141, distance: 195.9
click at [242, 142] on div "New Subscriber" at bounding box center [240, 150] width 78 height 16
click at [118, 348] on icon "fit view" at bounding box center [119, 348] width 5 height 5
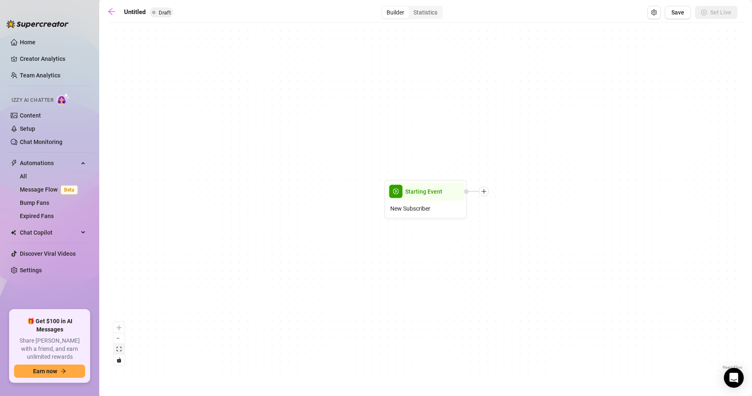
click at [118, 348] on icon "fit view" at bounding box center [119, 348] width 5 height 5
click at [118, 360] on icon "toggle interactivity" at bounding box center [119, 359] width 4 height 5
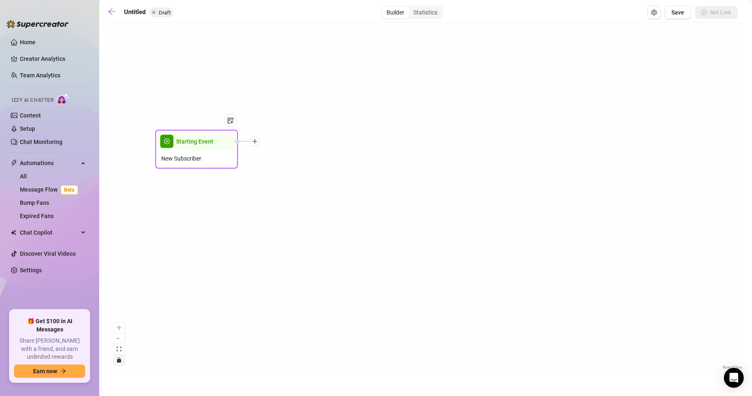
drag, startPoint x: 418, startPoint y: 205, endPoint x: 191, endPoint y: 156, distance: 231.4
click at [191, 156] on span "New Subscriber" at bounding box center [181, 158] width 40 height 9
click at [119, 363] on button "toggle interactivity" at bounding box center [119, 359] width 11 height 11
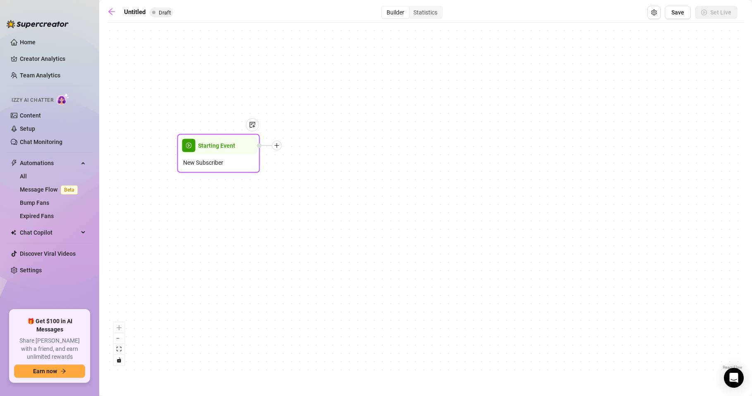
drag, startPoint x: 184, startPoint y: 153, endPoint x: 211, endPoint y: 158, distance: 26.8
click at [211, 158] on span "New Subscriber" at bounding box center [203, 162] width 40 height 9
click at [656, 13] on icon "setting" at bounding box center [653, 13] width 5 height 6
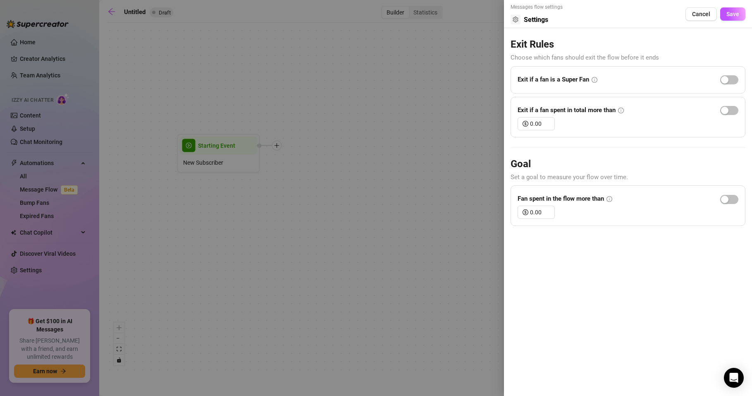
click at [425, 129] on div at bounding box center [376, 198] width 752 height 396
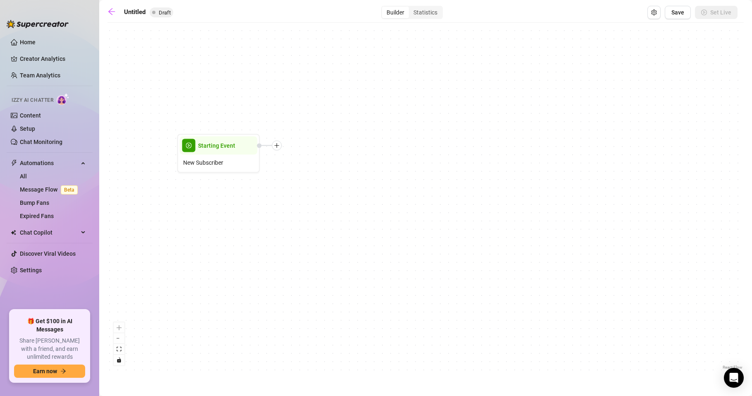
drag, startPoint x: 313, startPoint y: 147, endPoint x: 426, endPoint y: 123, distance: 116.1
drag, startPoint x: 426, startPoint y: 123, endPoint x: 381, endPoint y: 137, distance: 47.6
click at [381, 137] on div "Starting Event New Subscriber" at bounding box center [425, 199] width 636 height 344
drag, startPoint x: 212, startPoint y: 155, endPoint x: 189, endPoint y: 167, distance: 25.9
click at [189, 167] on div "New Subscriber" at bounding box center [199, 172] width 78 height 16
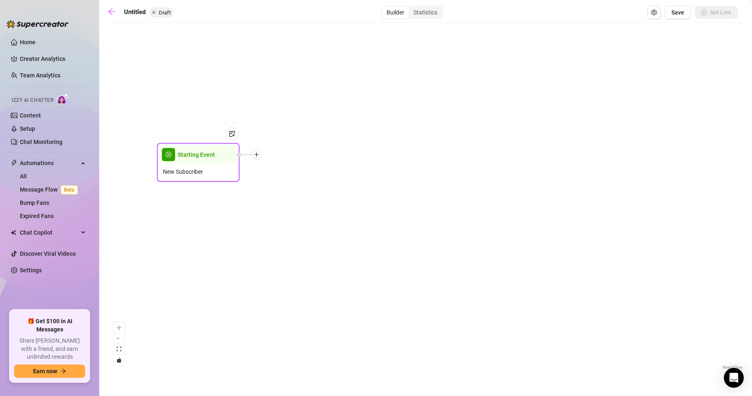
click at [257, 155] on icon "plus" at bounding box center [257, 155] width 6 height 6
click at [285, 156] on div "Time Delay" at bounding box center [297, 155] width 60 height 14
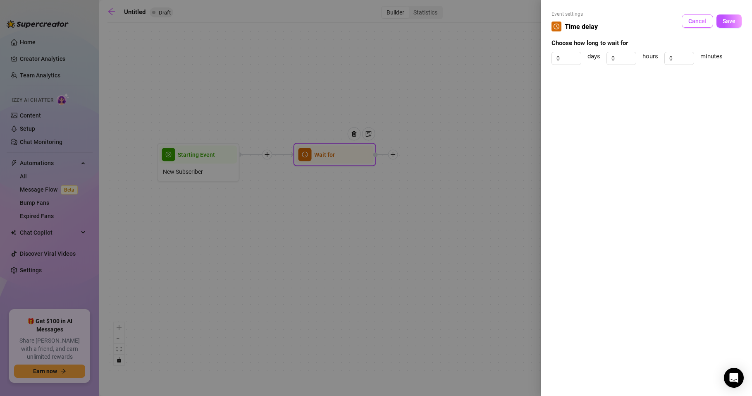
click at [703, 19] on span "Cancel" at bounding box center [697, 21] width 18 height 7
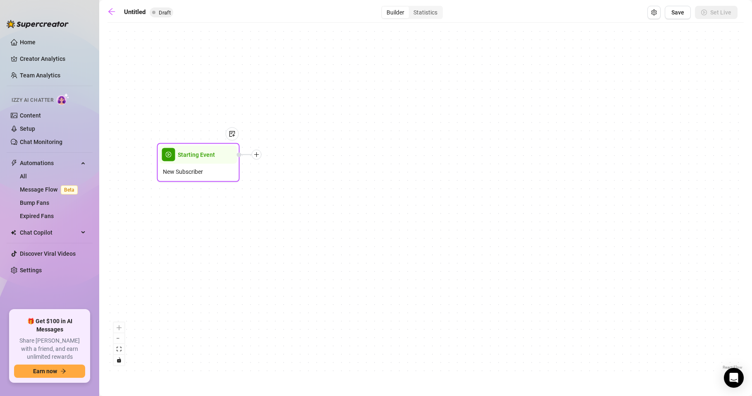
click at [257, 156] on icon "plus" at bounding box center [257, 155] width 6 height 6
click at [294, 172] on div "Condition" at bounding box center [297, 169] width 60 height 14
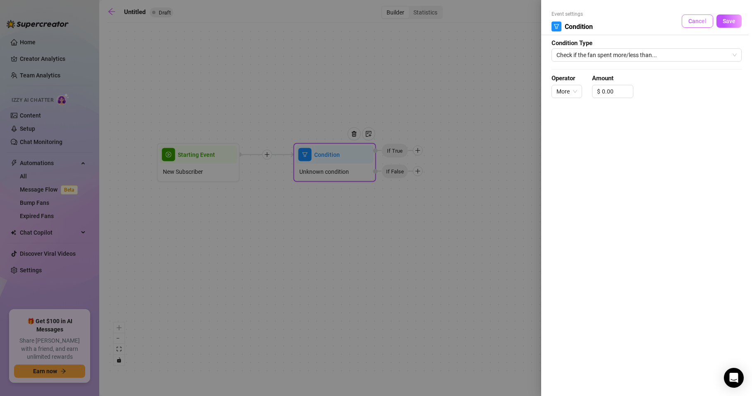
click at [692, 19] on span "Cancel" at bounding box center [697, 21] width 18 height 7
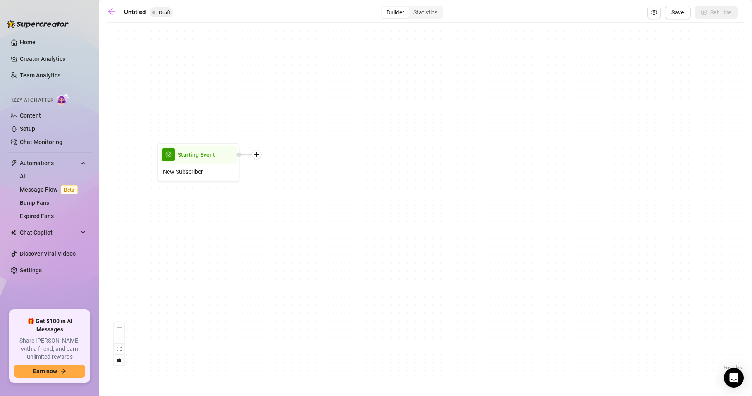
click at [261, 157] on div "Starting Event New Subscriber" at bounding box center [425, 199] width 636 height 344
click at [258, 155] on icon "plus" at bounding box center [256, 155] width 6 height 6
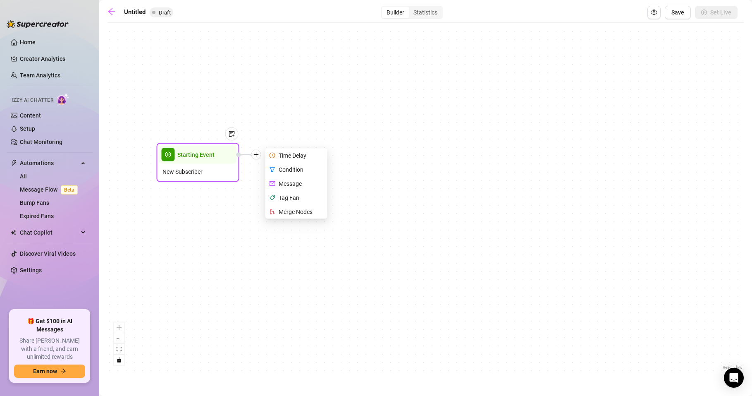
click at [289, 183] on div "Message" at bounding box center [297, 184] width 60 height 14
type textarea "Write your message here"
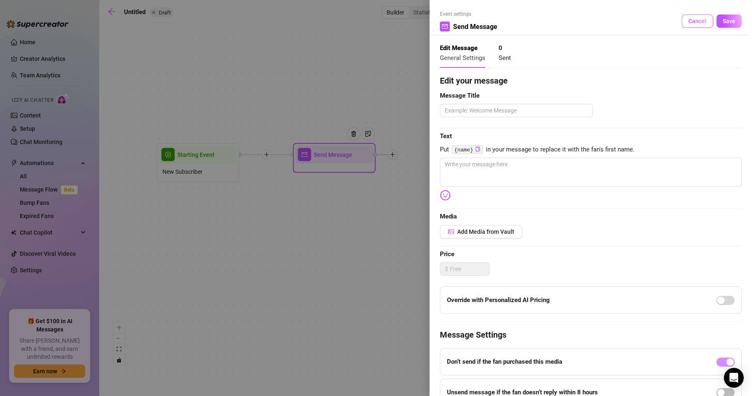
click at [694, 22] on span "Cancel" at bounding box center [697, 21] width 18 height 7
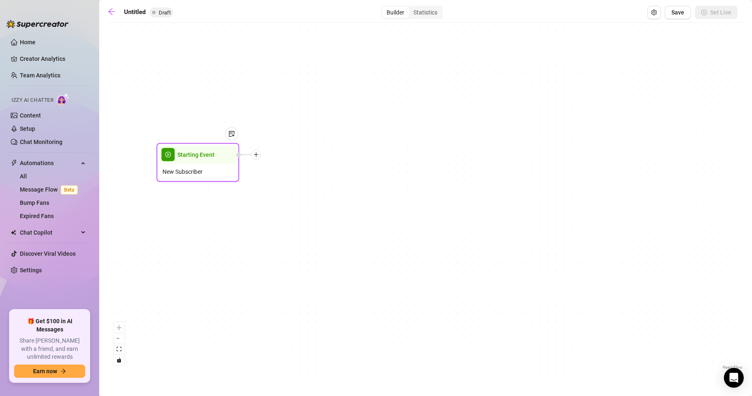
click at [257, 153] on icon "plus" at bounding box center [256, 155] width 6 height 6
click at [257, 154] on icon "plus" at bounding box center [256, 155] width 6 height 6
click at [258, 154] on icon "plus" at bounding box center [256, 155] width 6 height 6
click at [278, 198] on div "Tag Fan" at bounding box center [297, 198] width 60 height 14
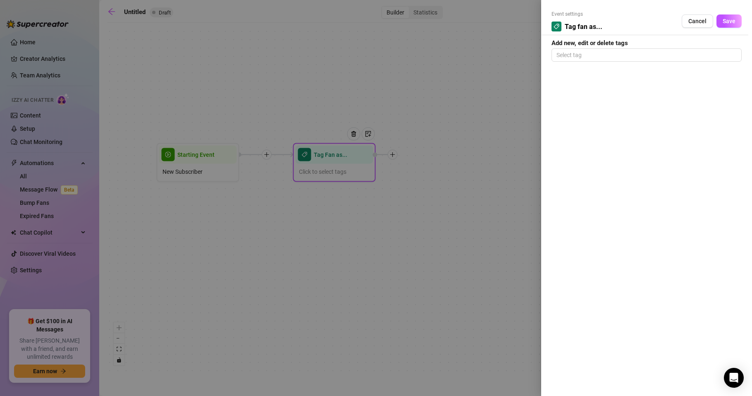
click at [699, 19] on span "Cancel" at bounding box center [697, 21] width 18 height 7
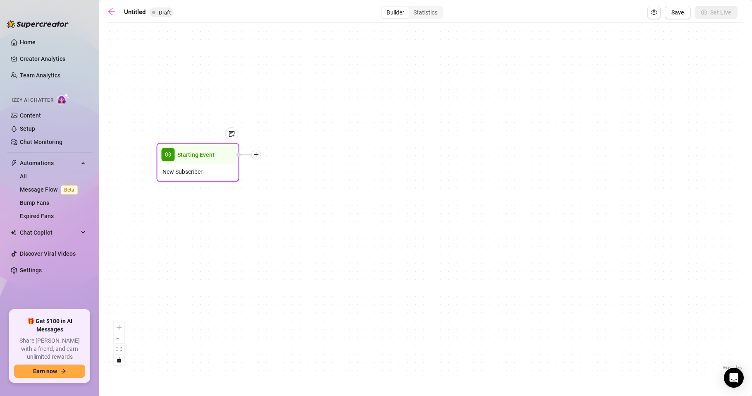
click at [259, 155] on div at bounding box center [256, 155] width 10 height 10
click at [293, 193] on div "Tag Fan" at bounding box center [297, 198] width 60 height 14
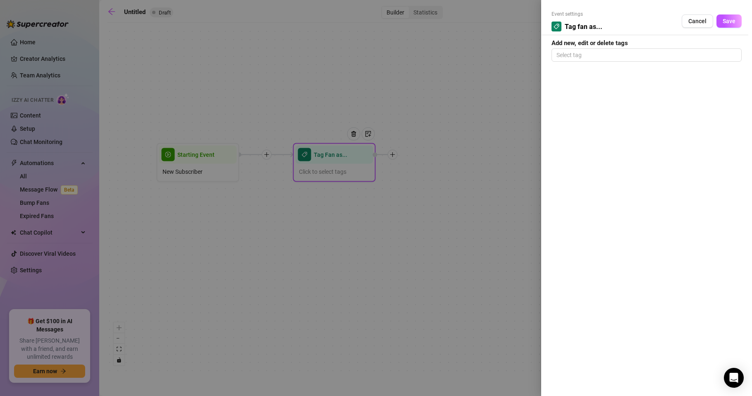
click at [692, 20] on span "Cancel" at bounding box center [697, 21] width 18 height 7
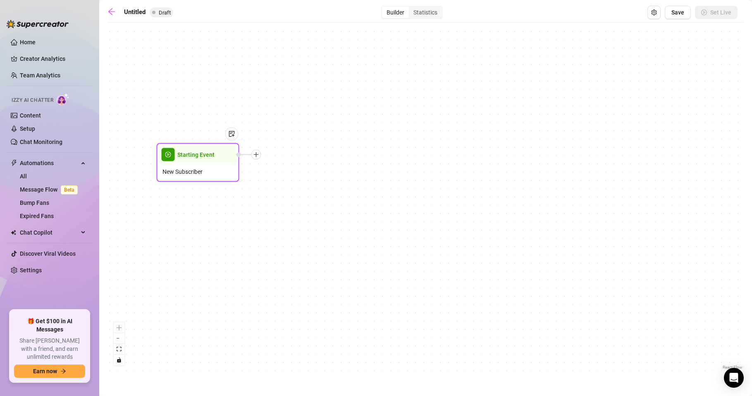
click at [258, 154] on icon "plus" at bounding box center [256, 155] width 6 height 6
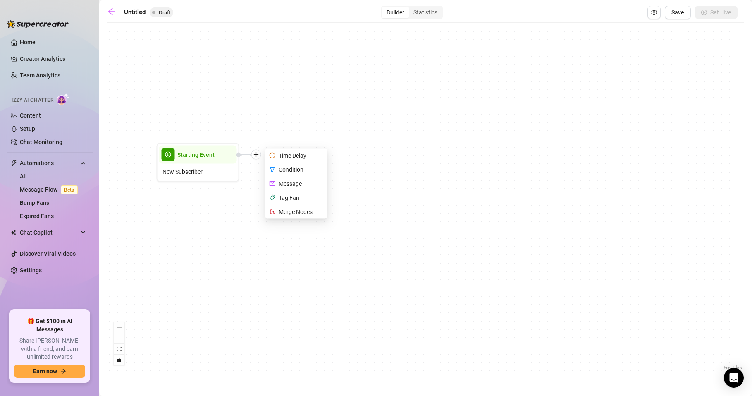
click at [251, 248] on div "Starting Event New Subscriber Time Delay Condition Message Tag Fan Merge Nodes" at bounding box center [425, 199] width 636 height 344
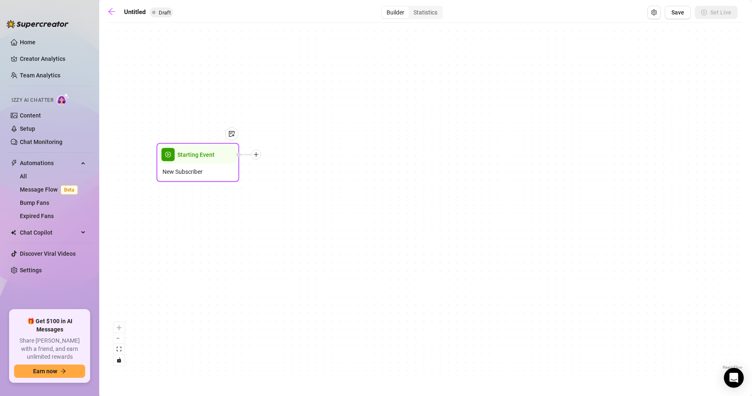
click at [190, 172] on span "New Subscriber" at bounding box center [182, 171] width 40 height 9
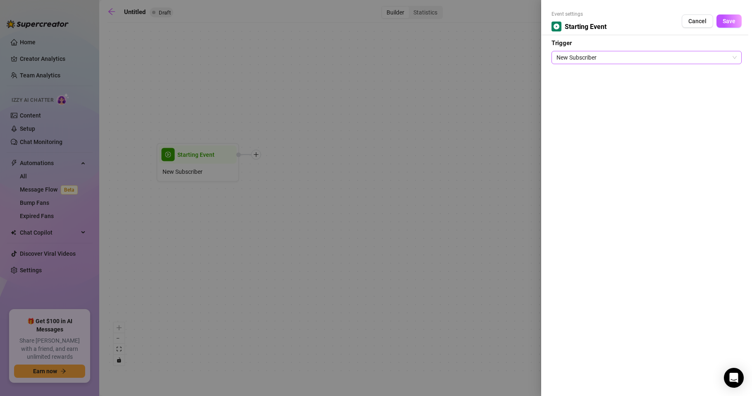
click at [608, 53] on span "New Subscriber" at bounding box center [646, 57] width 180 height 12
click at [390, 225] on div at bounding box center [376, 198] width 752 height 396
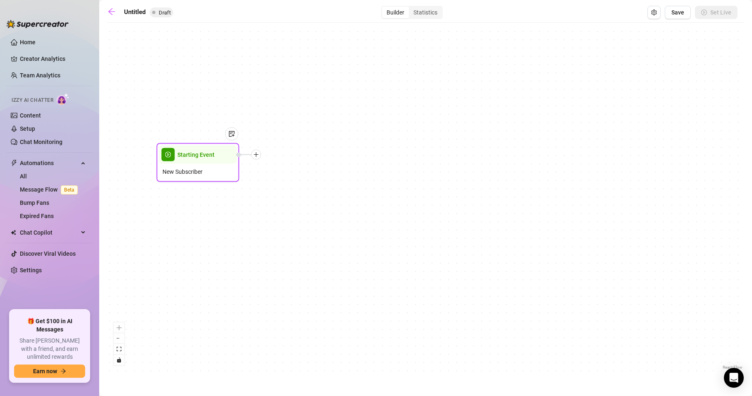
click at [257, 158] on div at bounding box center [256, 155] width 10 height 10
click at [282, 169] on div "Condition" at bounding box center [297, 169] width 60 height 14
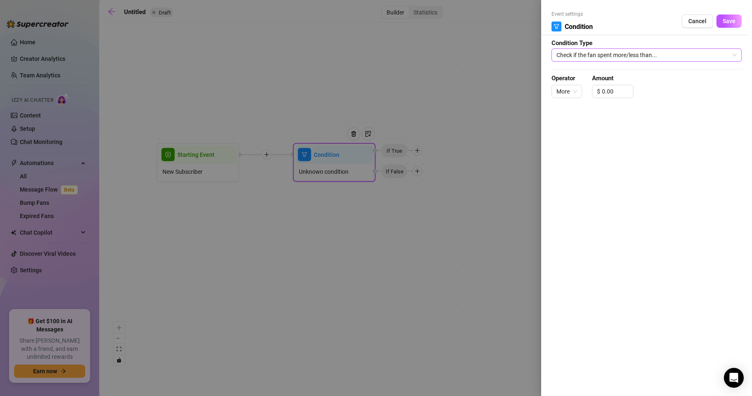
click at [615, 59] on span "Check if the fan spent more/less than..." at bounding box center [646, 55] width 180 height 12
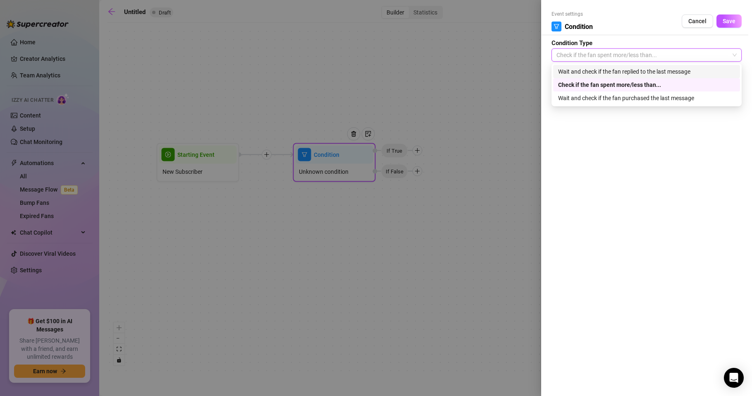
click at [458, 145] on div at bounding box center [376, 198] width 752 height 396
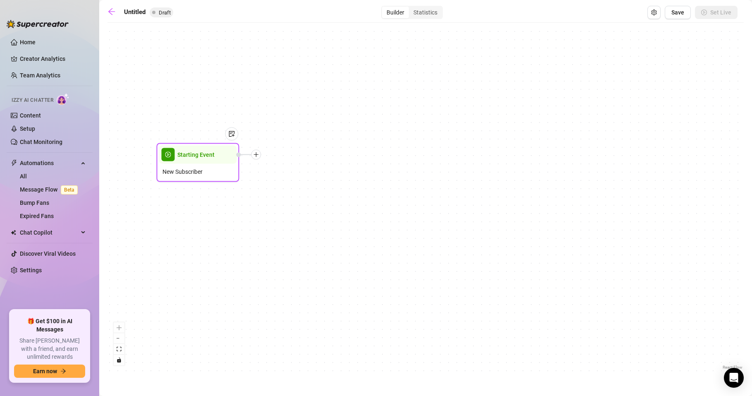
click at [260, 158] on div at bounding box center [248, 155] width 25 height 10
click at [256, 152] on icon "plus" at bounding box center [256, 155] width 6 height 6
click at [287, 184] on div "Message" at bounding box center [297, 184] width 60 height 14
type textarea "Write your message here"
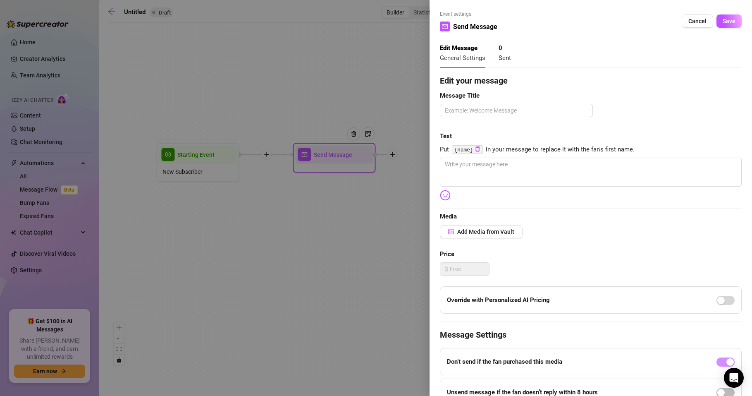
click at [504, 59] on span "Sent" at bounding box center [505, 57] width 12 height 7
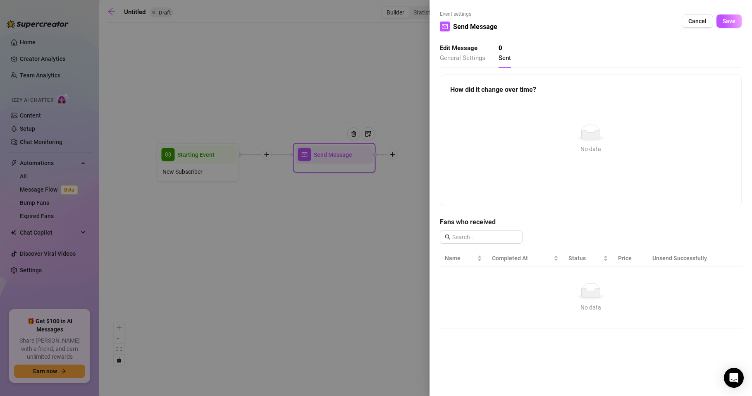
click at [457, 53] on div "Edit Message General Settings" at bounding box center [462, 52] width 45 height 19
type textarea "Write your message here"
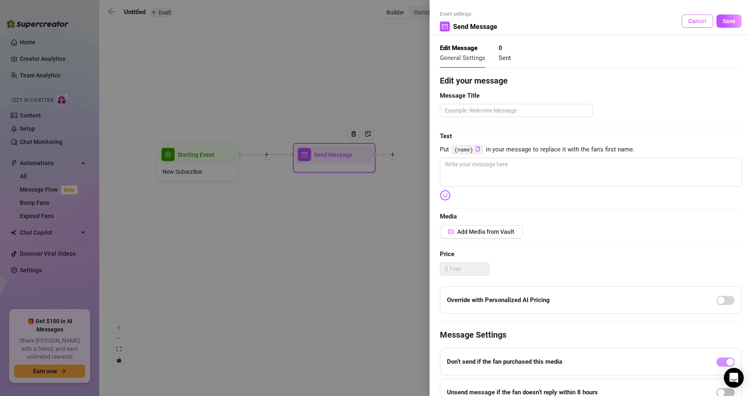
click at [688, 21] on span "Cancel" at bounding box center [697, 21] width 18 height 7
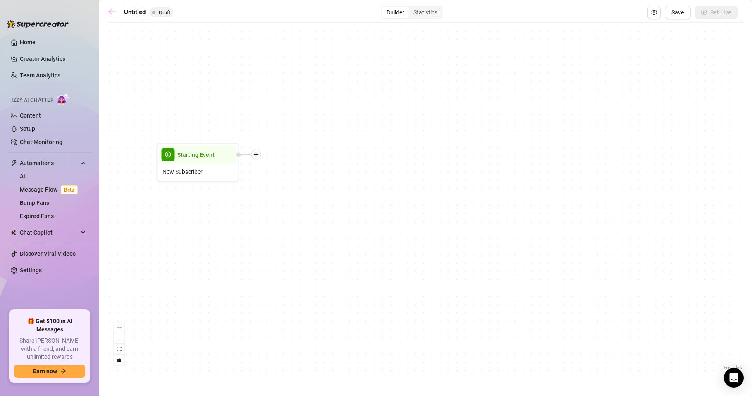
click at [113, 11] on icon "arrow-left" at bounding box center [111, 11] width 7 height 7
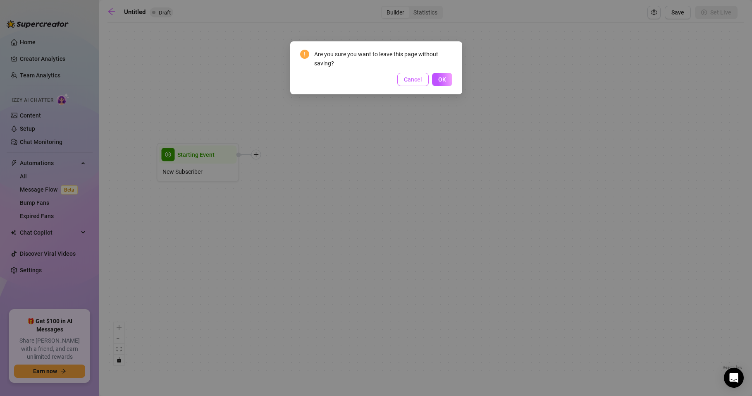
click at [406, 86] on button "Cancel" at bounding box center [412, 79] width 31 height 13
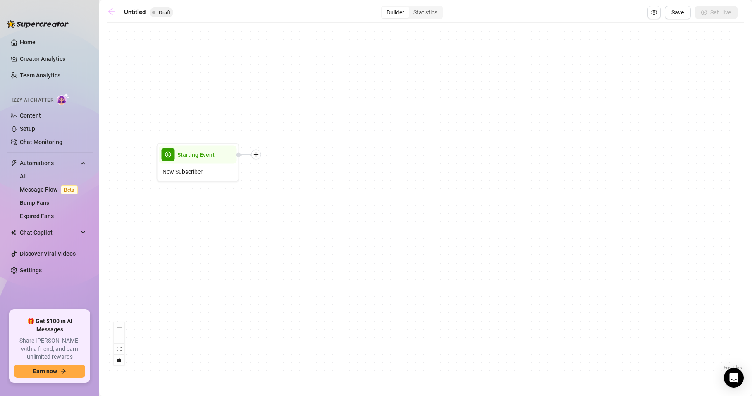
click at [115, 9] on icon "arrow-left" at bounding box center [111, 11] width 8 height 8
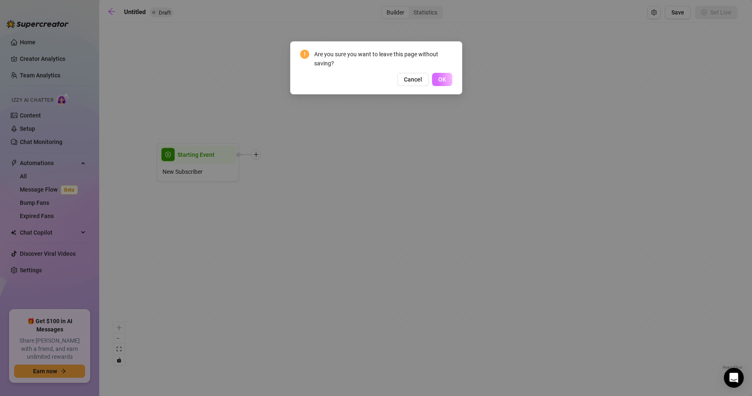
click at [442, 79] on span "OK" at bounding box center [442, 79] width 8 height 7
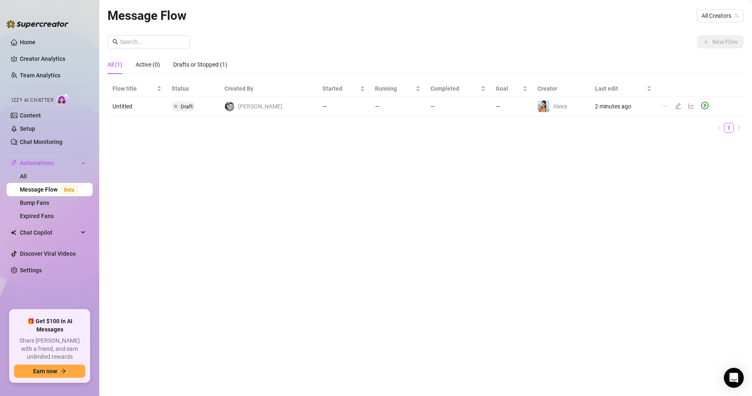
click at [661, 105] on icon "ellipsis" at bounding box center [664, 106] width 7 height 7
click at [670, 143] on li "Delete" at bounding box center [698, 145] width 82 height 13
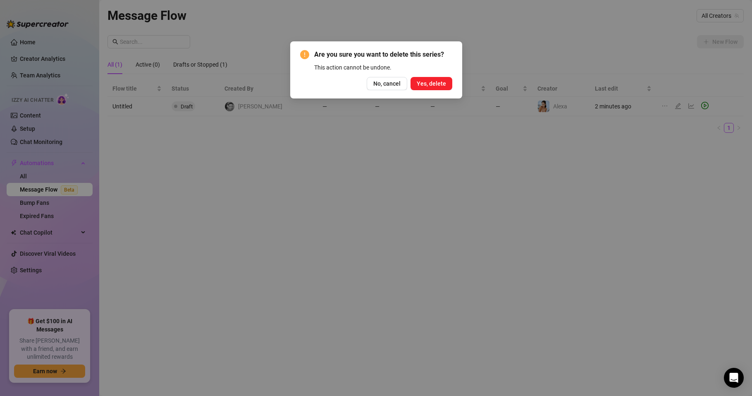
click at [427, 82] on span "Yes, delete" at bounding box center [431, 83] width 29 height 7
